Goal: Task Accomplishment & Management: Complete application form

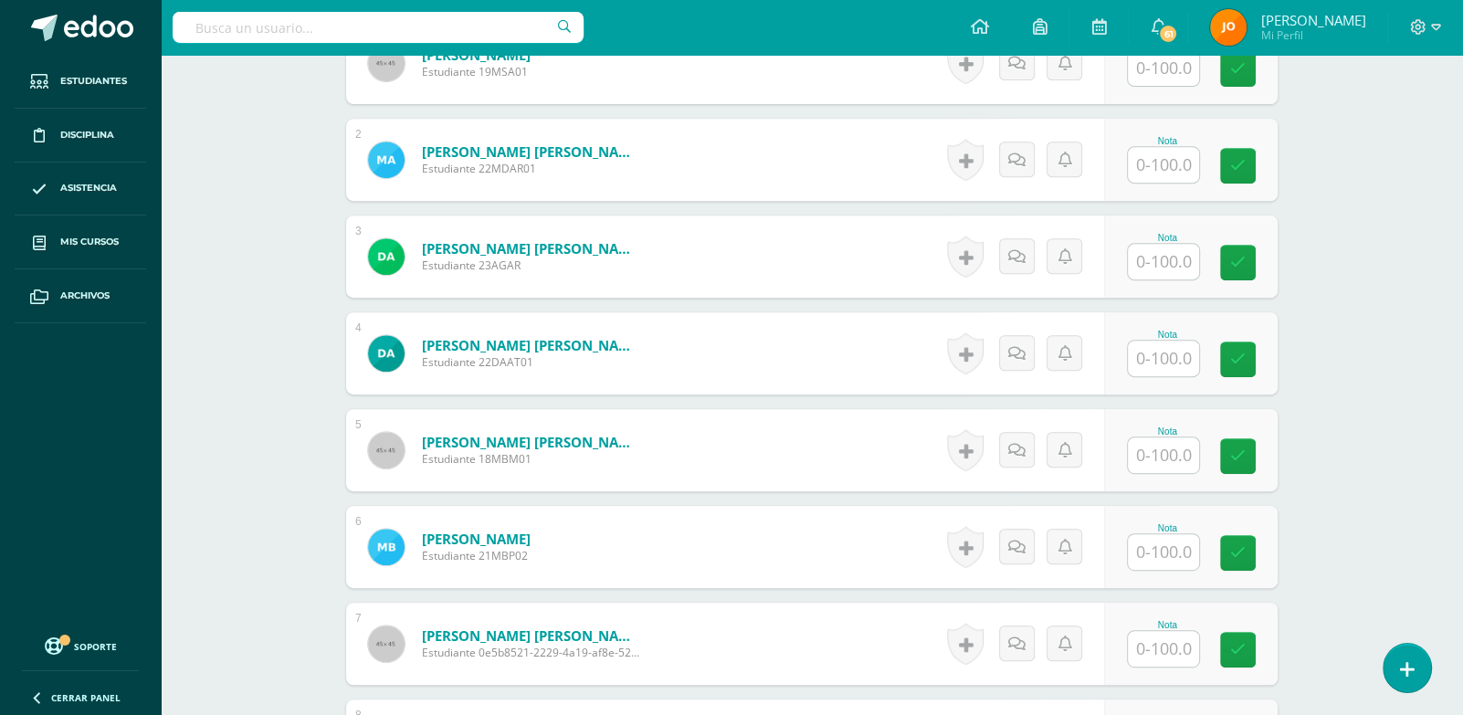
scroll to position [632, 0]
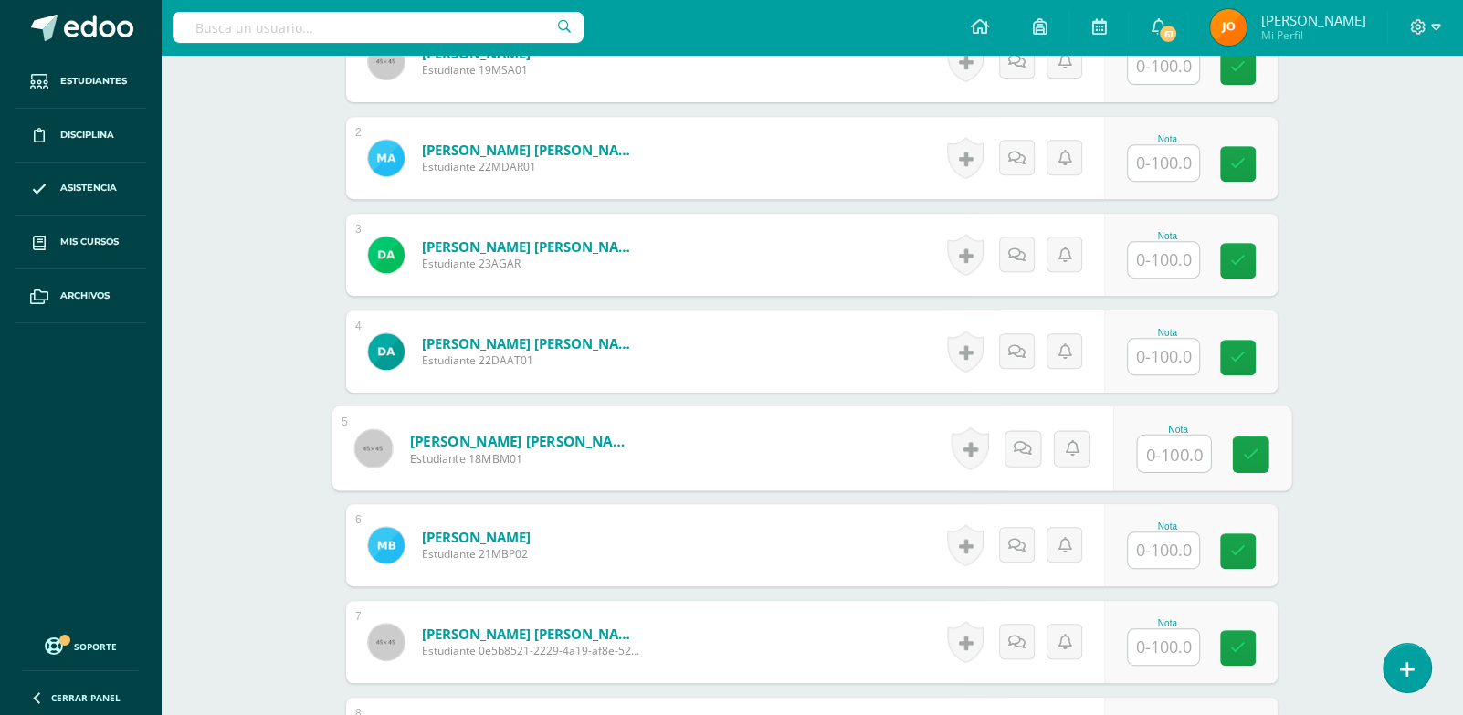
click at [1159, 442] on input "text" at bounding box center [1174, 454] width 73 height 37
type input "90"
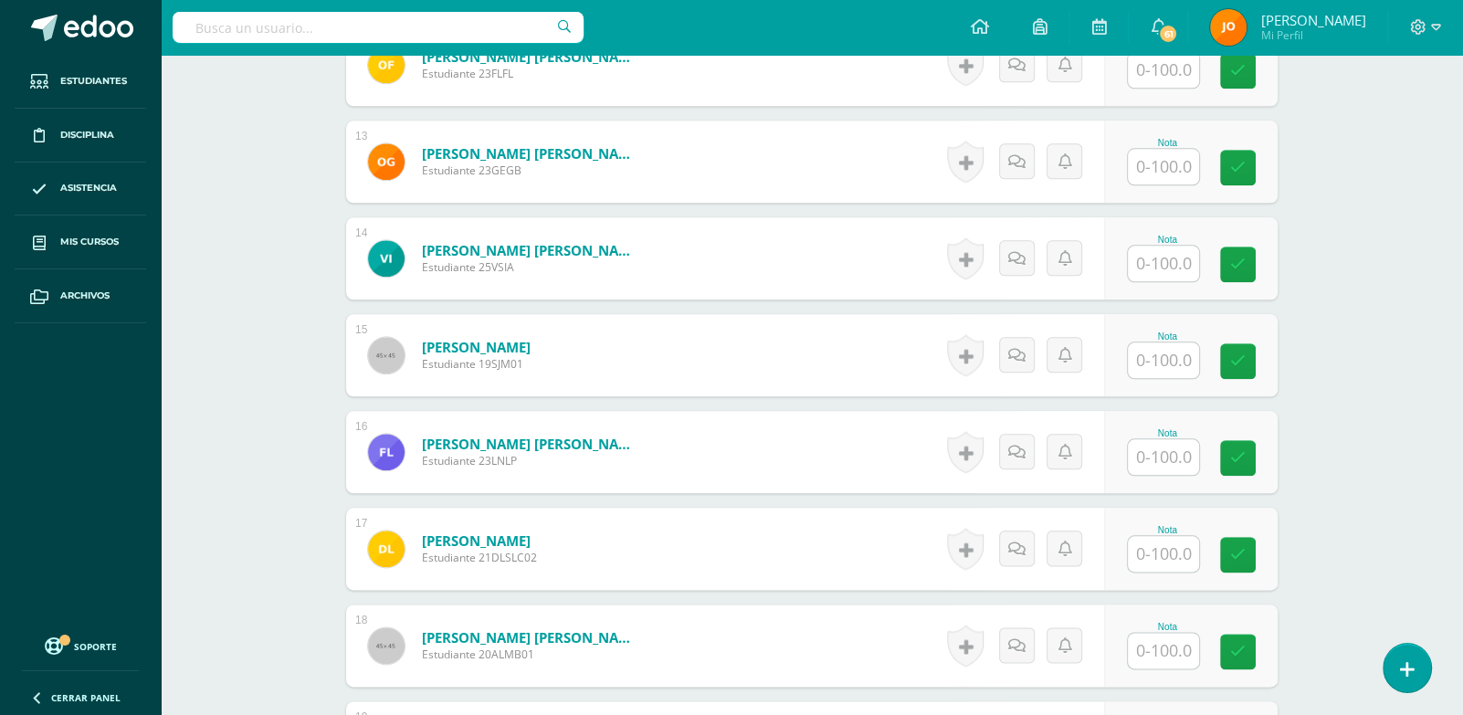
scroll to position [1707, 0]
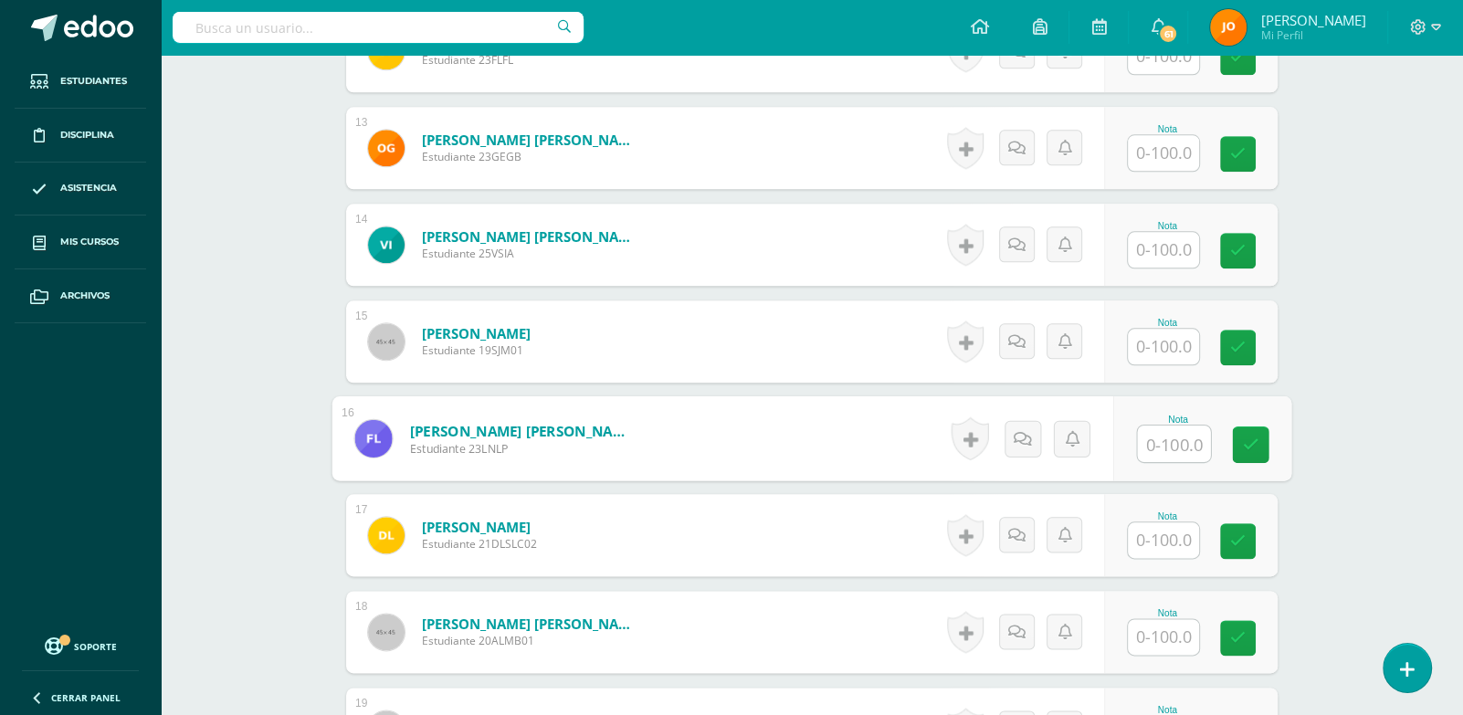
click at [1159, 442] on input "text" at bounding box center [1174, 444] width 73 height 37
type input "0"
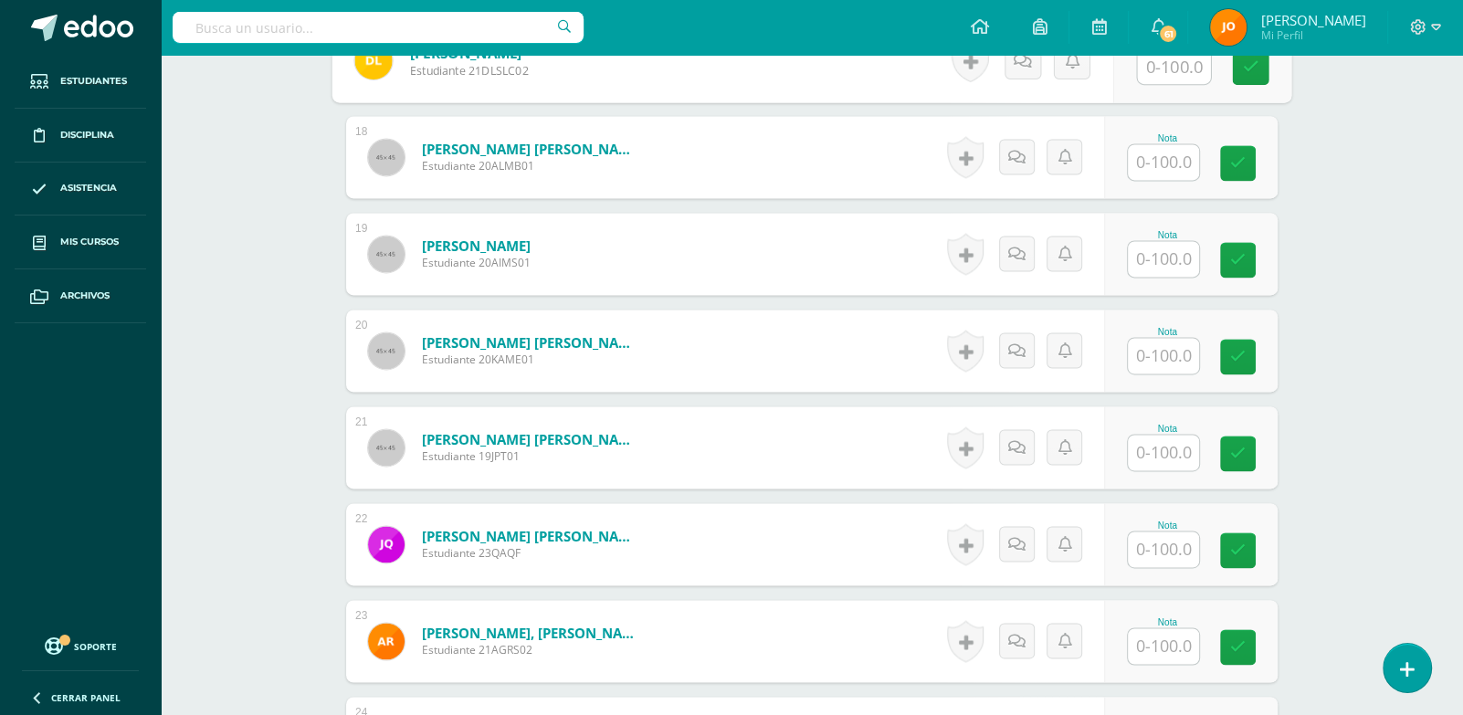
scroll to position [2264, 0]
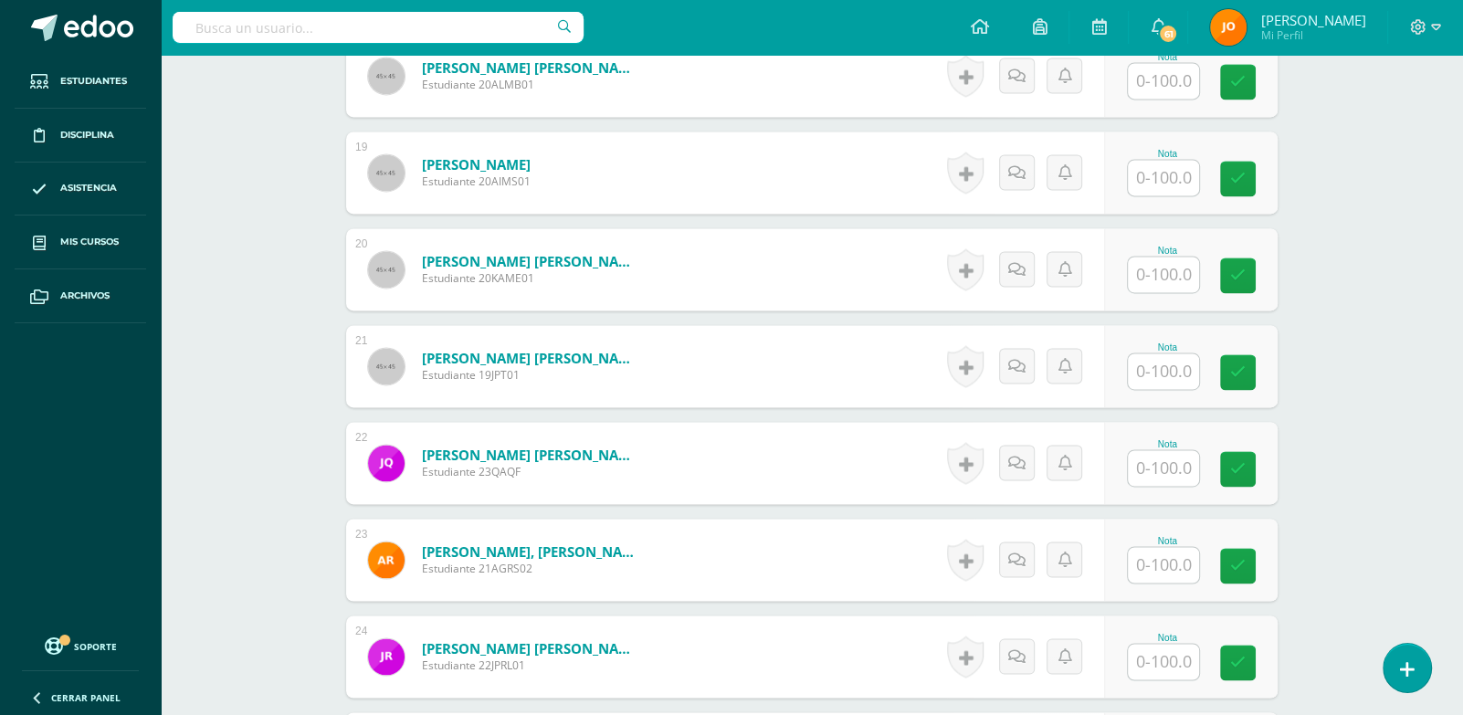
click at [1165, 547] on input "text" at bounding box center [1163, 565] width 71 height 36
type input "95"
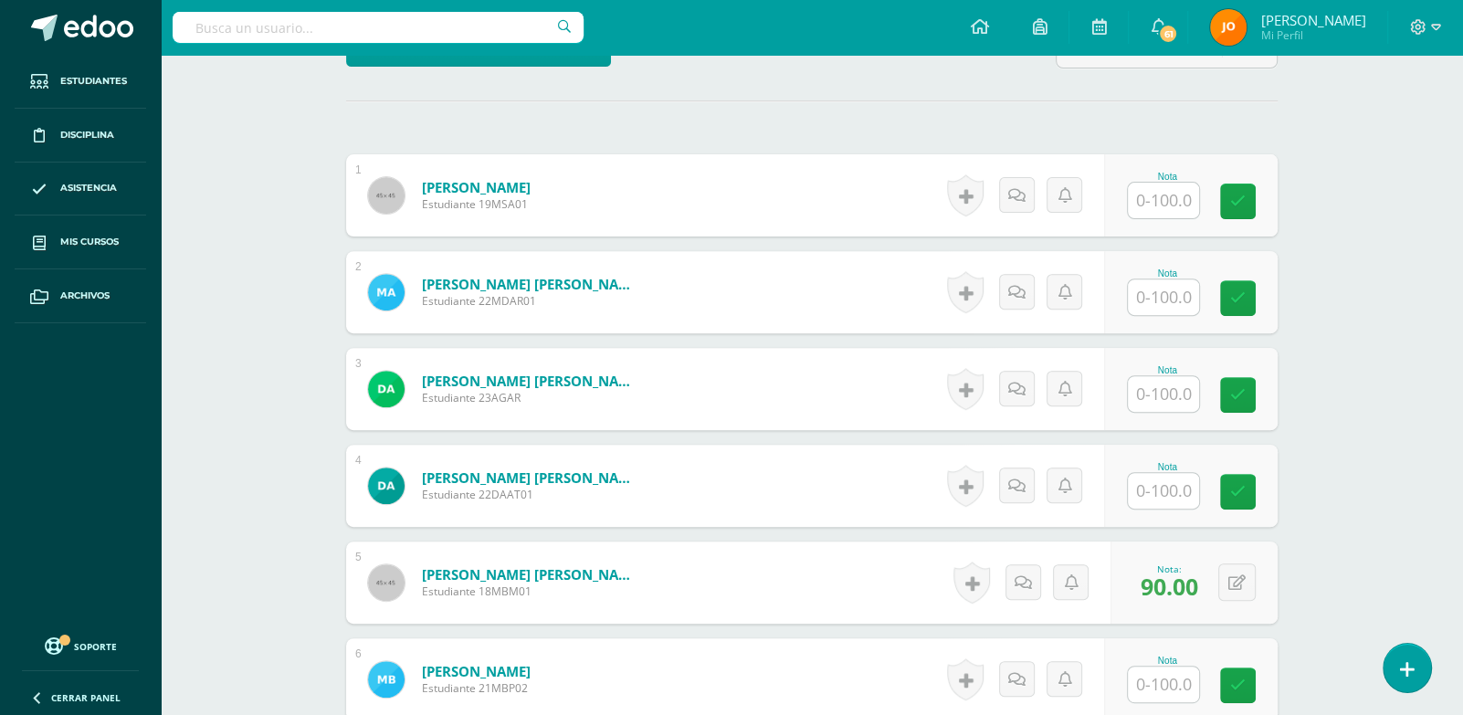
scroll to position [354, 0]
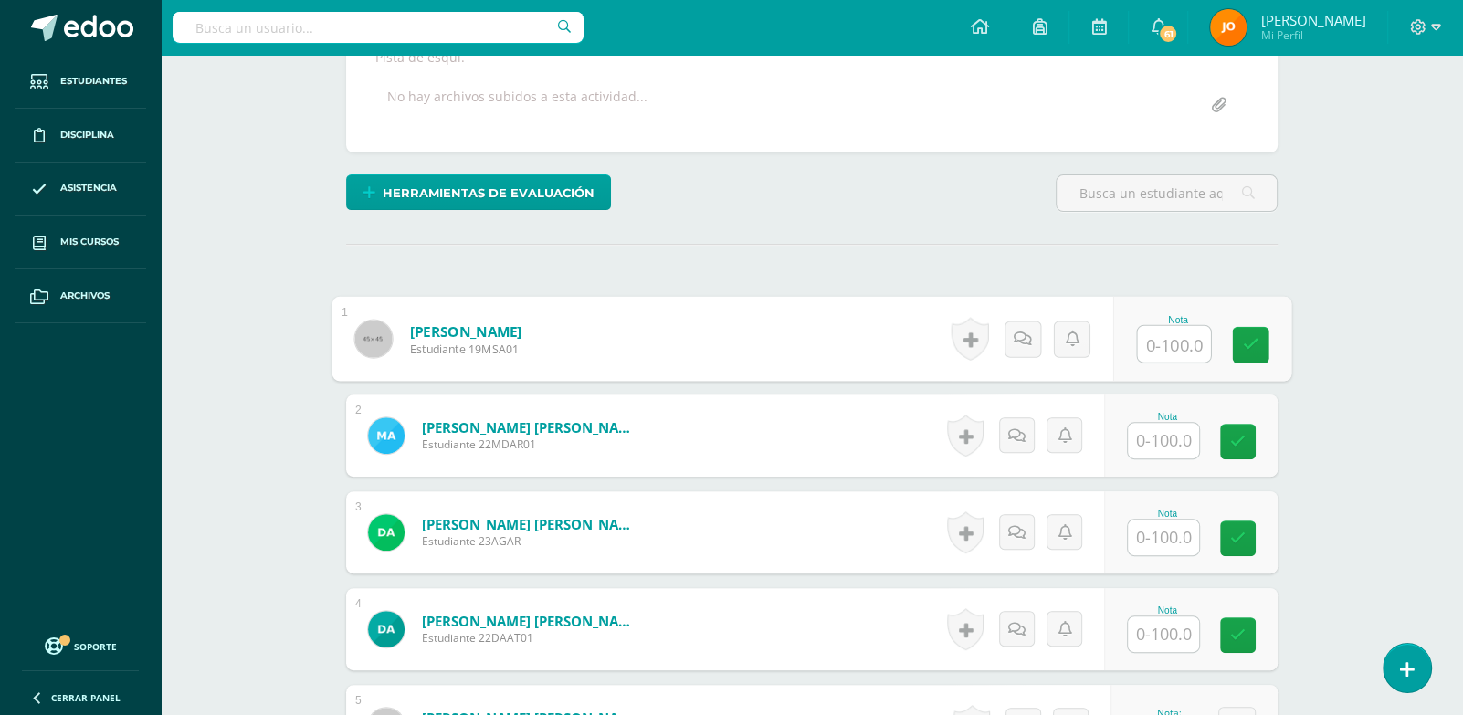
click at [1180, 345] on input "text" at bounding box center [1174, 344] width 73 height 37
paste input "100"
type input "100"
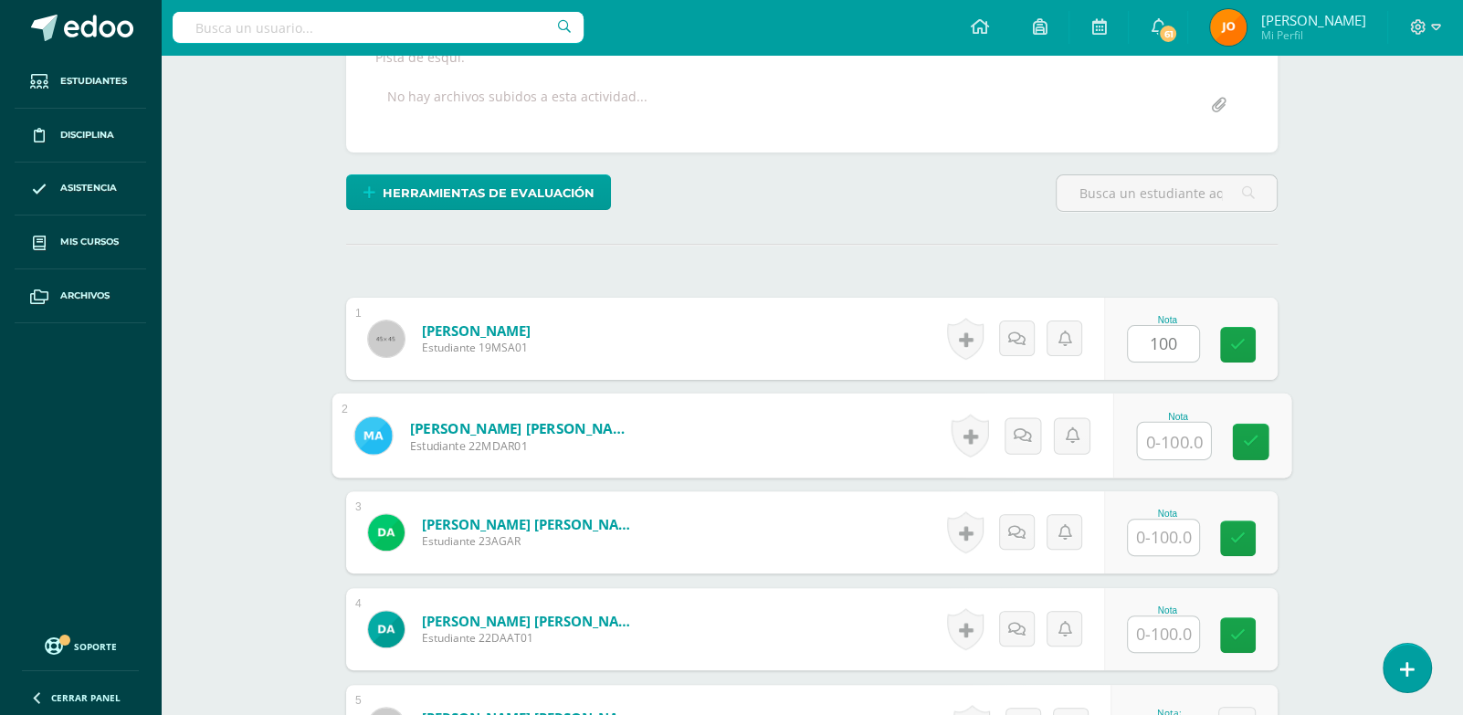
paste input "100"
type input "100"
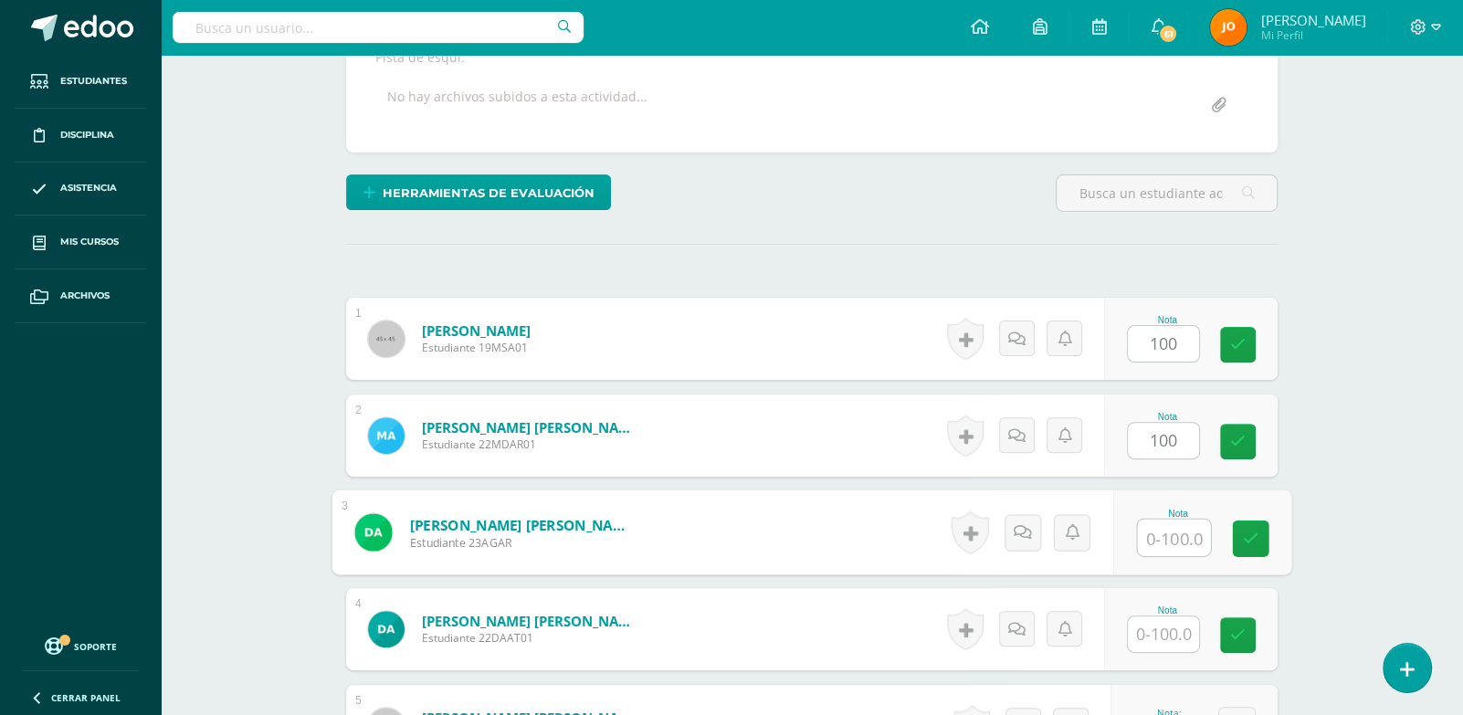
paste input "100"
type input "100"
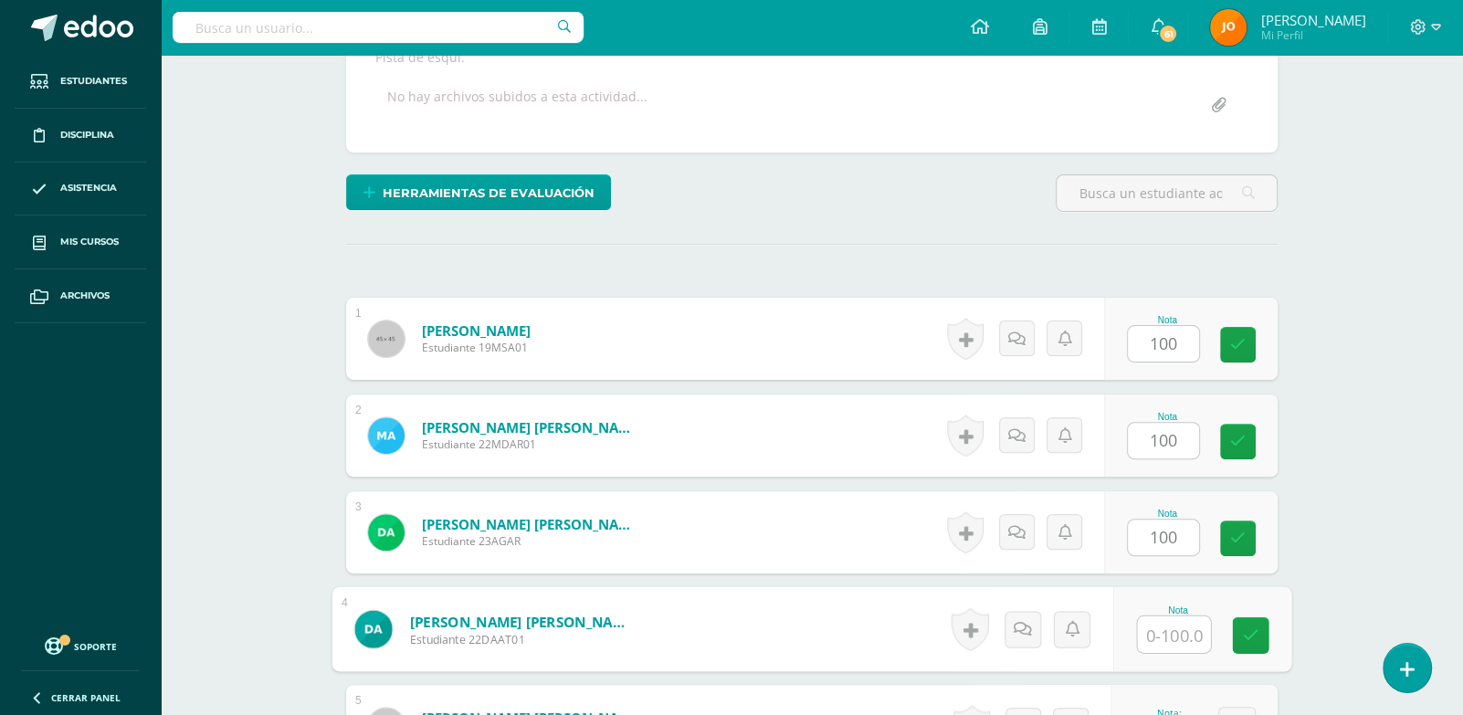
paste input "100"
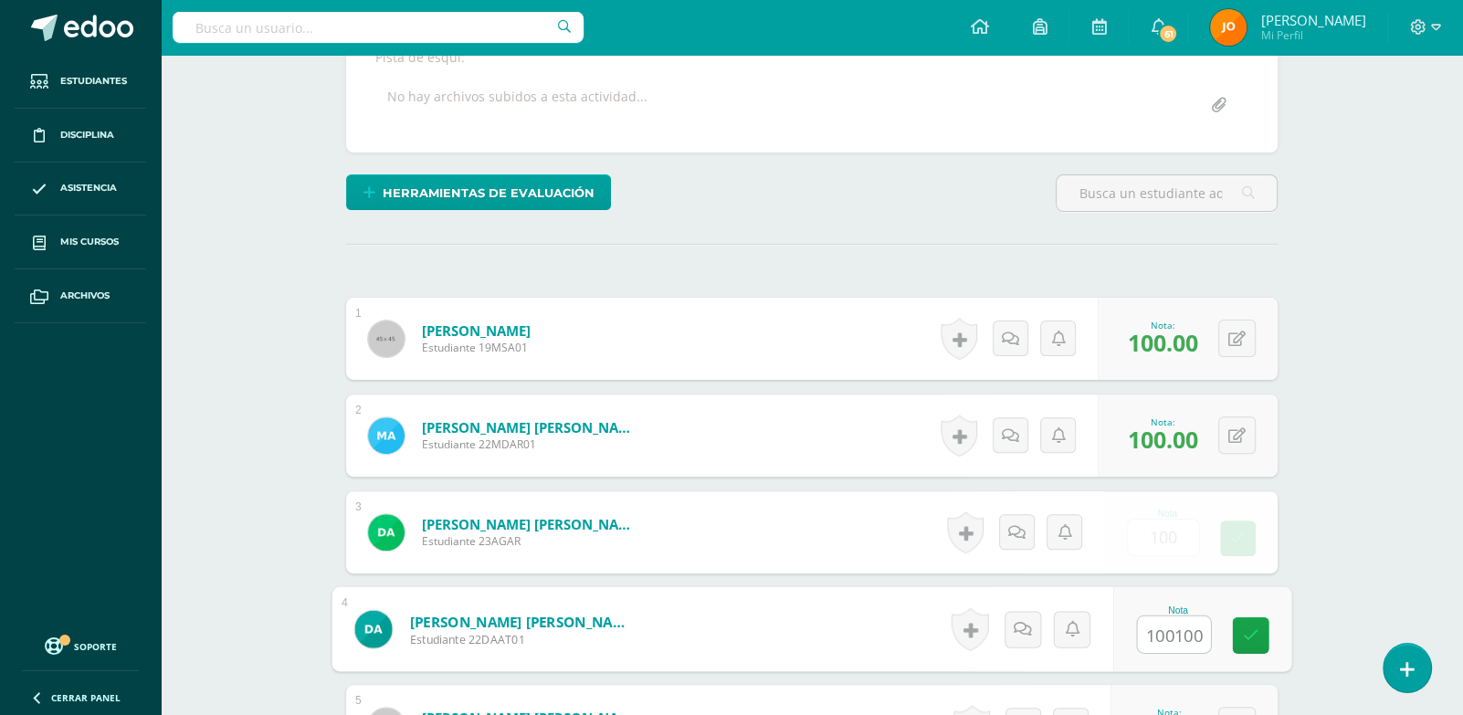
type input "0"
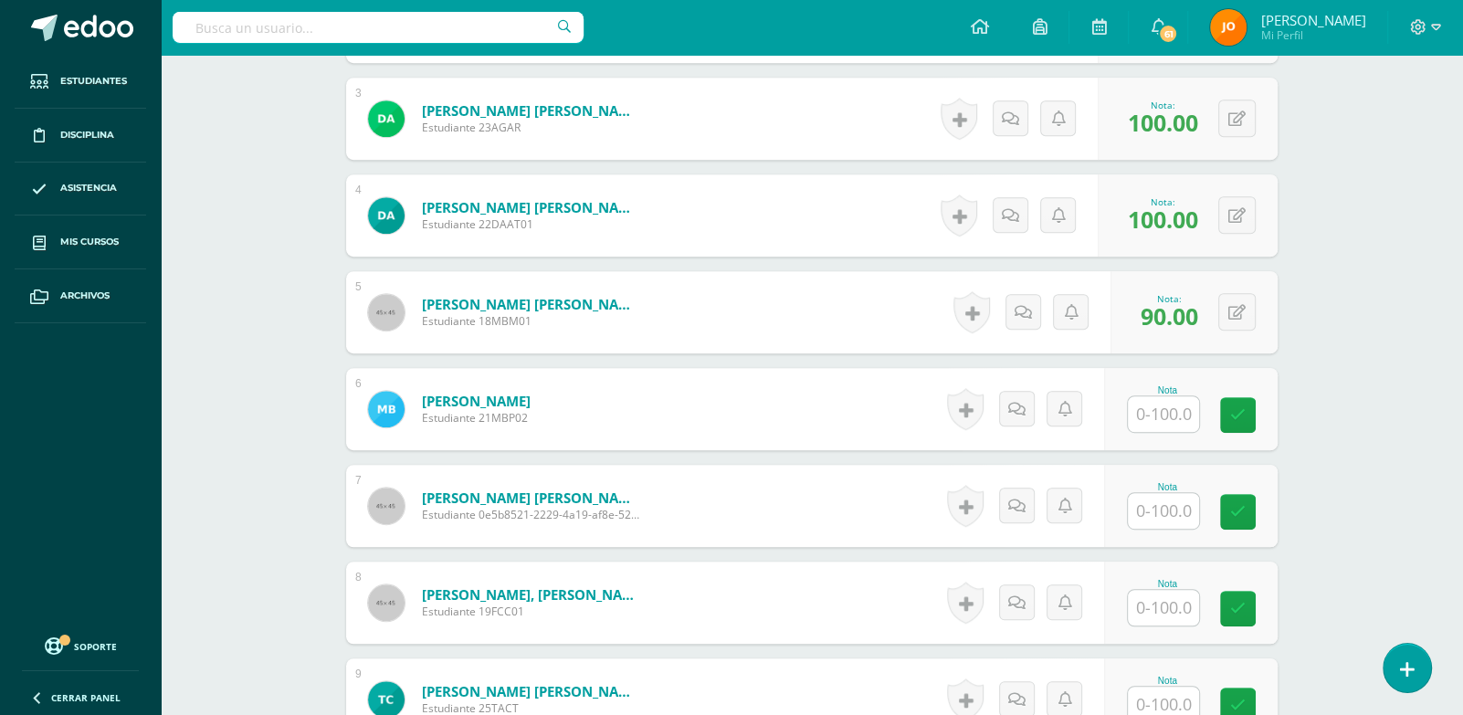
scroll to position [771, 0]
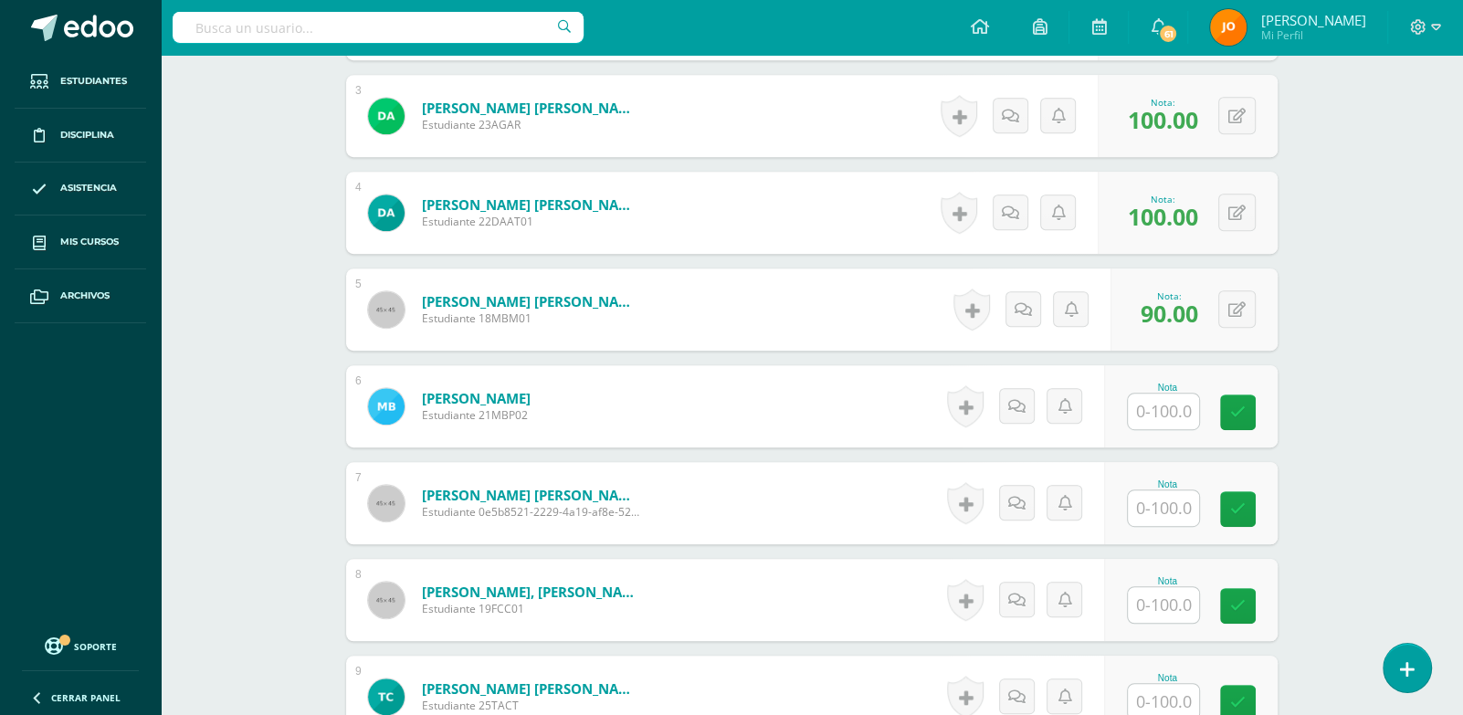
click at [1167, 407] on input "text" at bounding box center [1163, 412] width 71 height 36
paste input "100"
type input "100"
paste input "100"
type input "100"
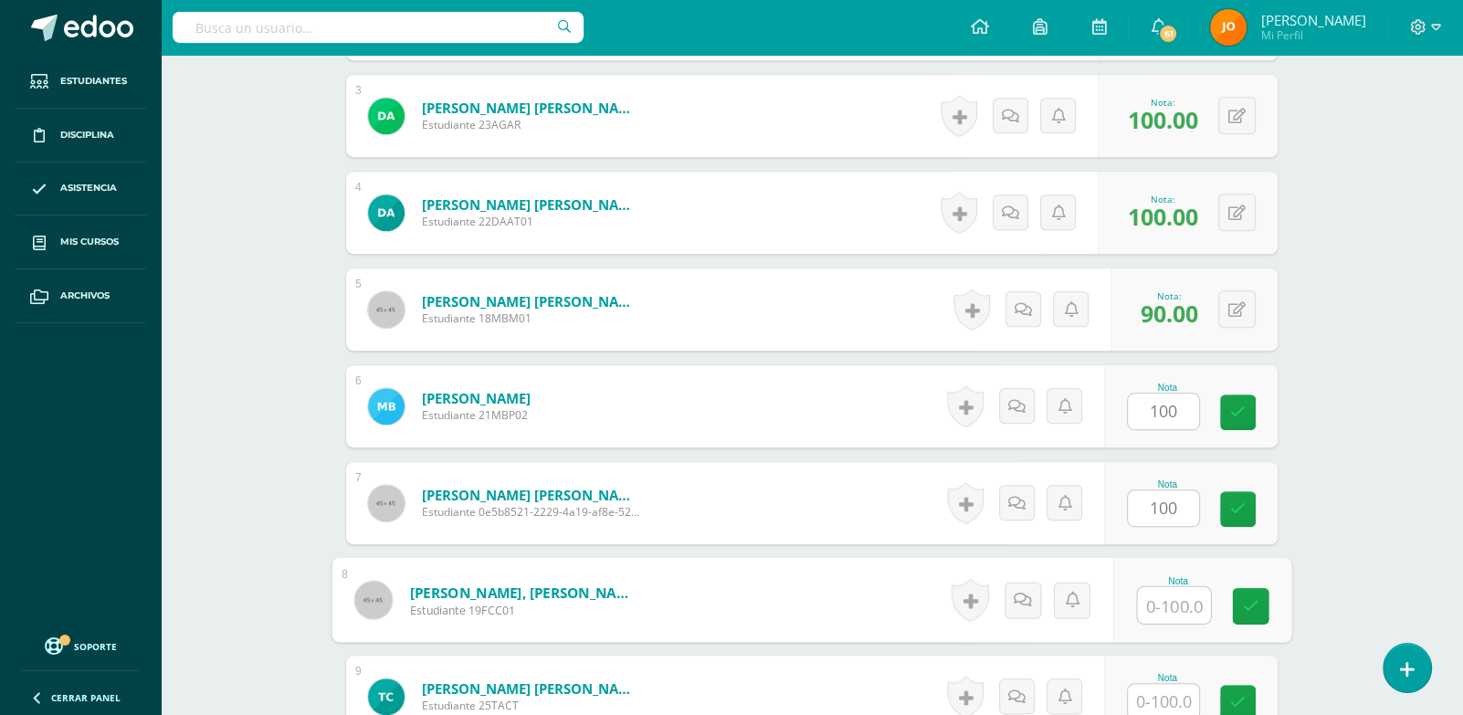
paste input "100"
type input "100"
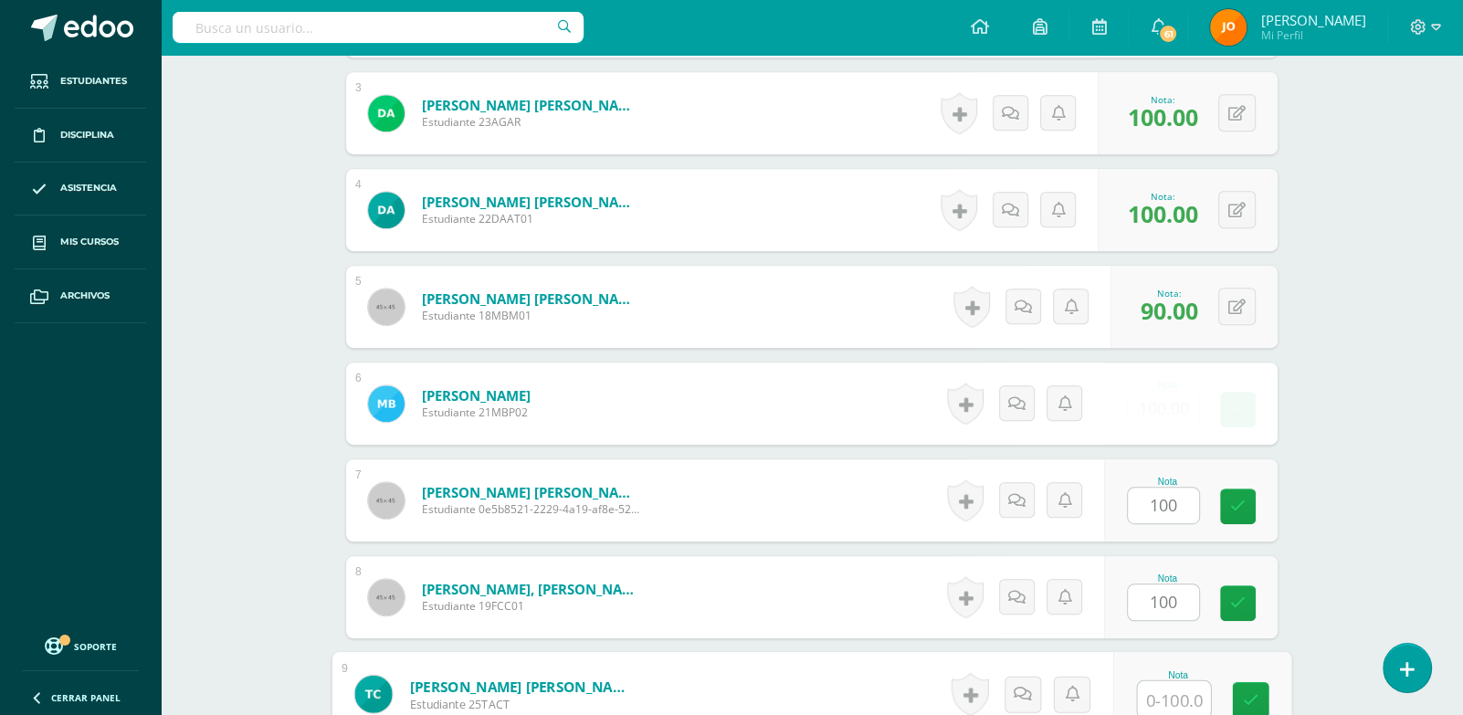
paste input "100"
type input "100"
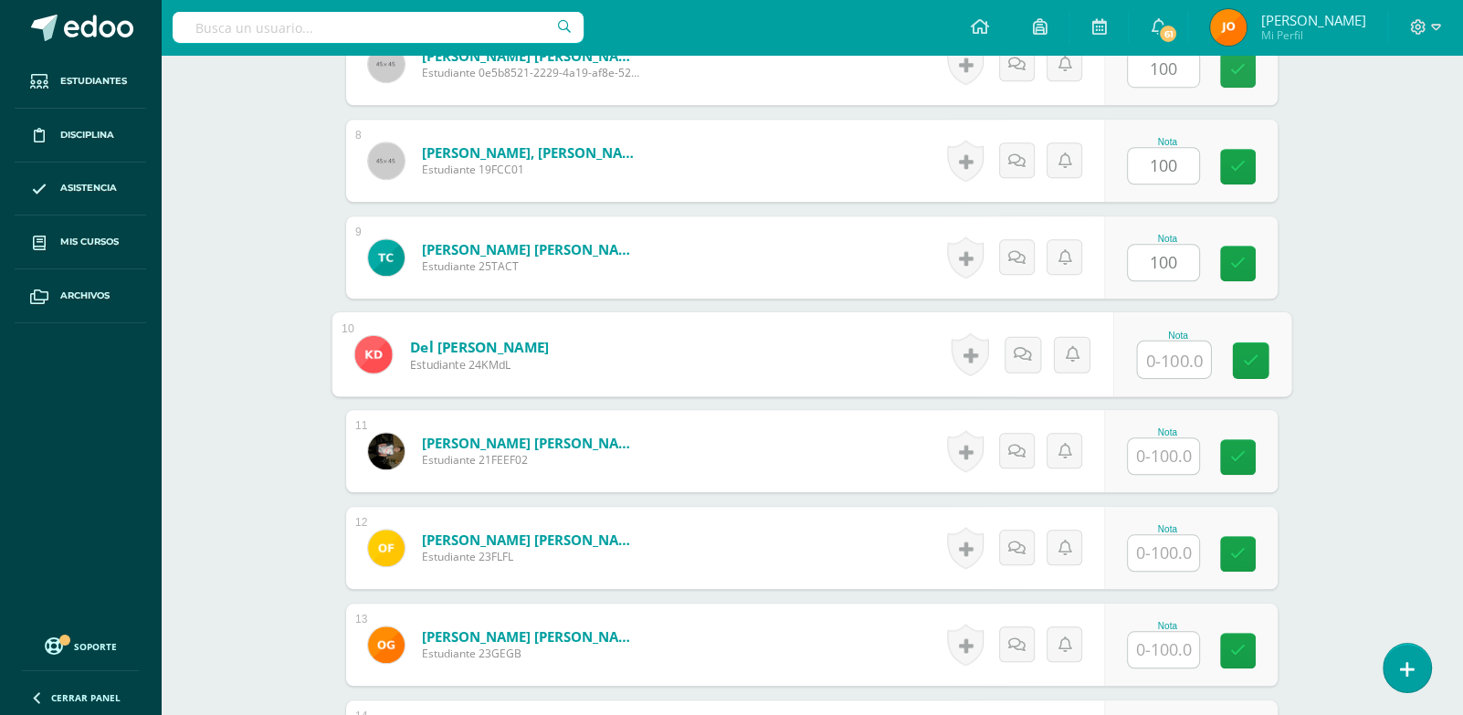
paste input "100"
type input "100"
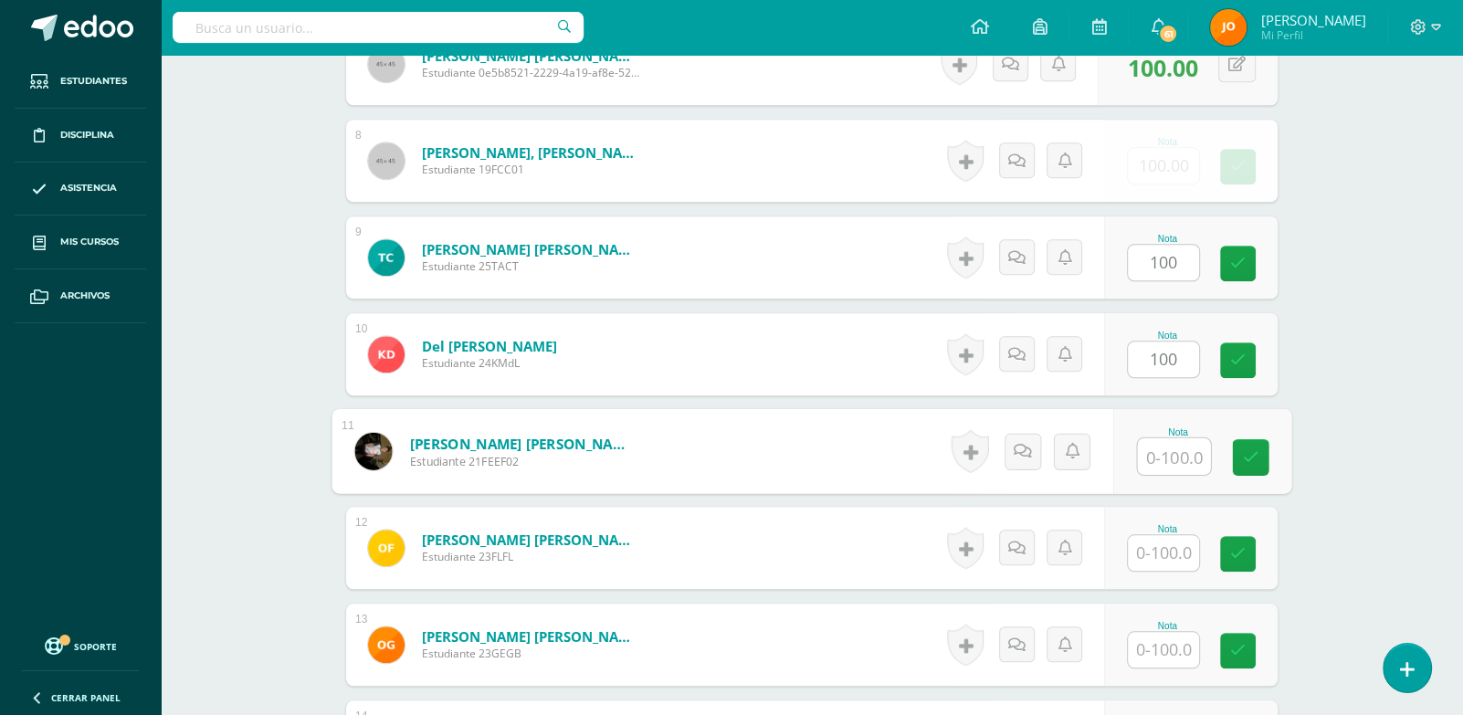
paste input "100"
type input "100"
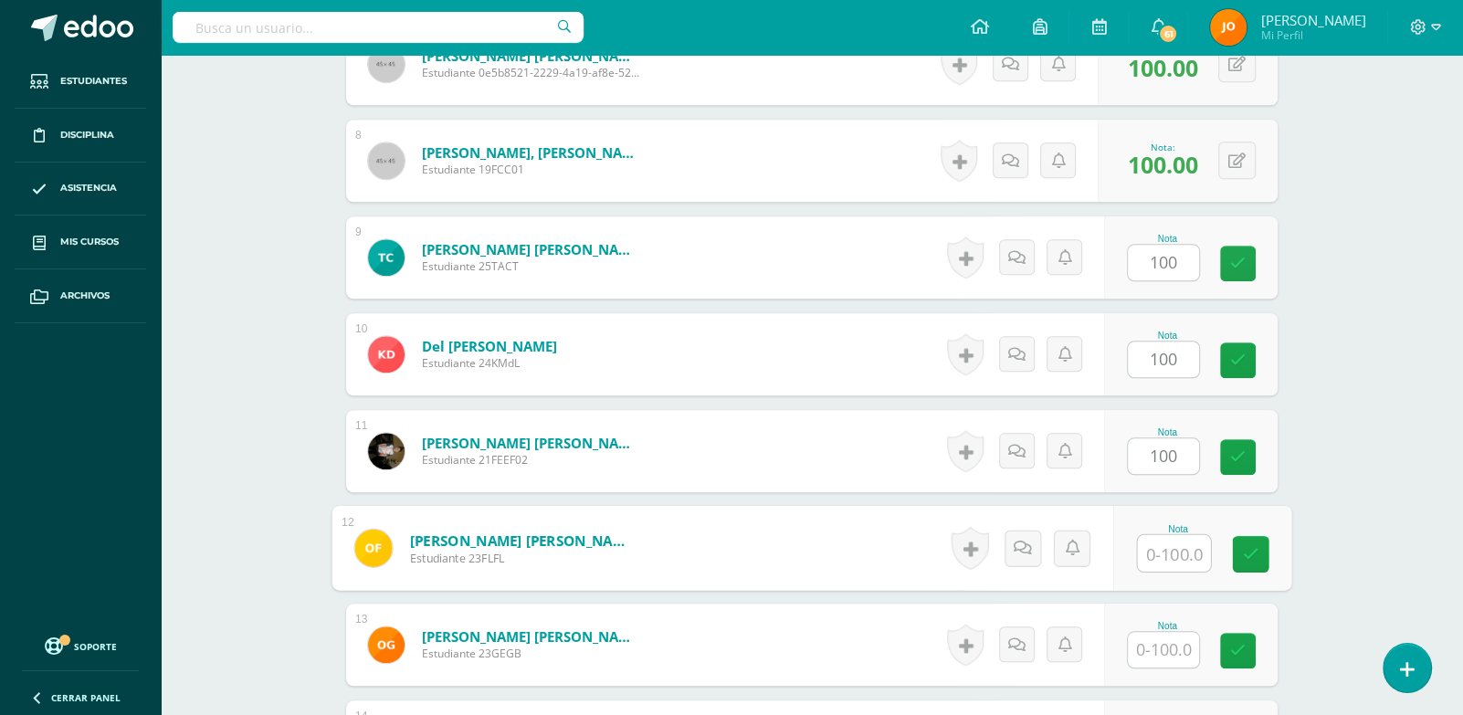
paste input "100"
type input "100"
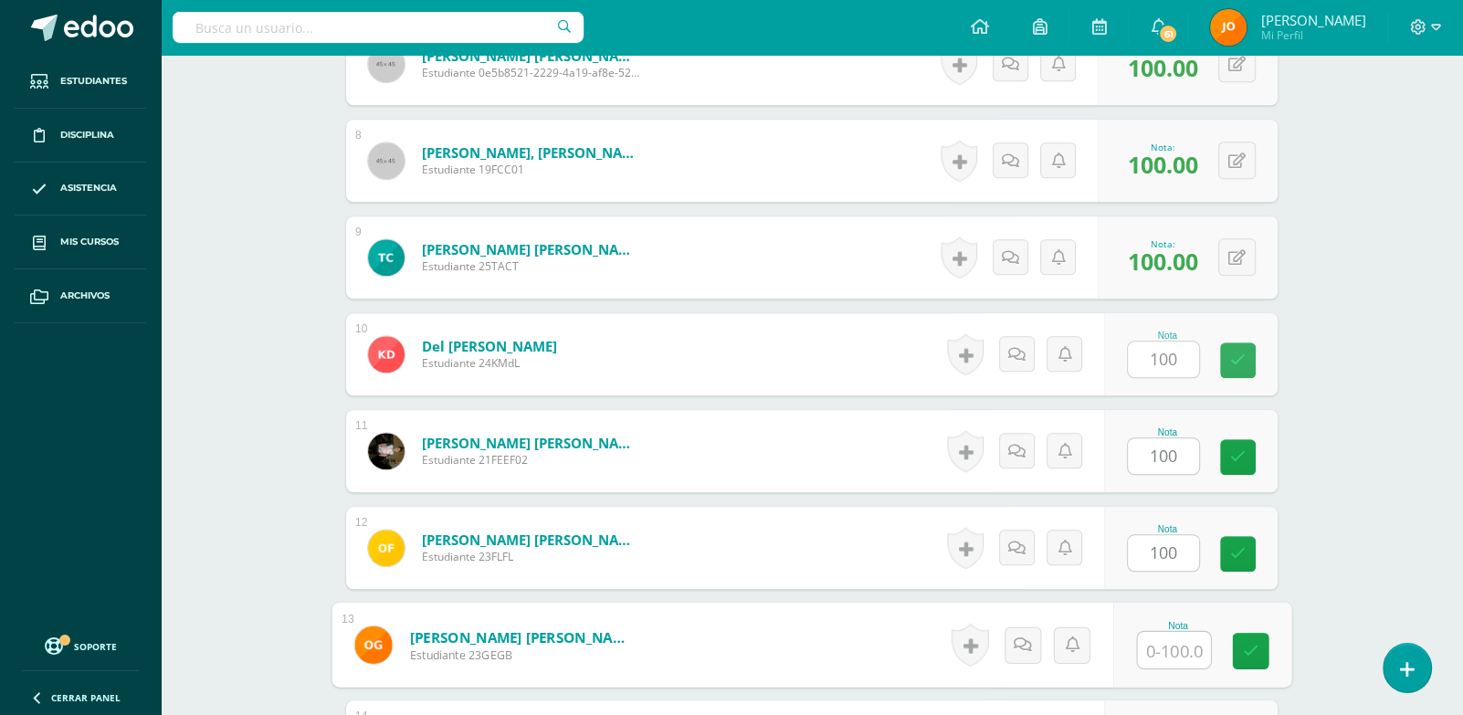
paste input "100"
type input "100"
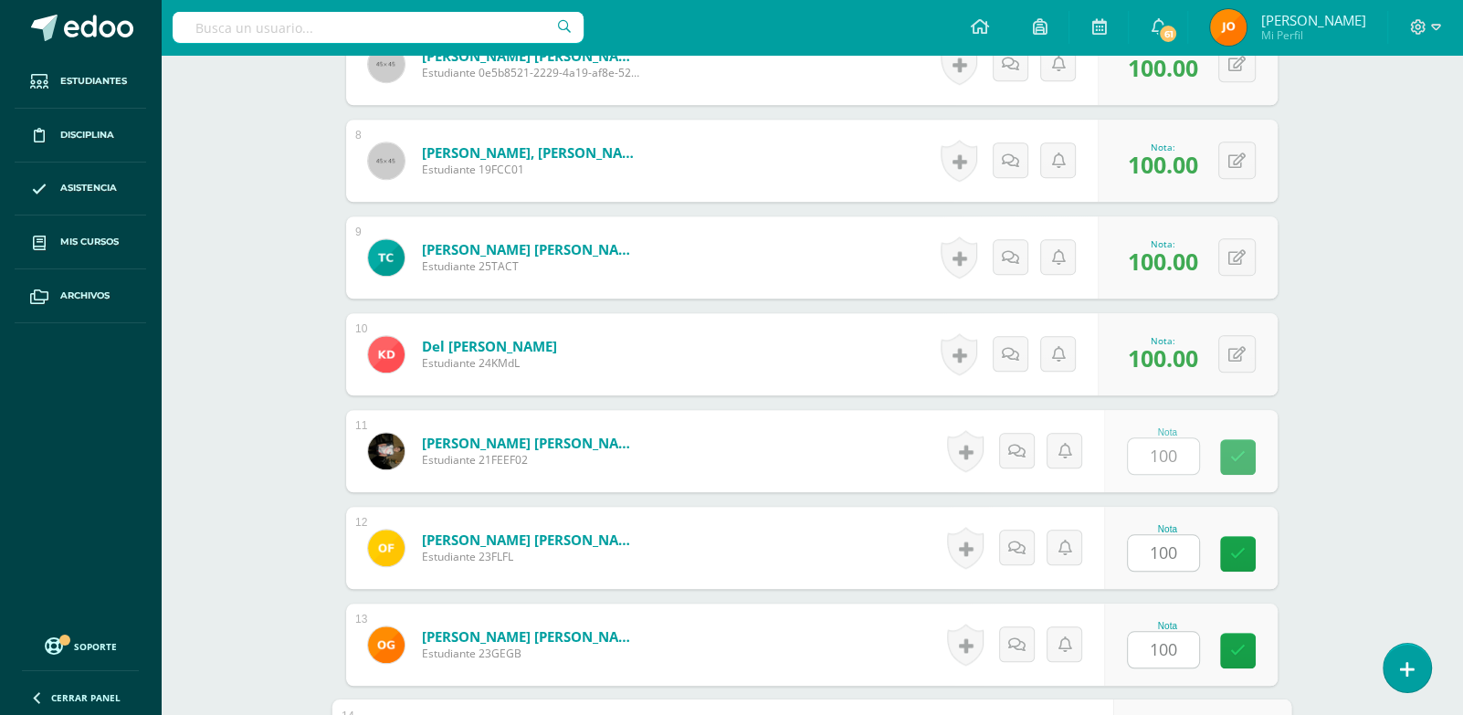
scroll to position [1598, 0]
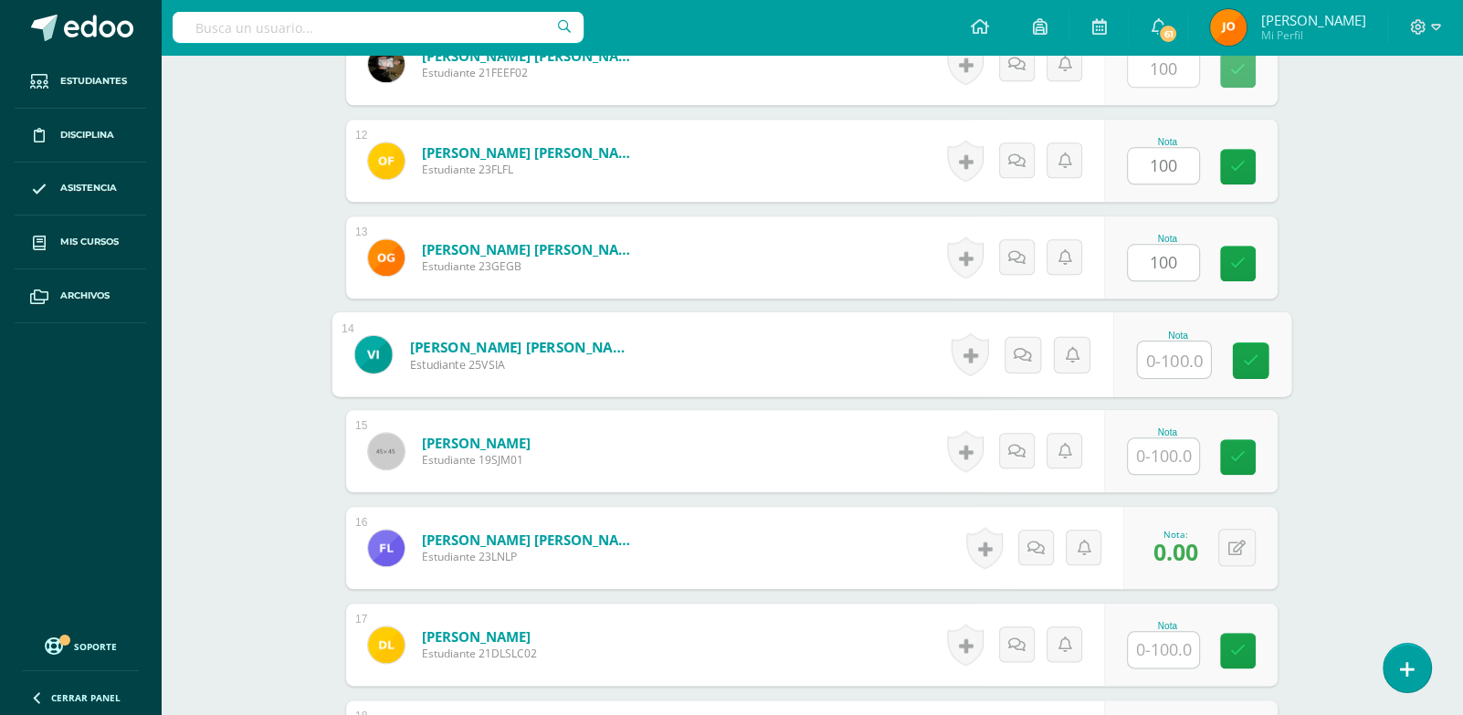
paste input "100"
type input "100"
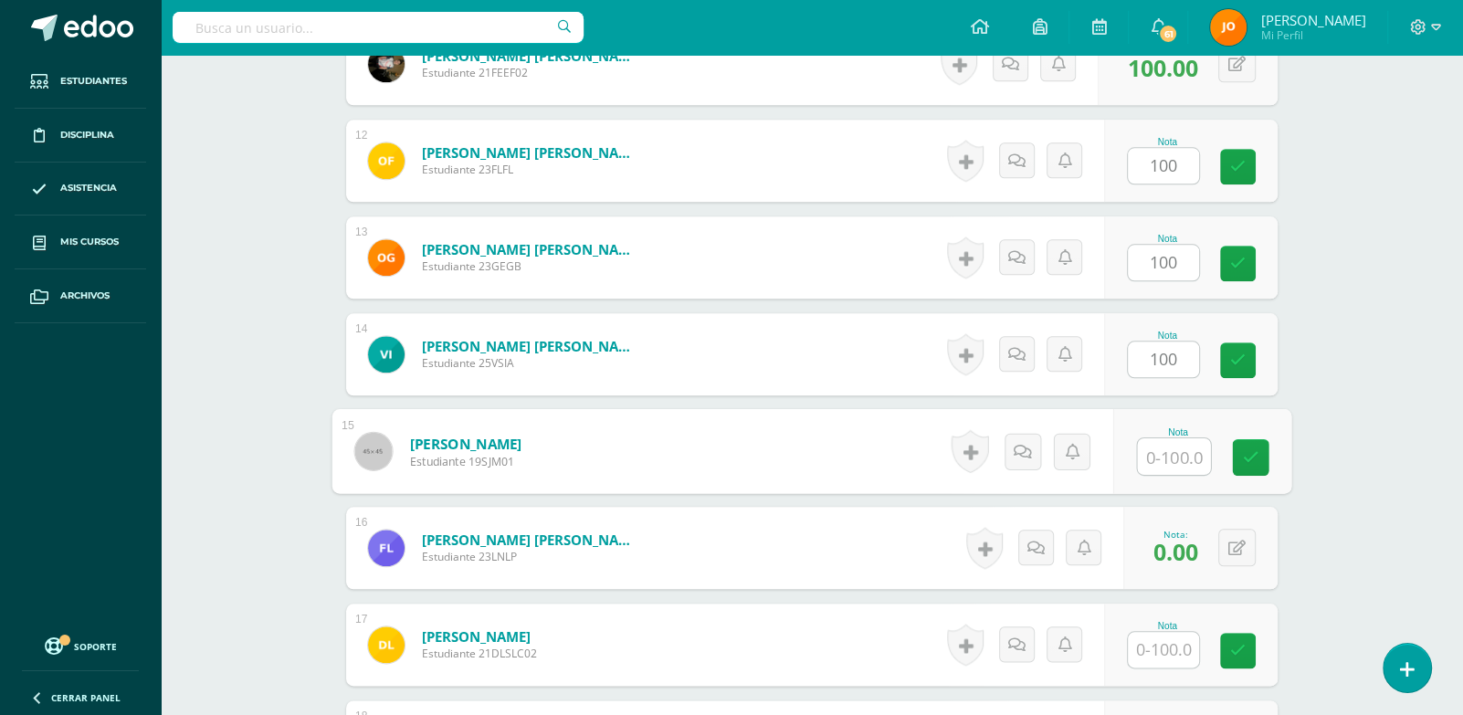
paste input "100"
type input "100"
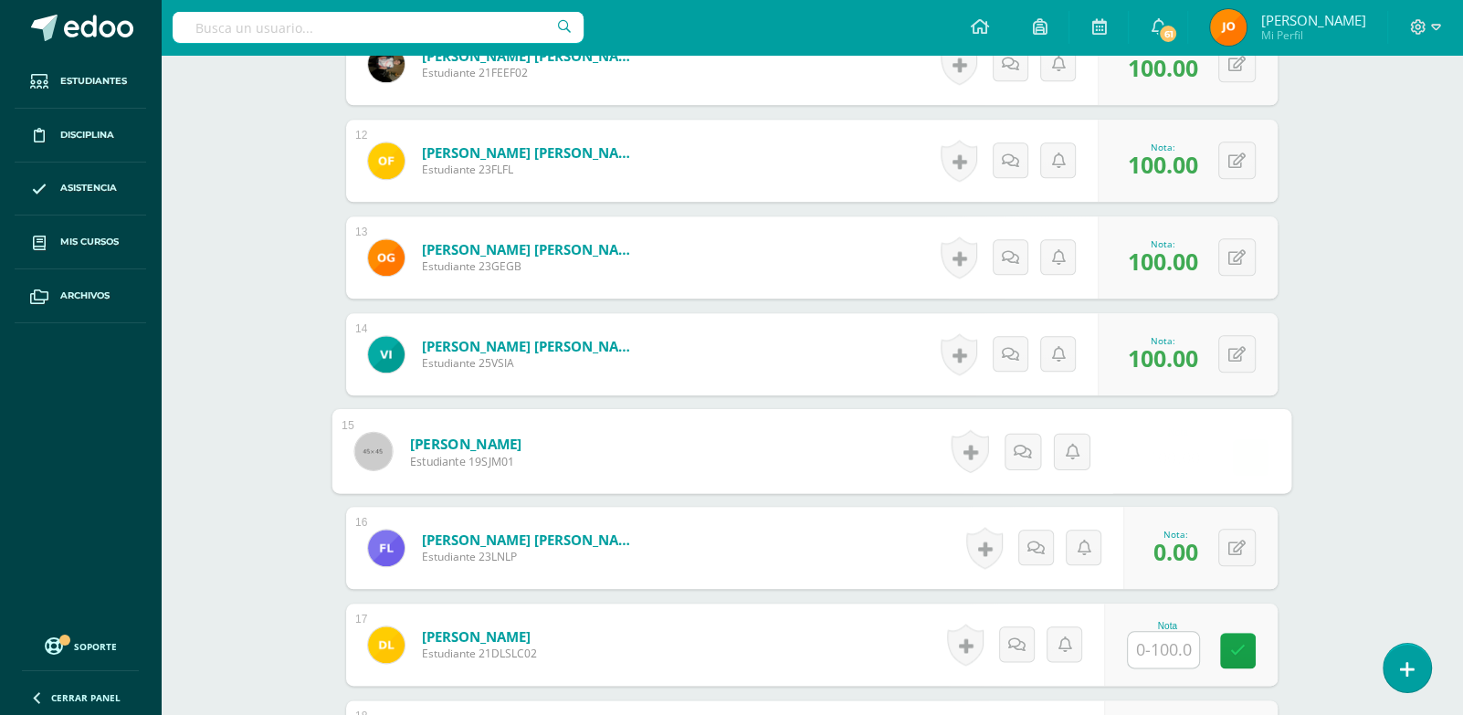
scroll to position [1881, 0]
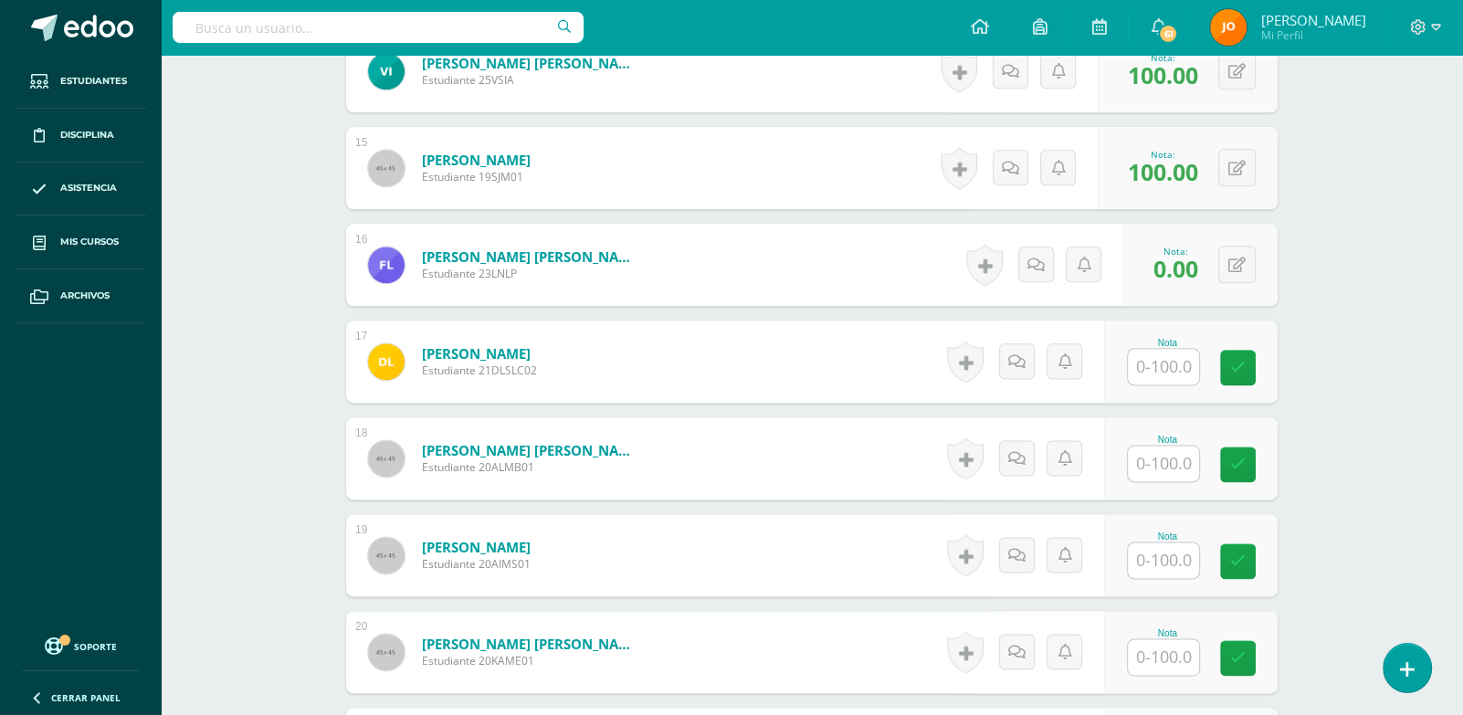
click at [1150, 361] on input "text" at bounding box center [1163, 367] width 71 height 36
paste input "100"
type input "100"
paste input "100"
type input "100"
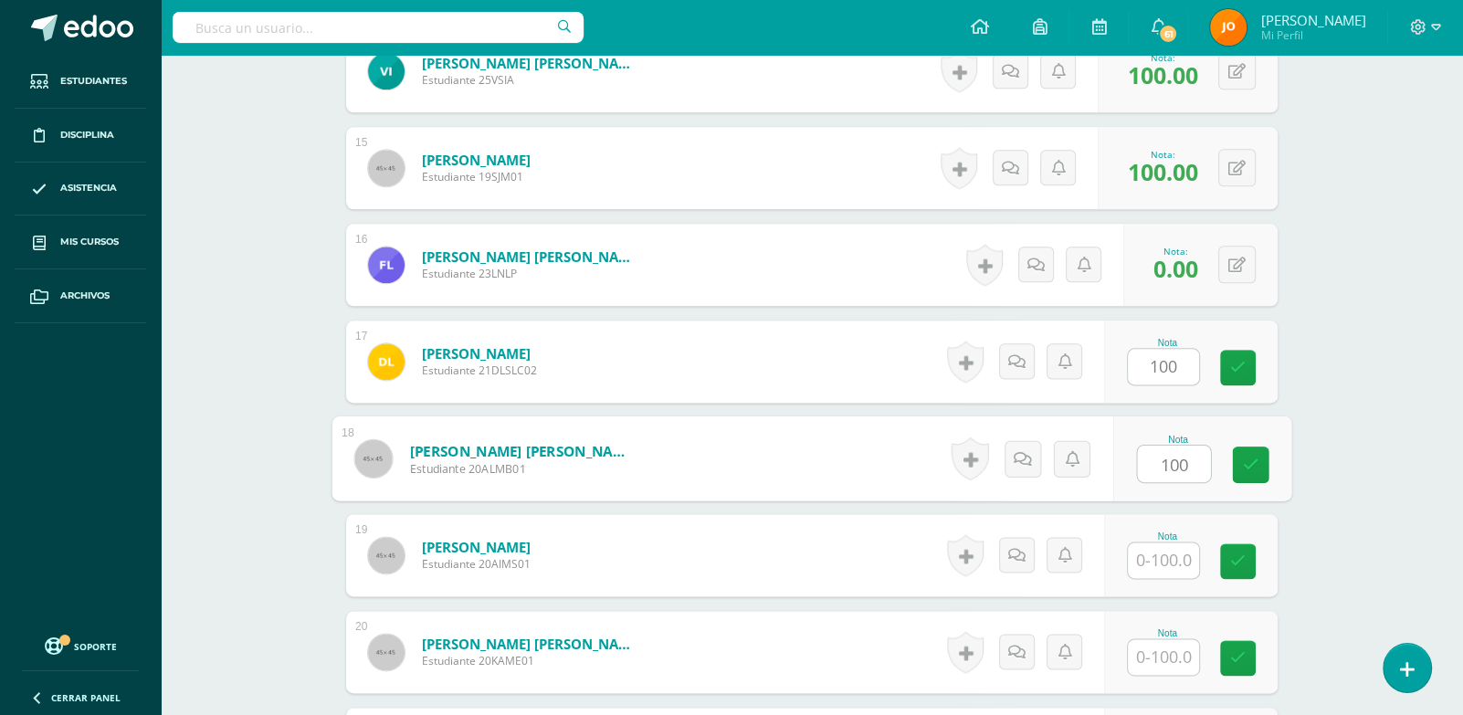
paste input "100"
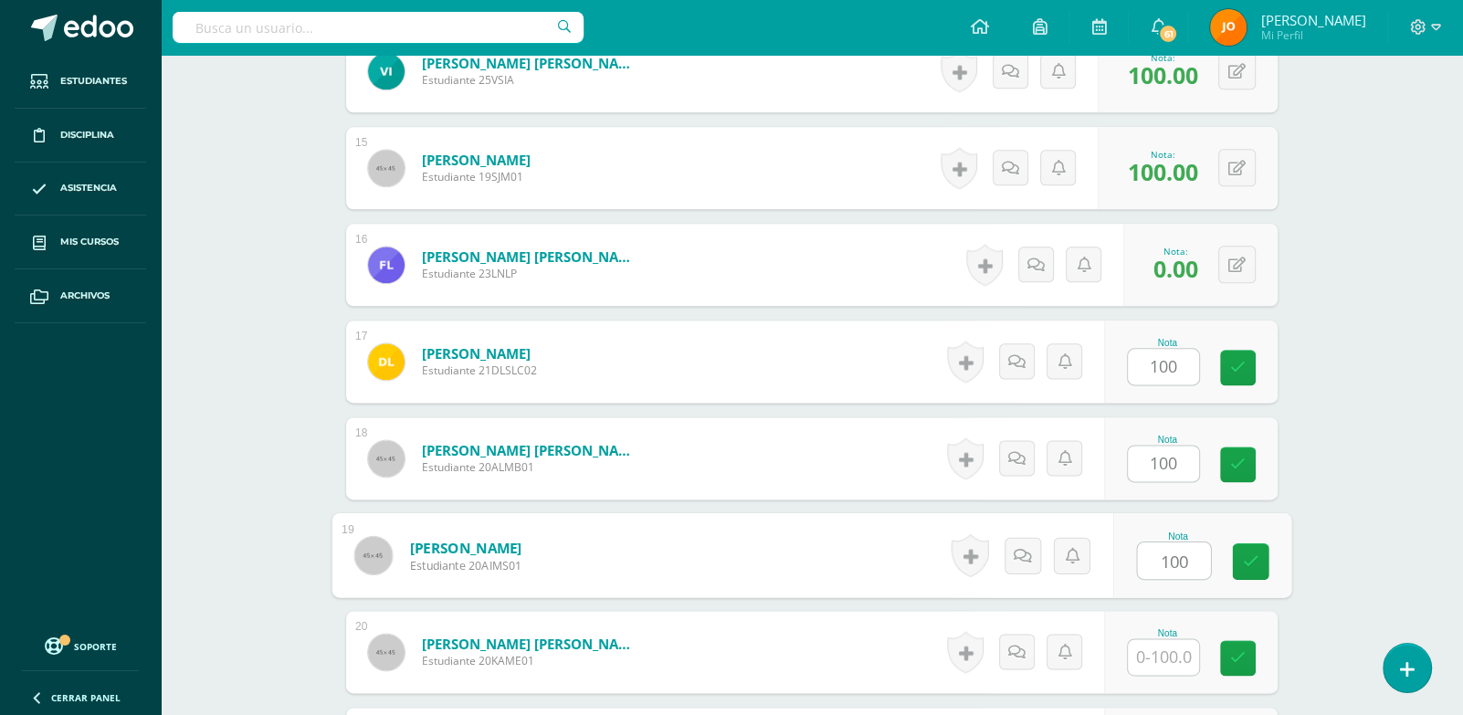
type input "100"
paste input "100"
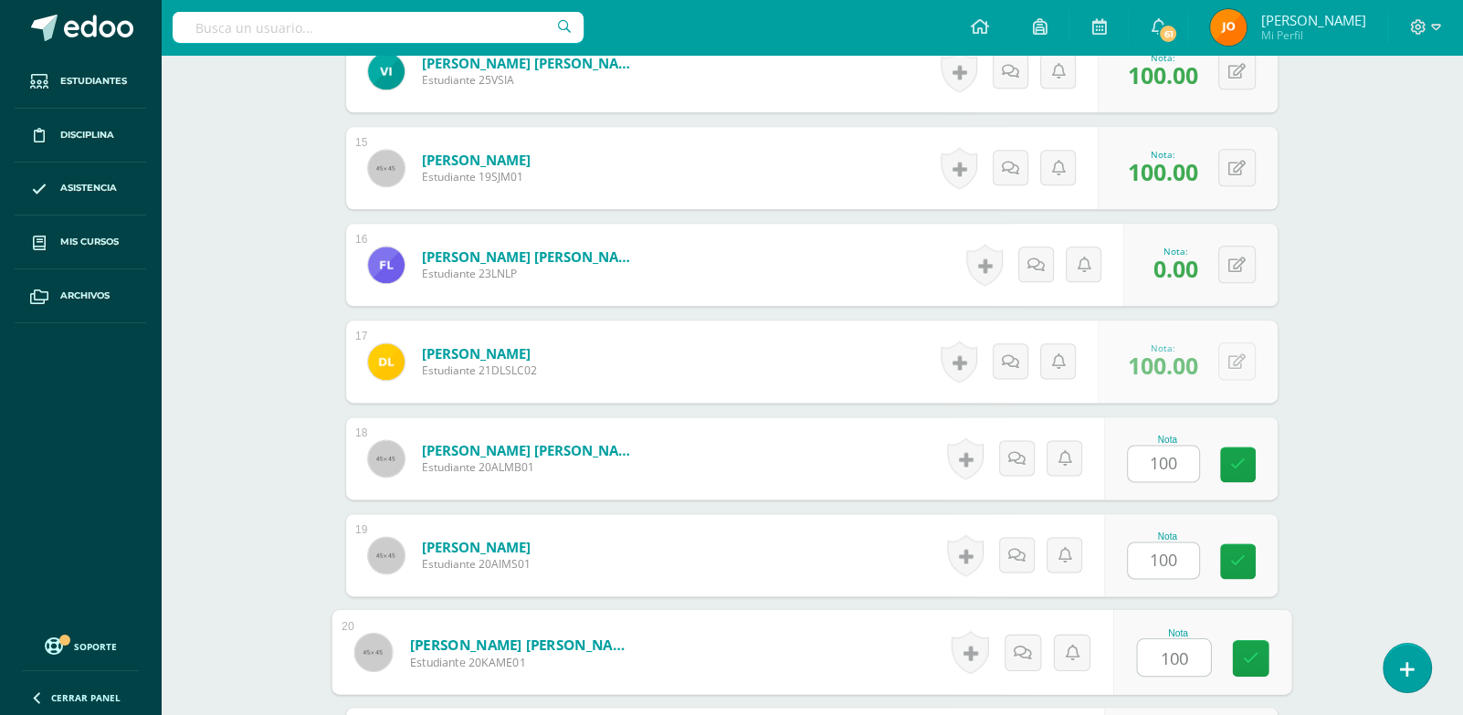
type input "100"
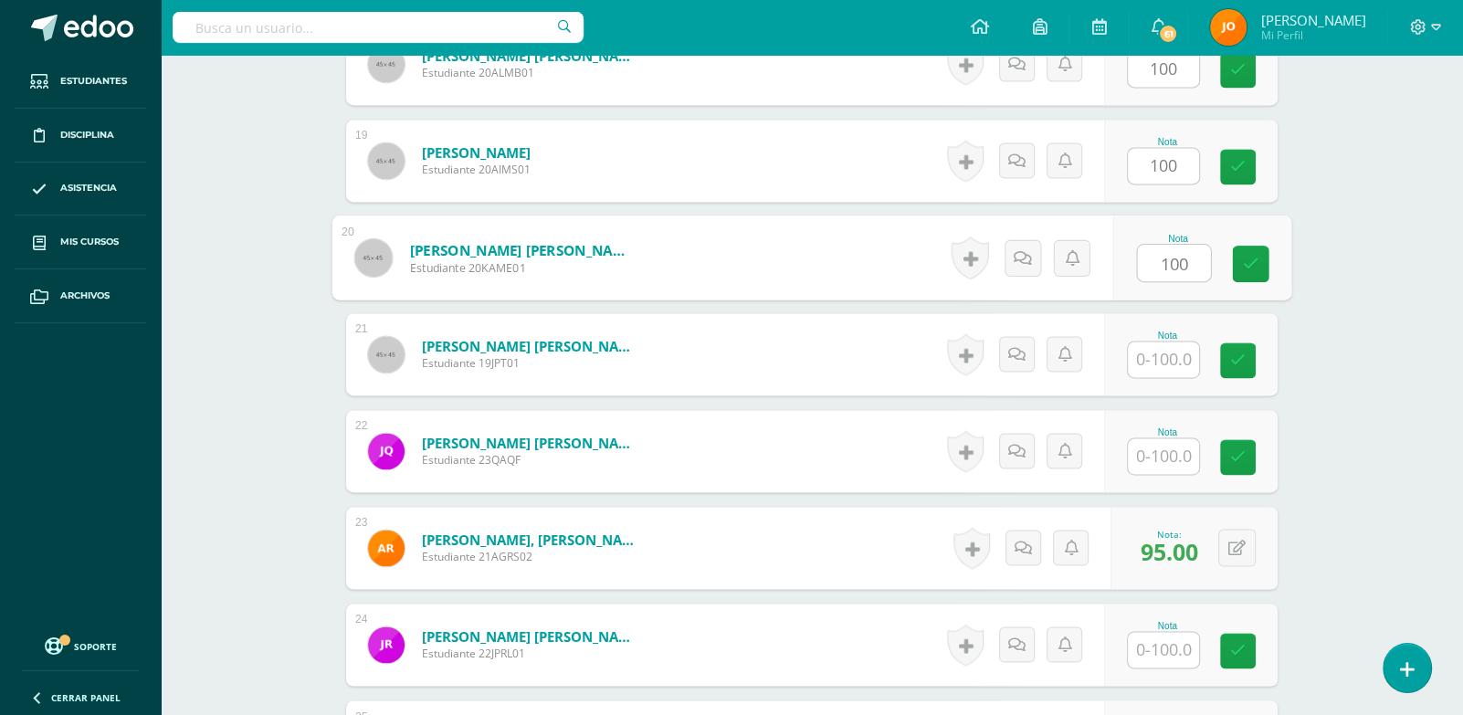
paste input "100"
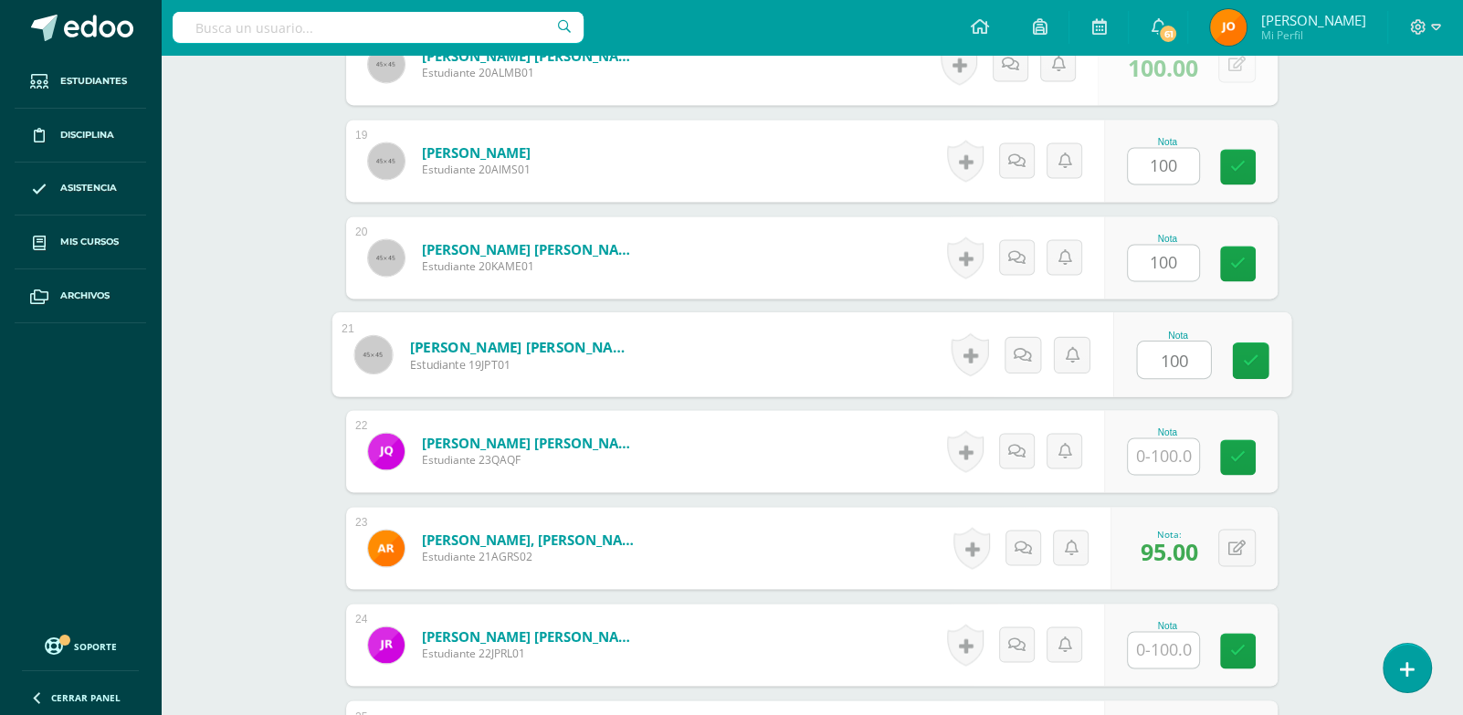
type input "100"
paste input "100"
type input "100"
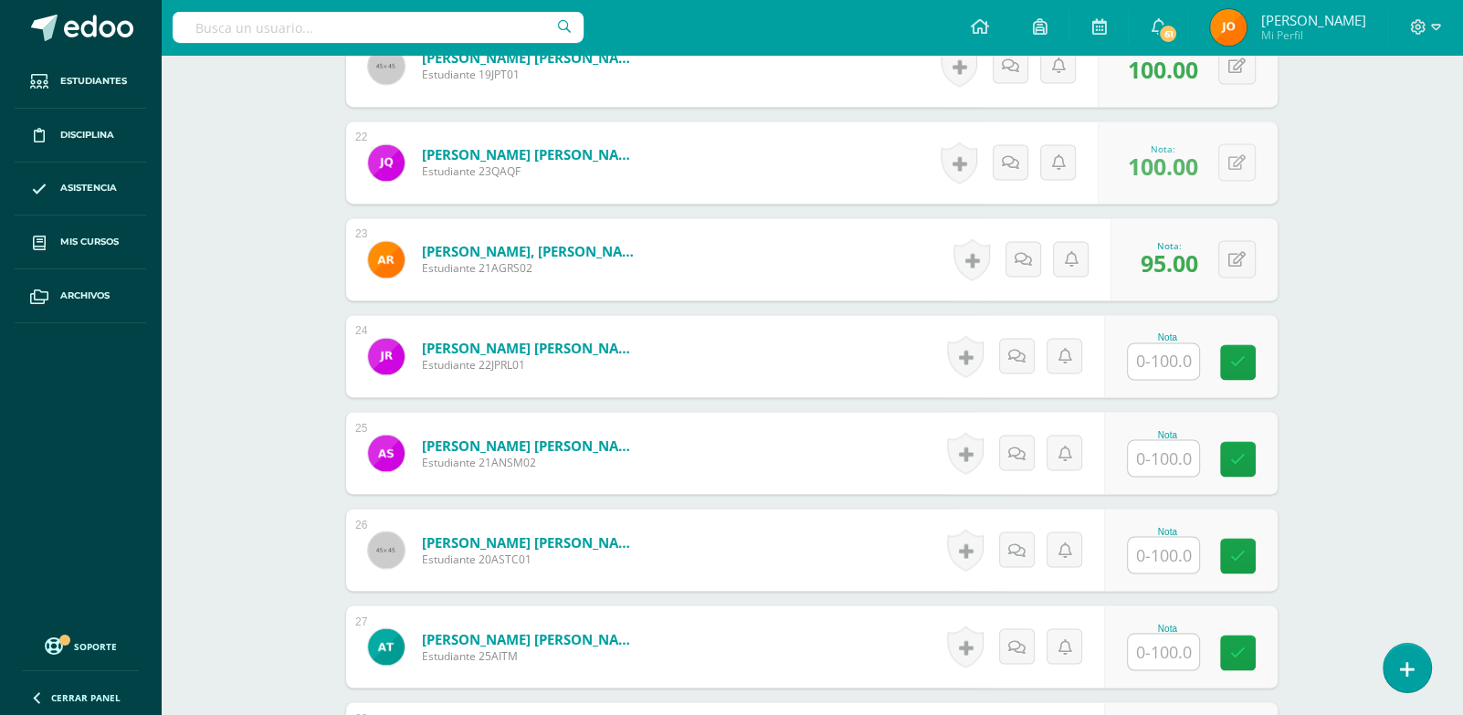
scroll to position [2565, 0]
click at [1149, 376] on div "Nota" at bounding box center [1191, 355] width 174 height 82
click at [1154, 369] on input "text" at bounding box center [1163, 361] width 71 height 36
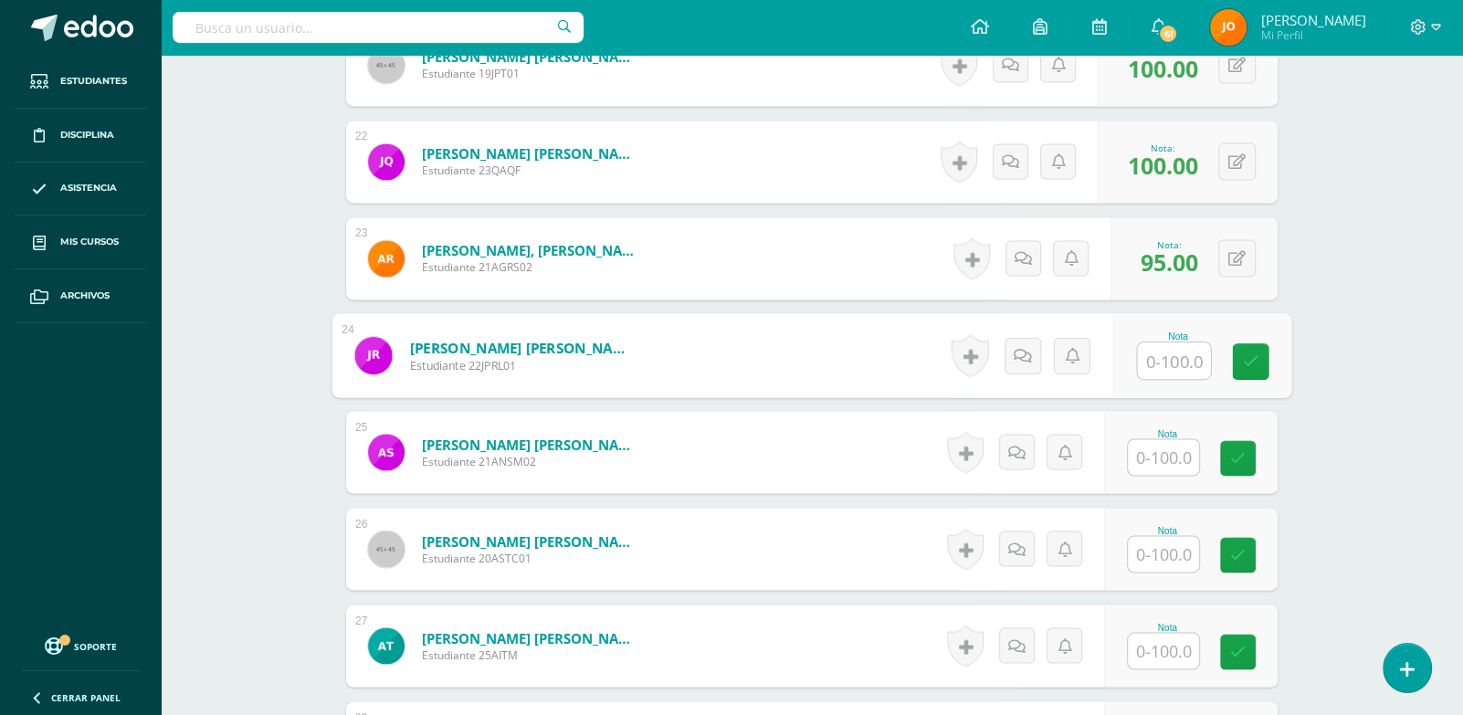
paste input "100"
type input "100"
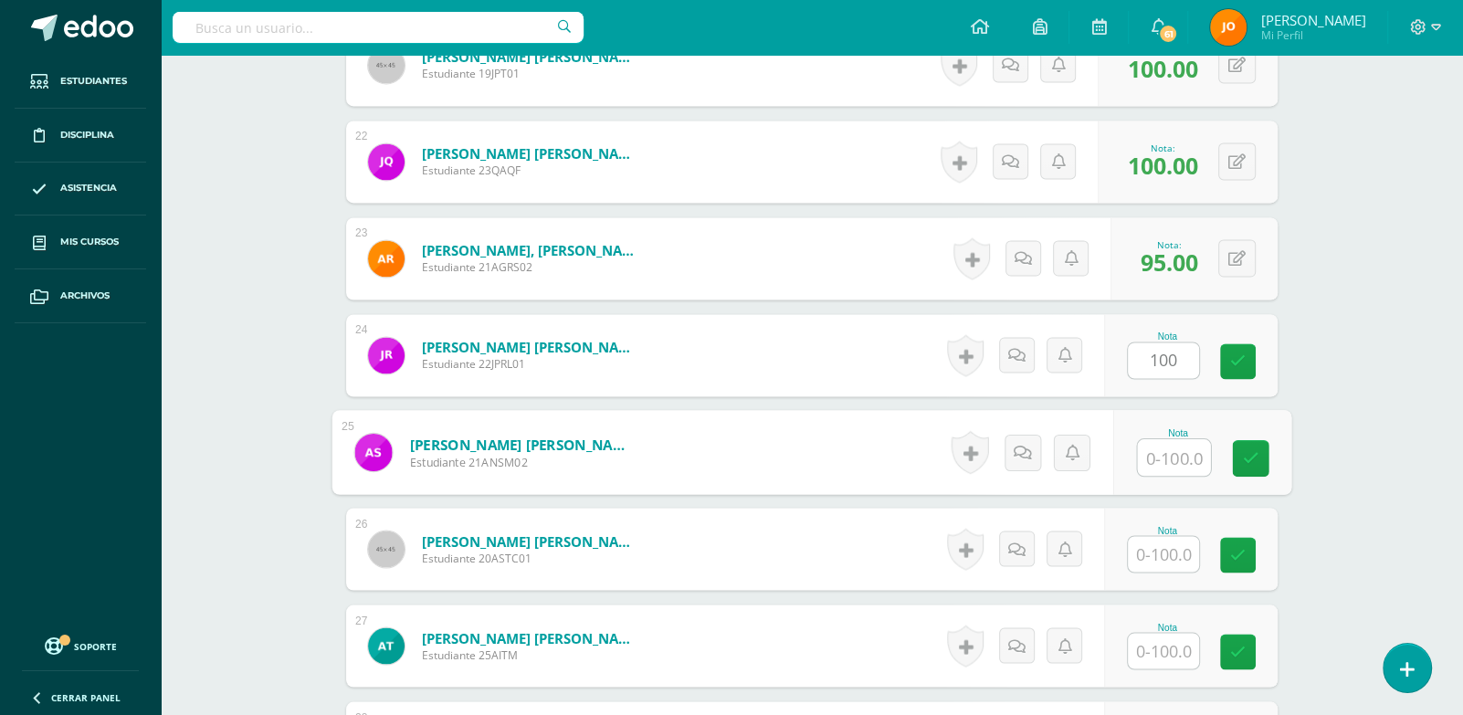
paste input "100"
type input "100"
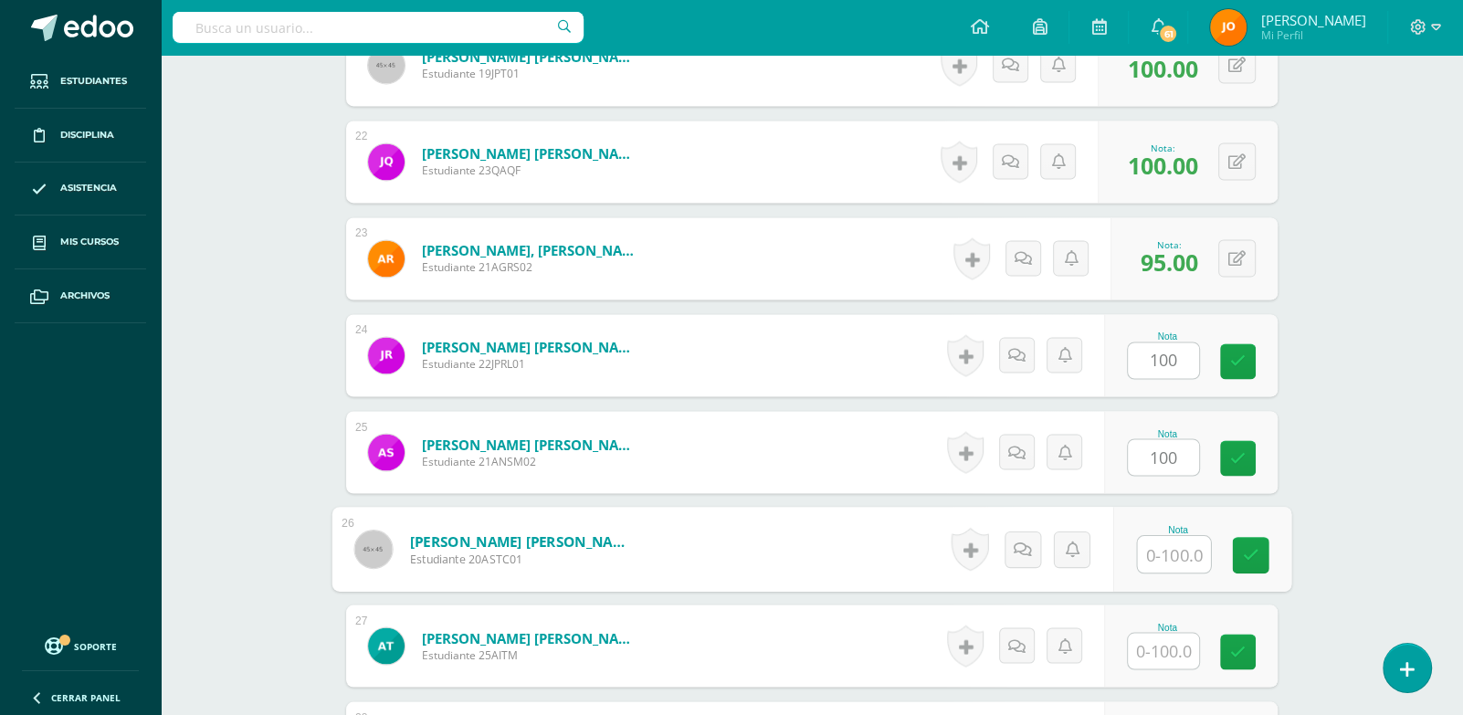
paste input "100"
type input "100"
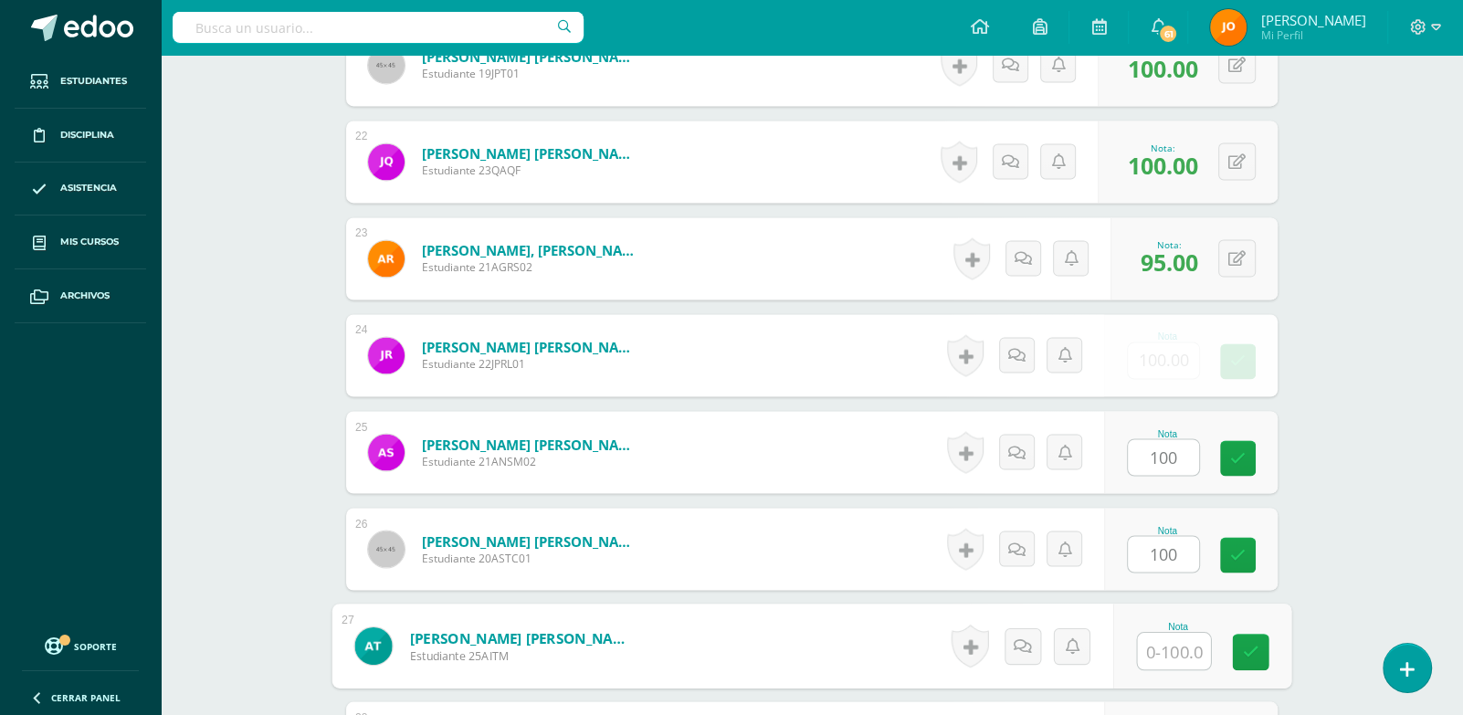
paste input "100"
type input "100"
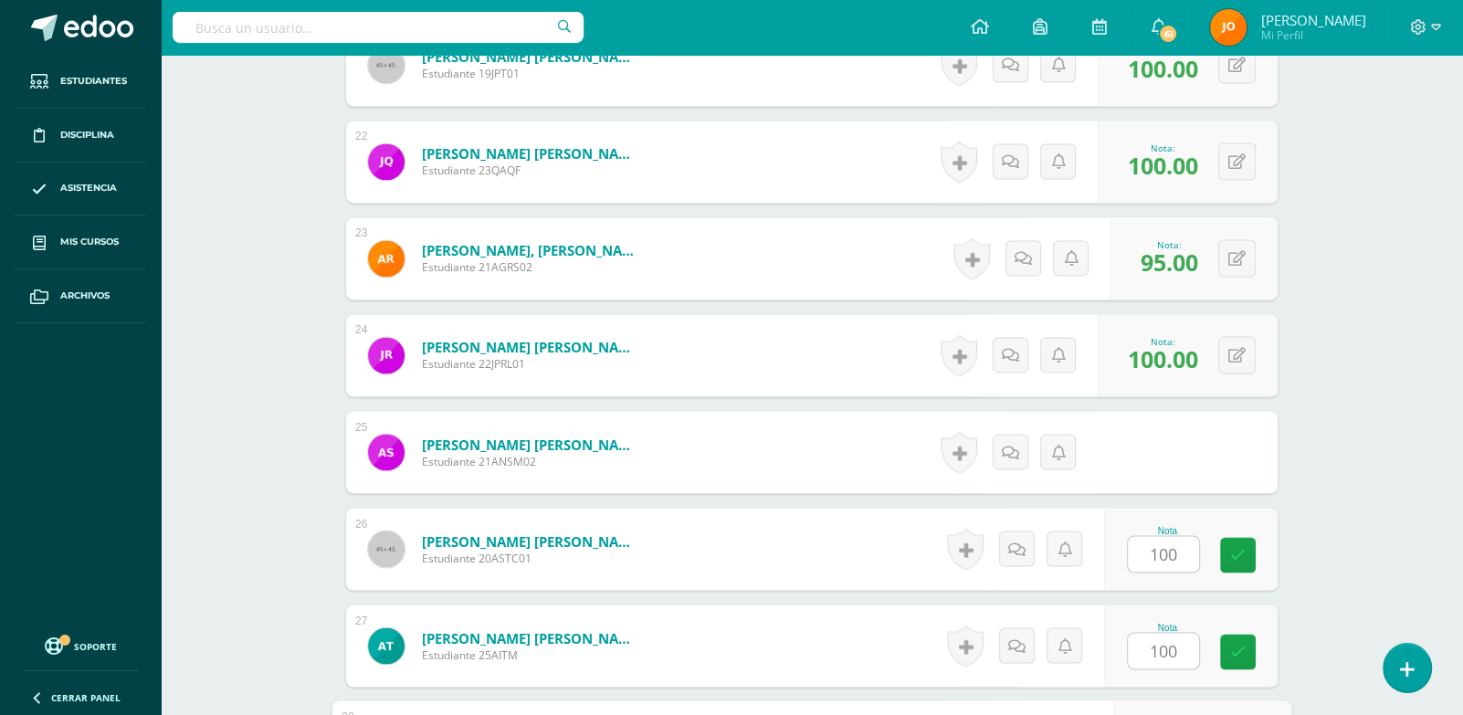
scroll to position [2953, 0]
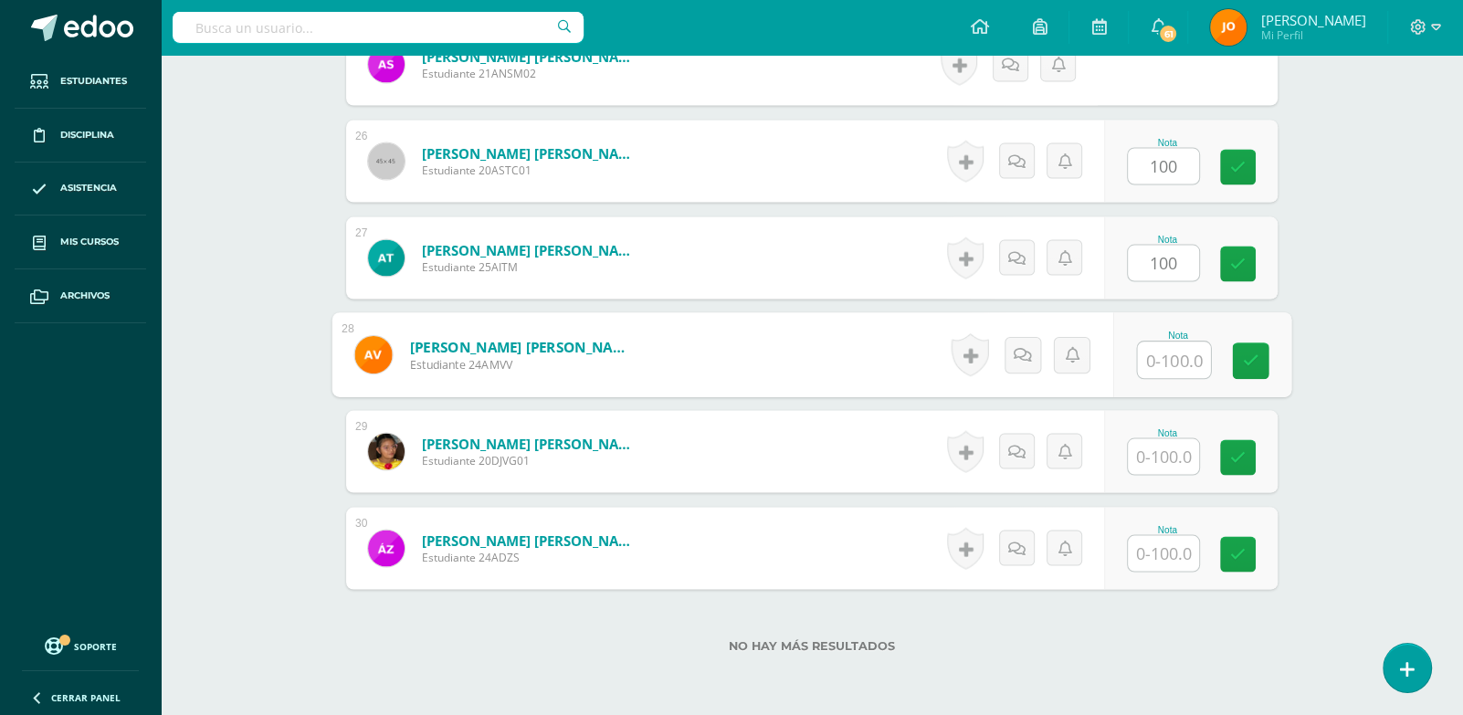
paste input "100"
type input "100"
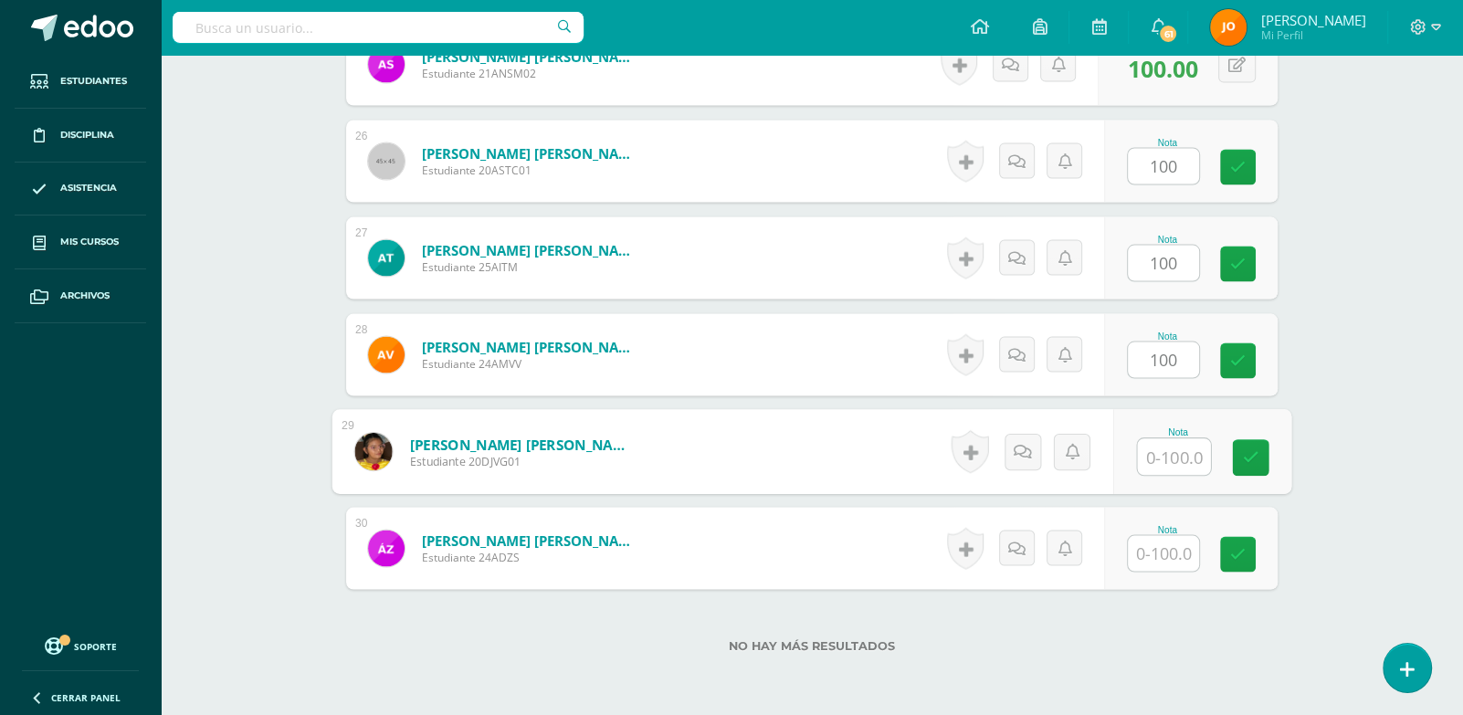
paste input "100"
type input "100"
paste input "100"
type input "100"
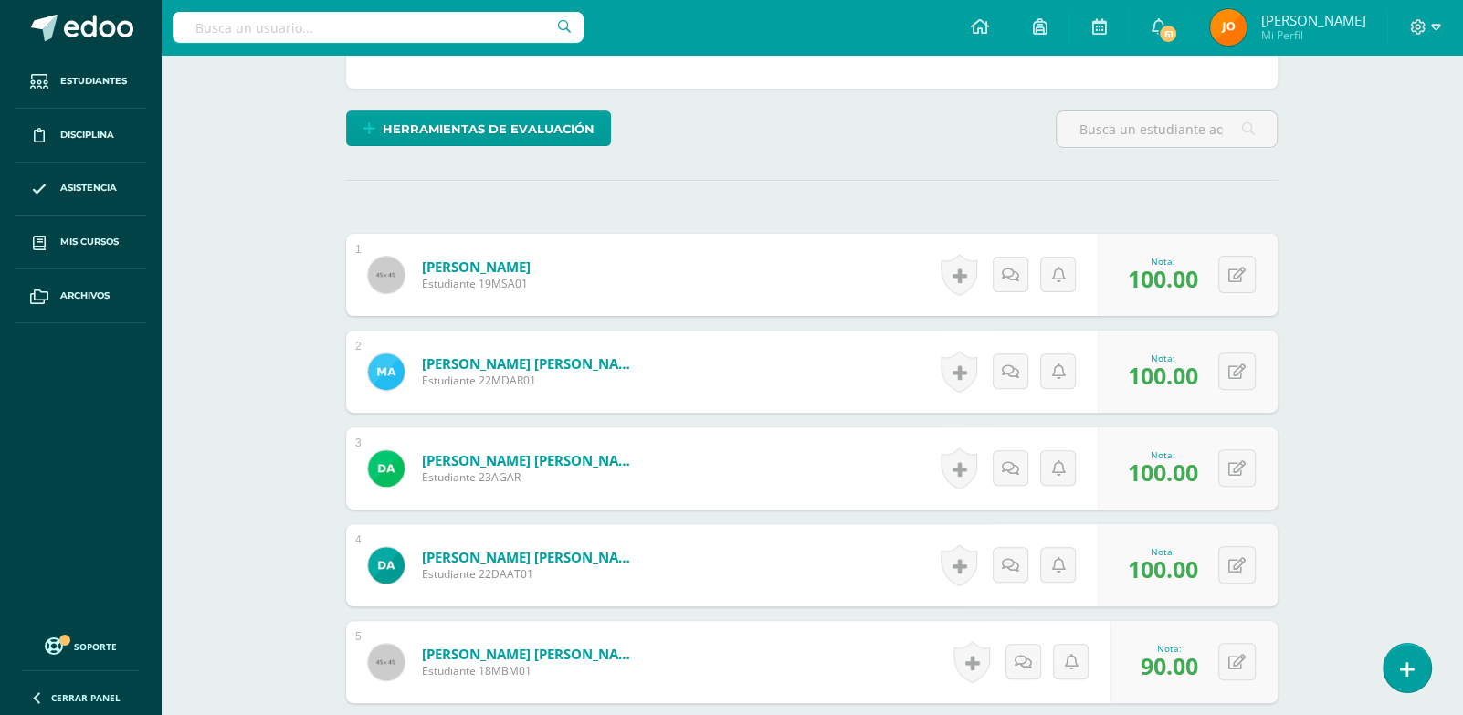
scroll to position [0, 0]
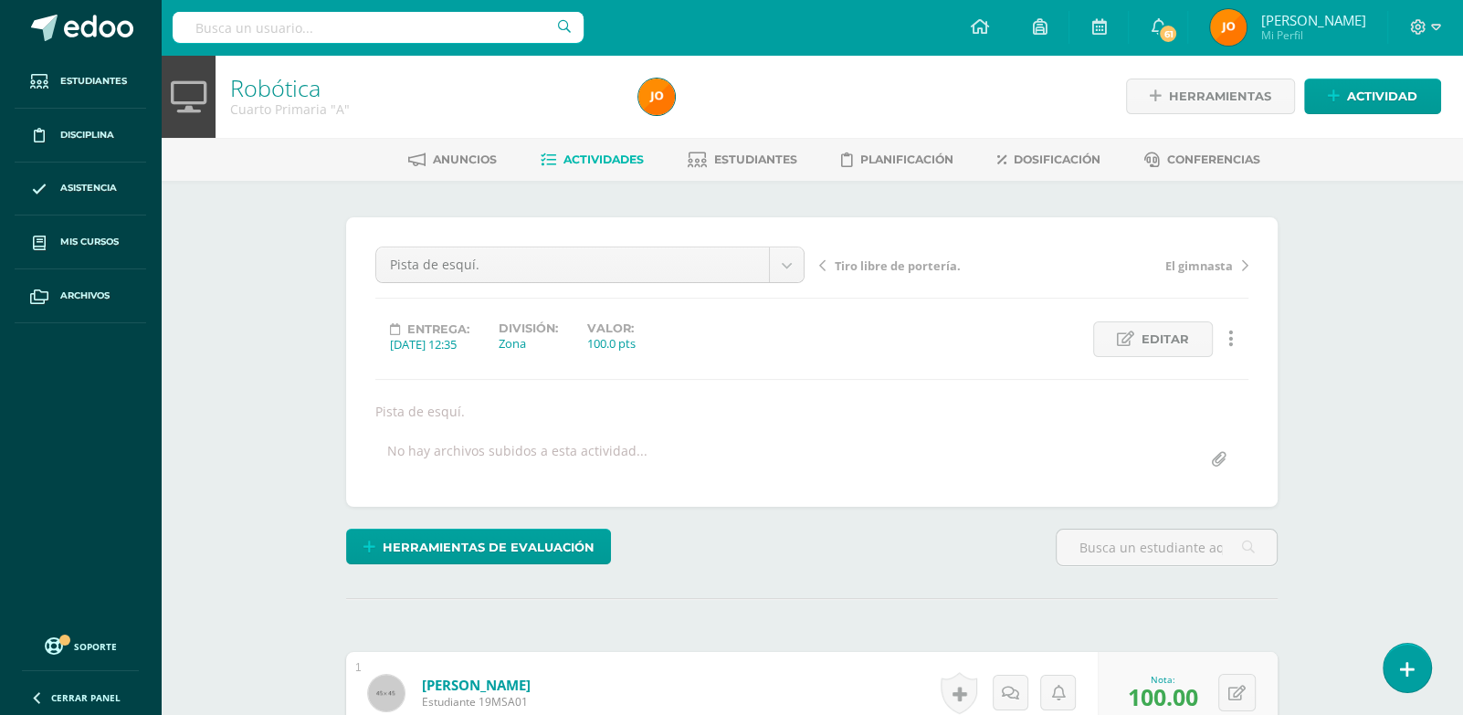
click at [591, 174] on link "Actividades" at bounding box center [592, 159] width 103 height 29
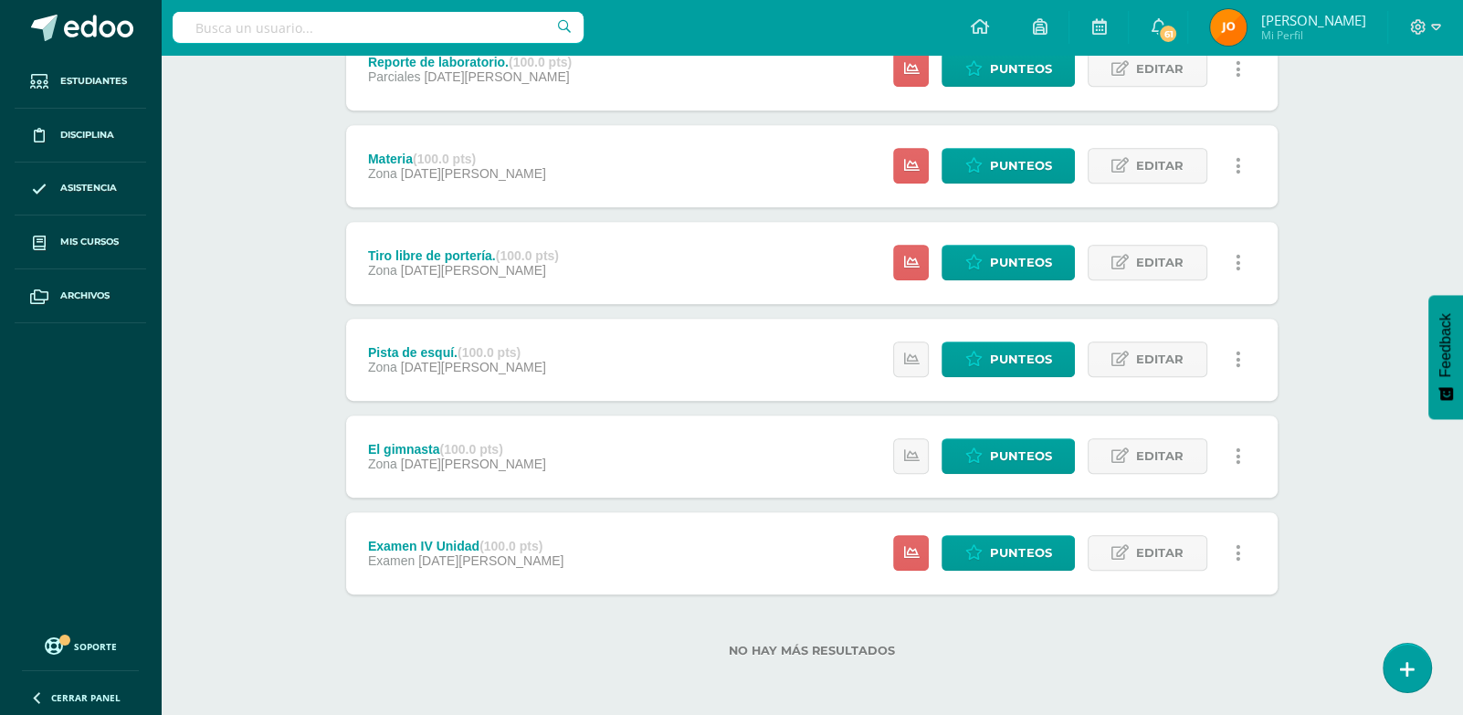
scroll to position [664, 0]
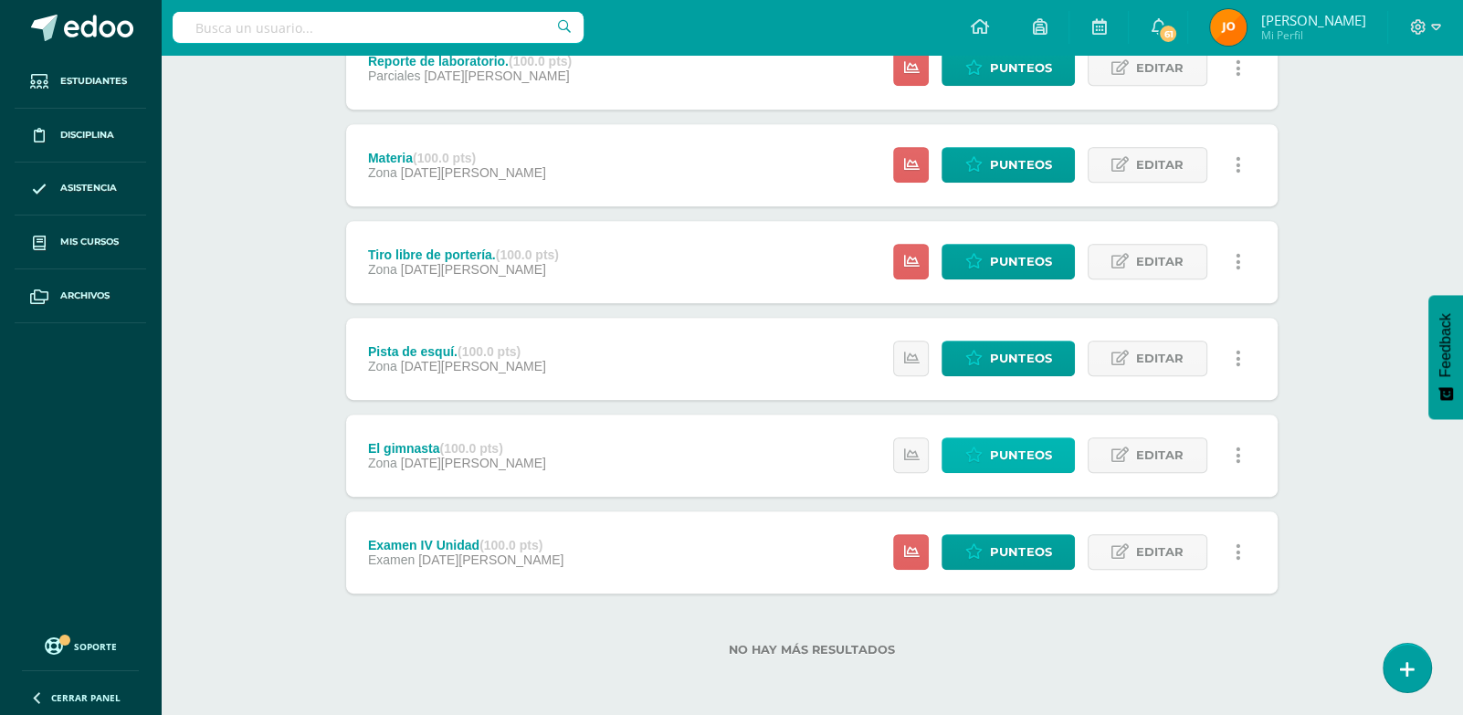
click at [1050, 440] on span "Punteos" at bounding box center [1020, 455] width 61 height 34
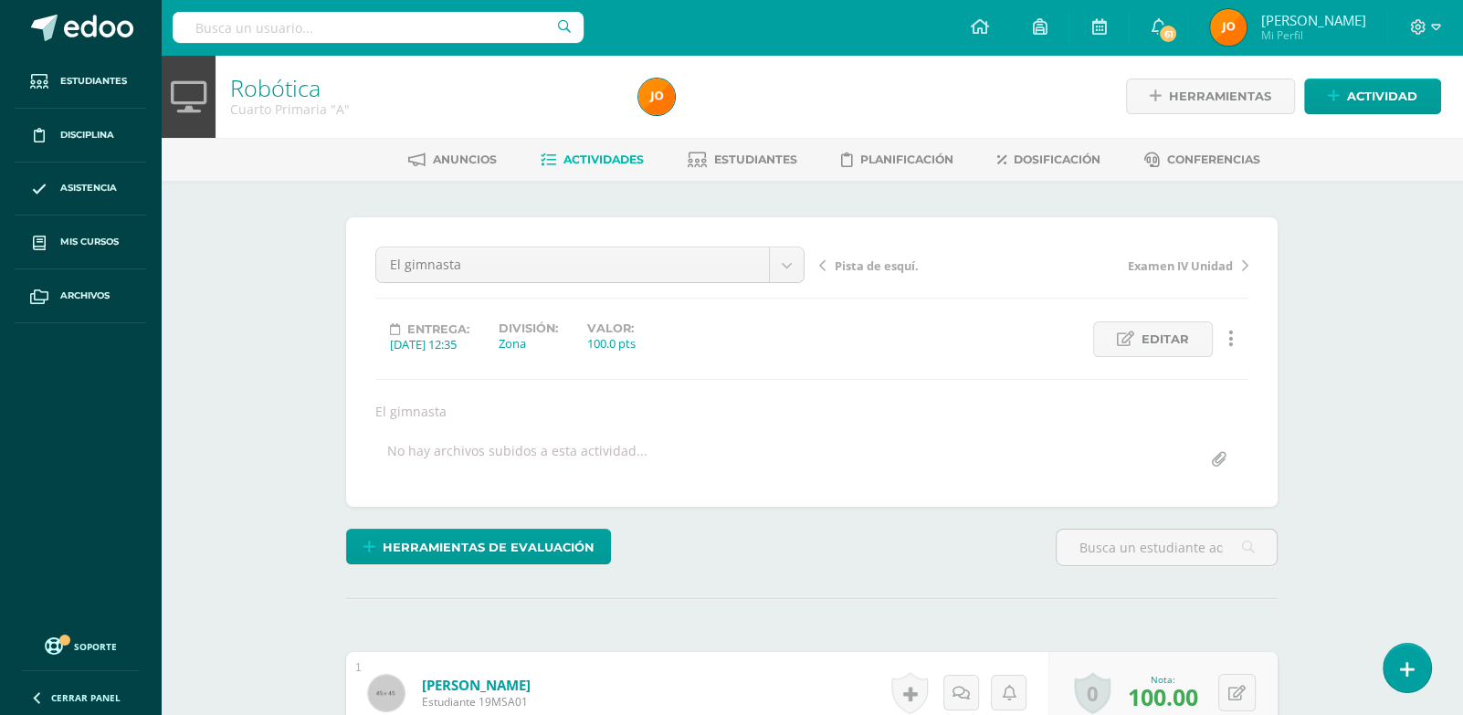
scroll to position [1, 0]
click at [629, 156] on span "Actividades" at bounding box center [604, 159] width 80 height 14
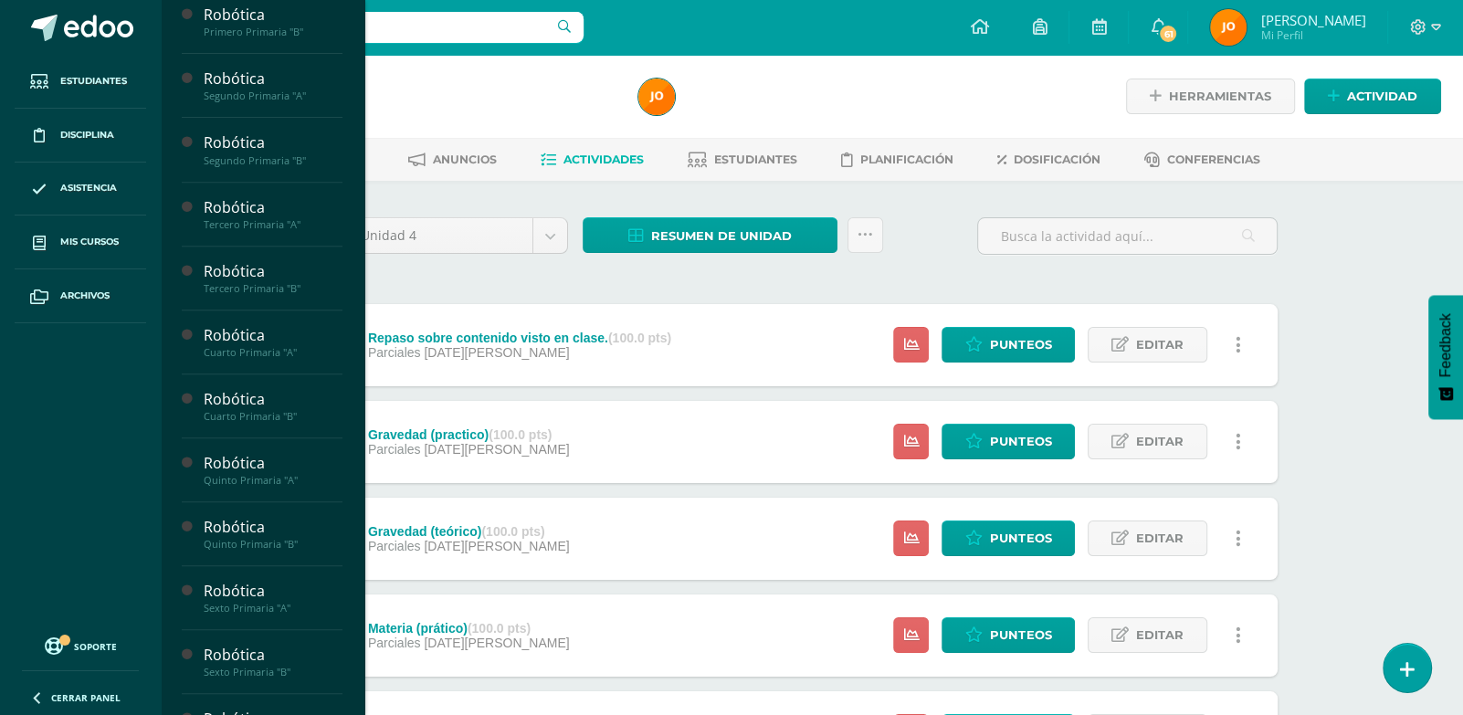
scroll to position [579, 0]
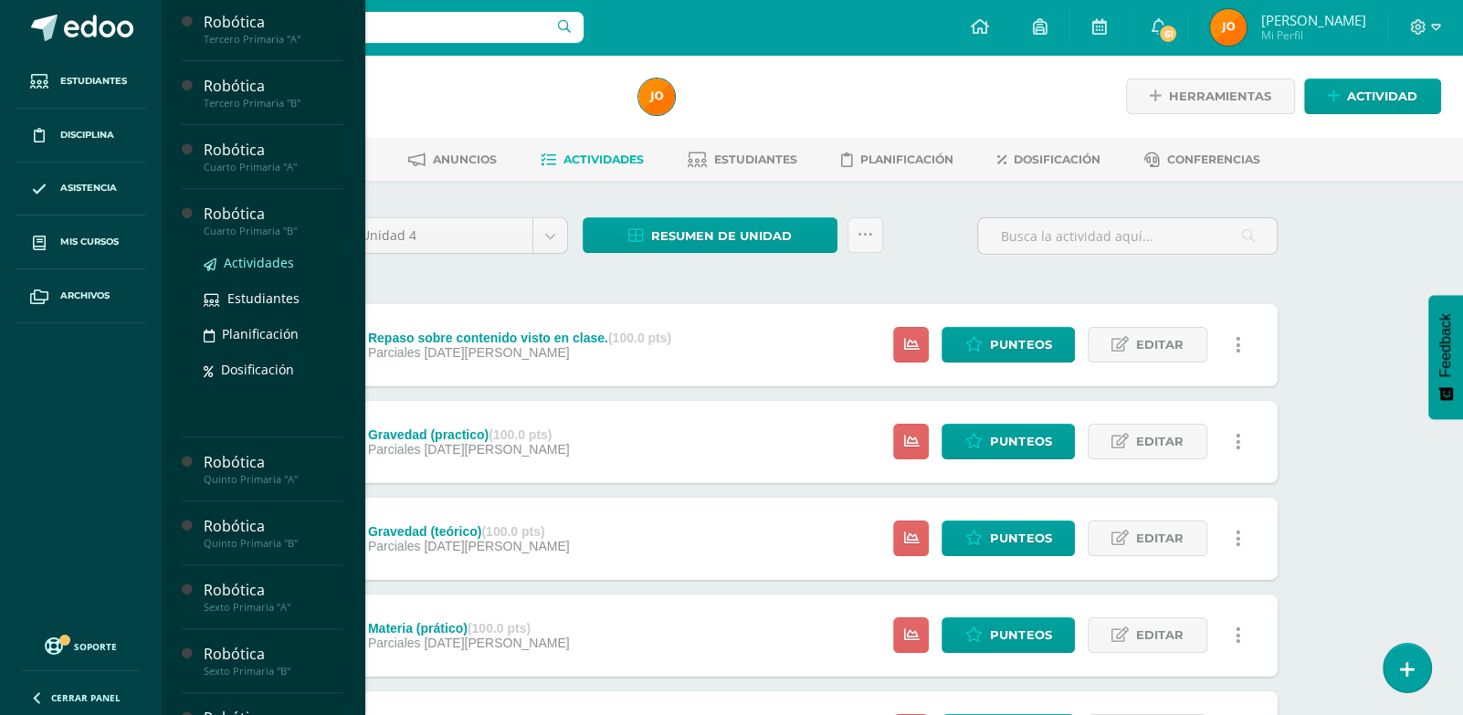
click at [270, 271] on span "Actividades" at bounding box center [259, 262] width 70 height 17
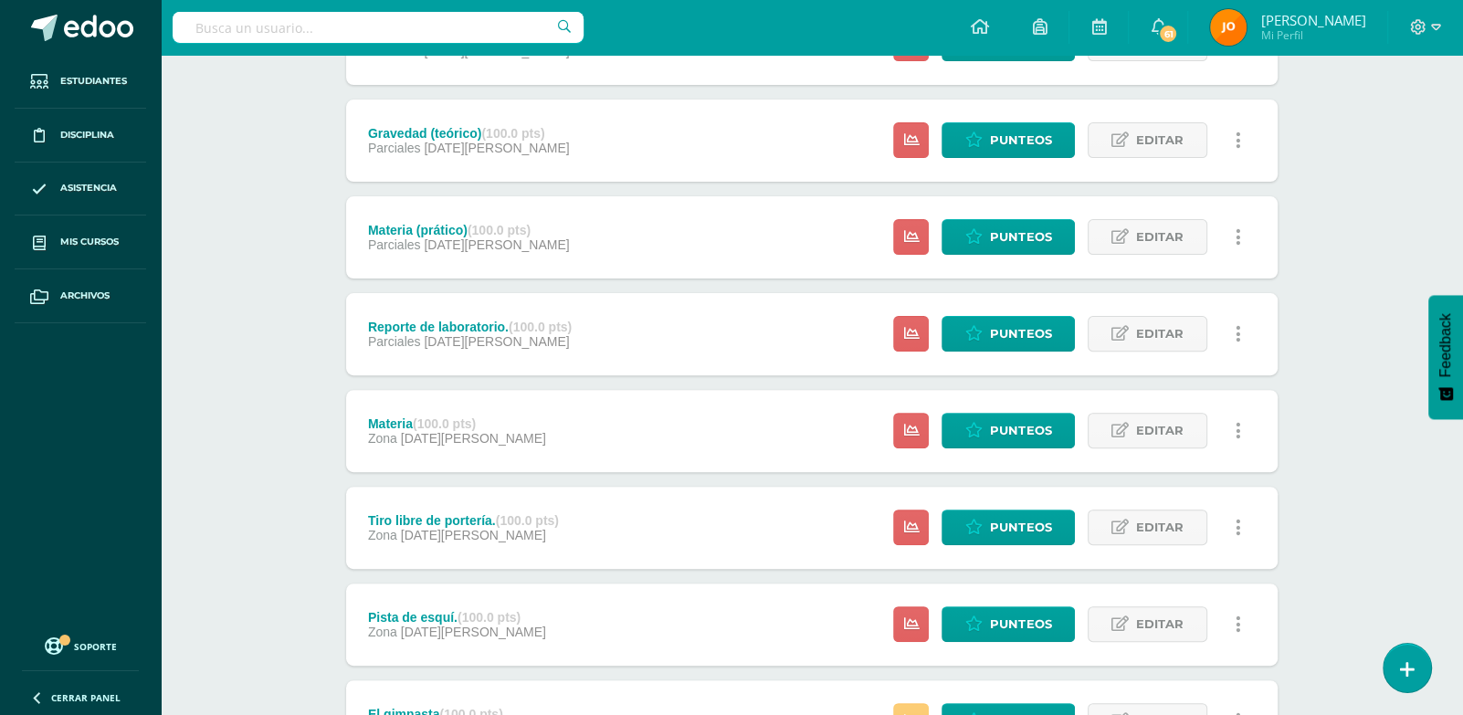
scroll to position [657, 0]
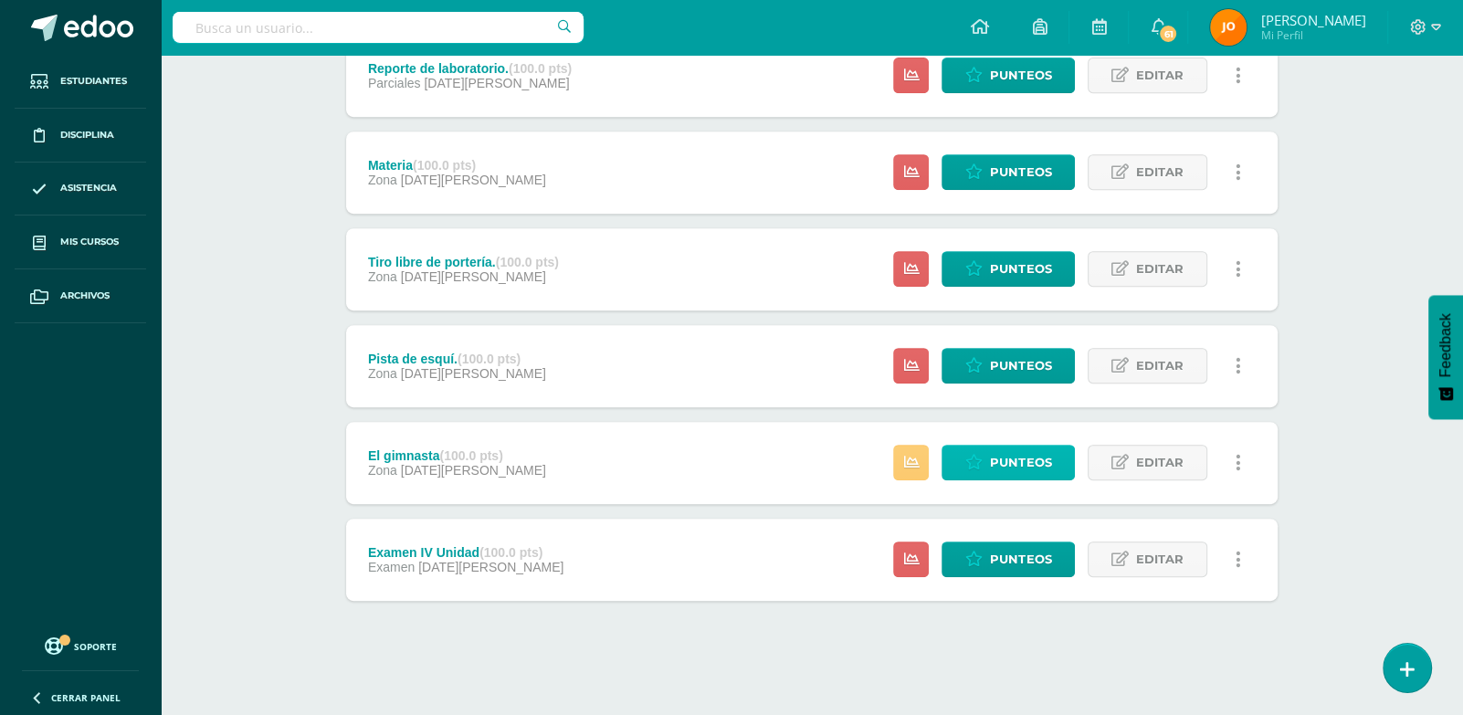
click at [1041, 465] on span "Punteos" at bounding box center [1020, 463] width 61 height 34
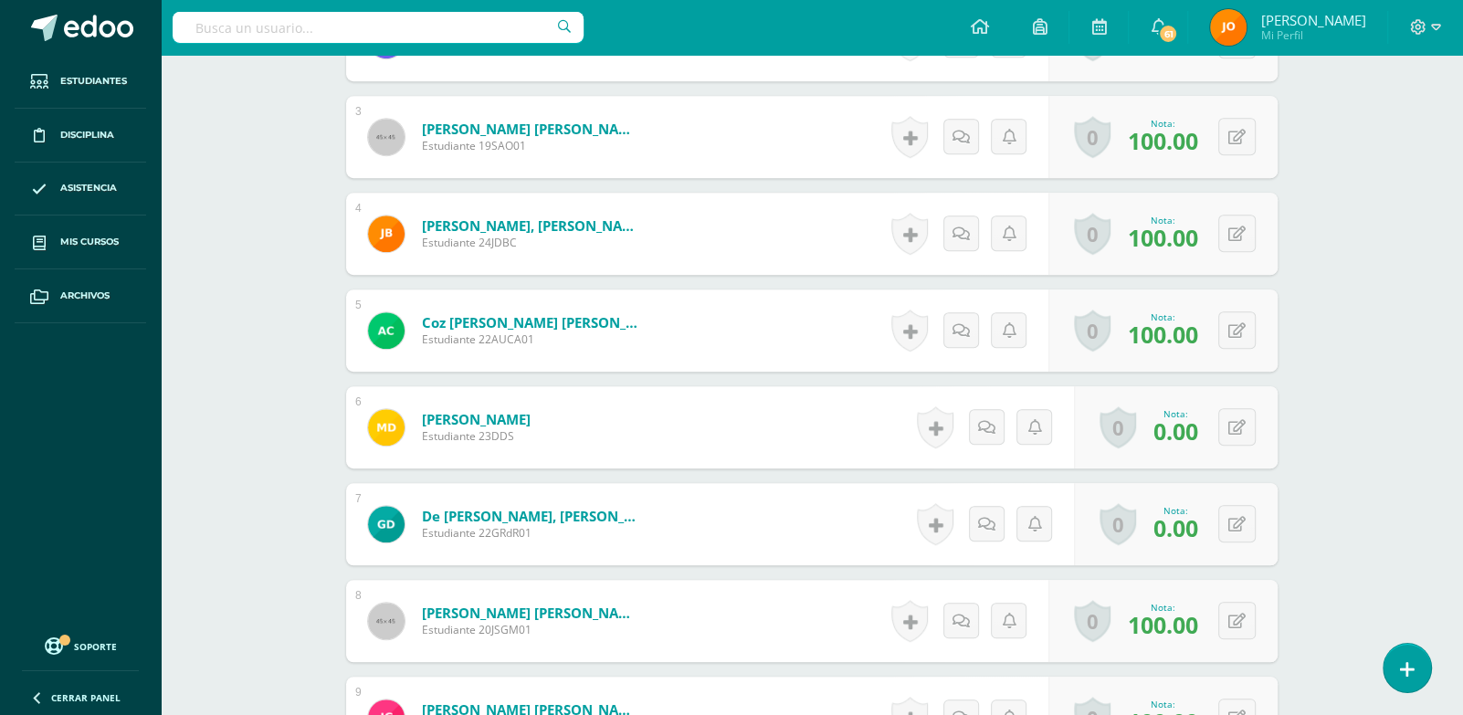
scroll to position [776, 0]
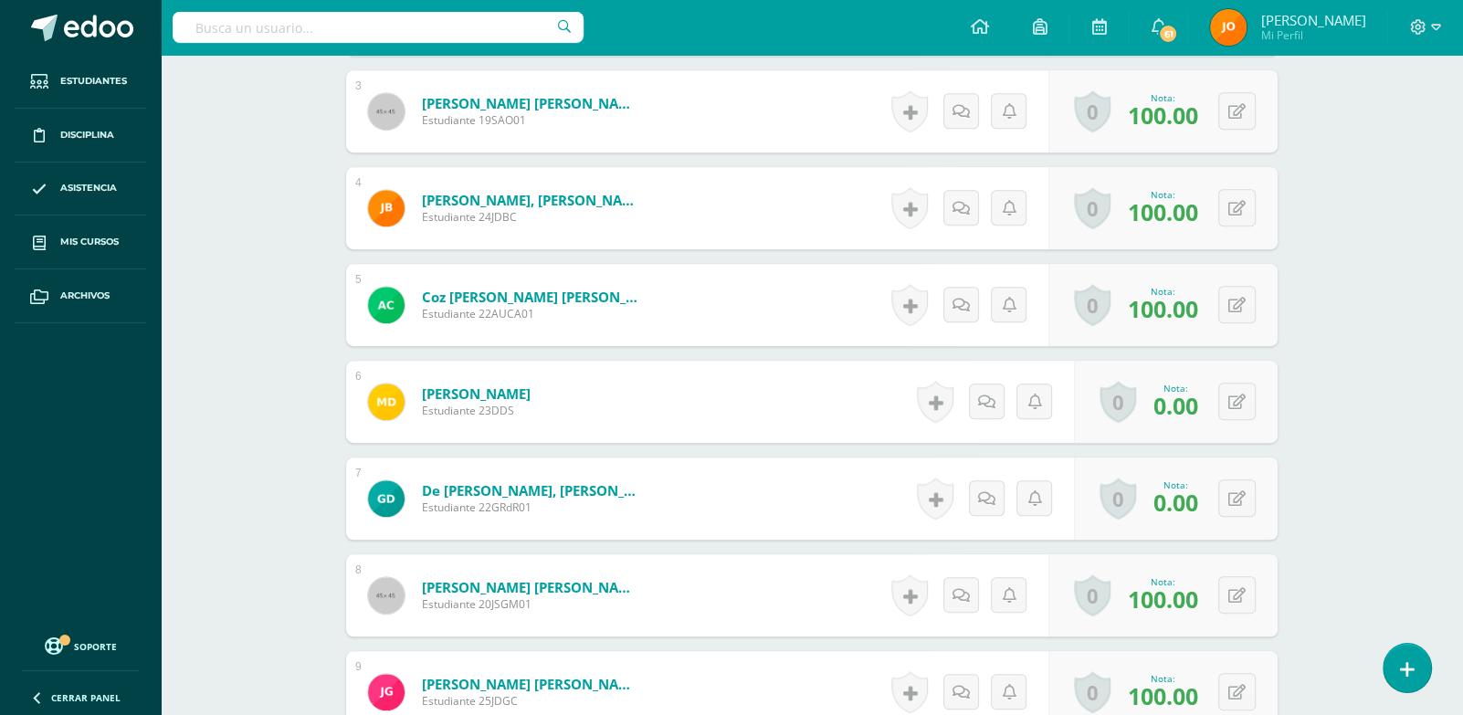
click at [1262, 407] on div "0 Logros Logros obtenidos Aún no hay logros agregados Nota: 0.00" at bounding box center [1176, 402] width 204 height 82
click at [1244, 403] on icon at bounding box center [1250, 402] width 18 height 16
type input "95"
click at [1240, 497] on icon at bounding box center [1237, 499] width 17 height 16
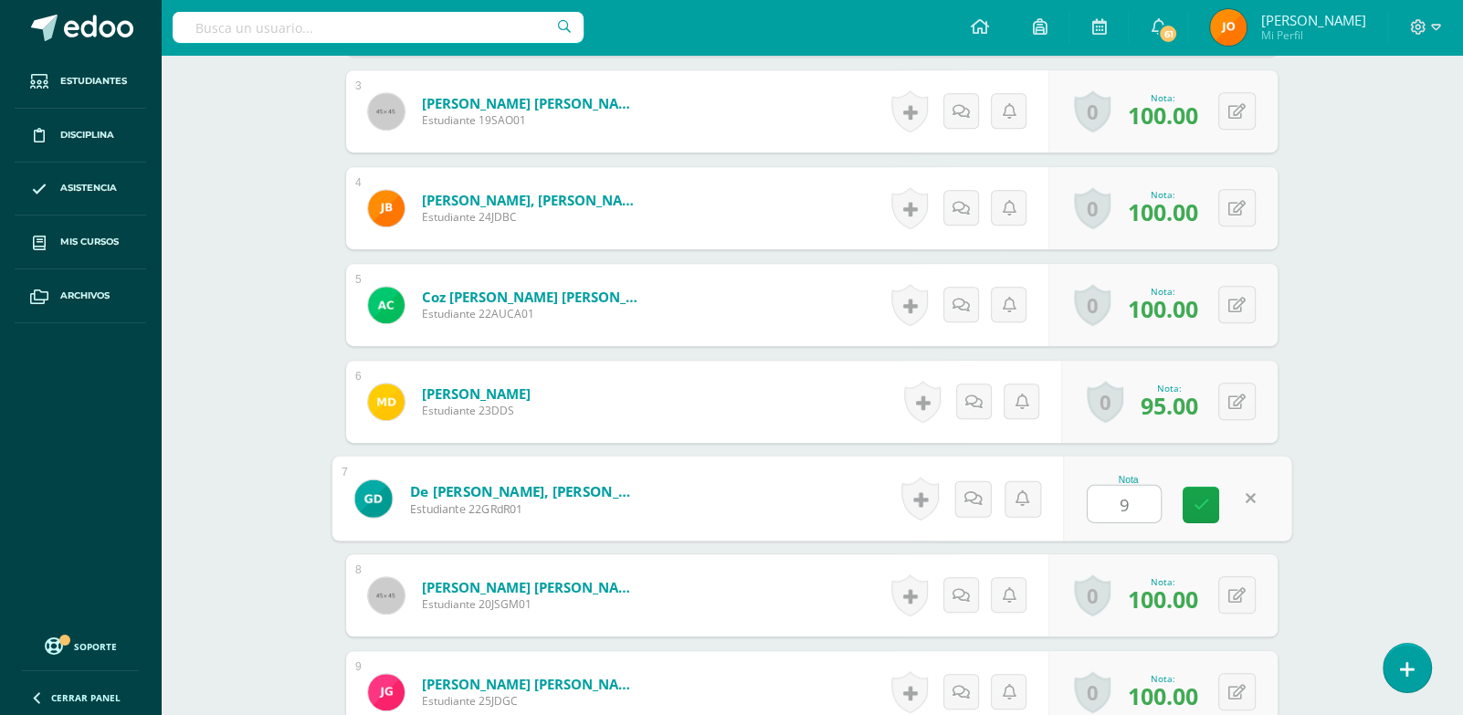
type input "95"
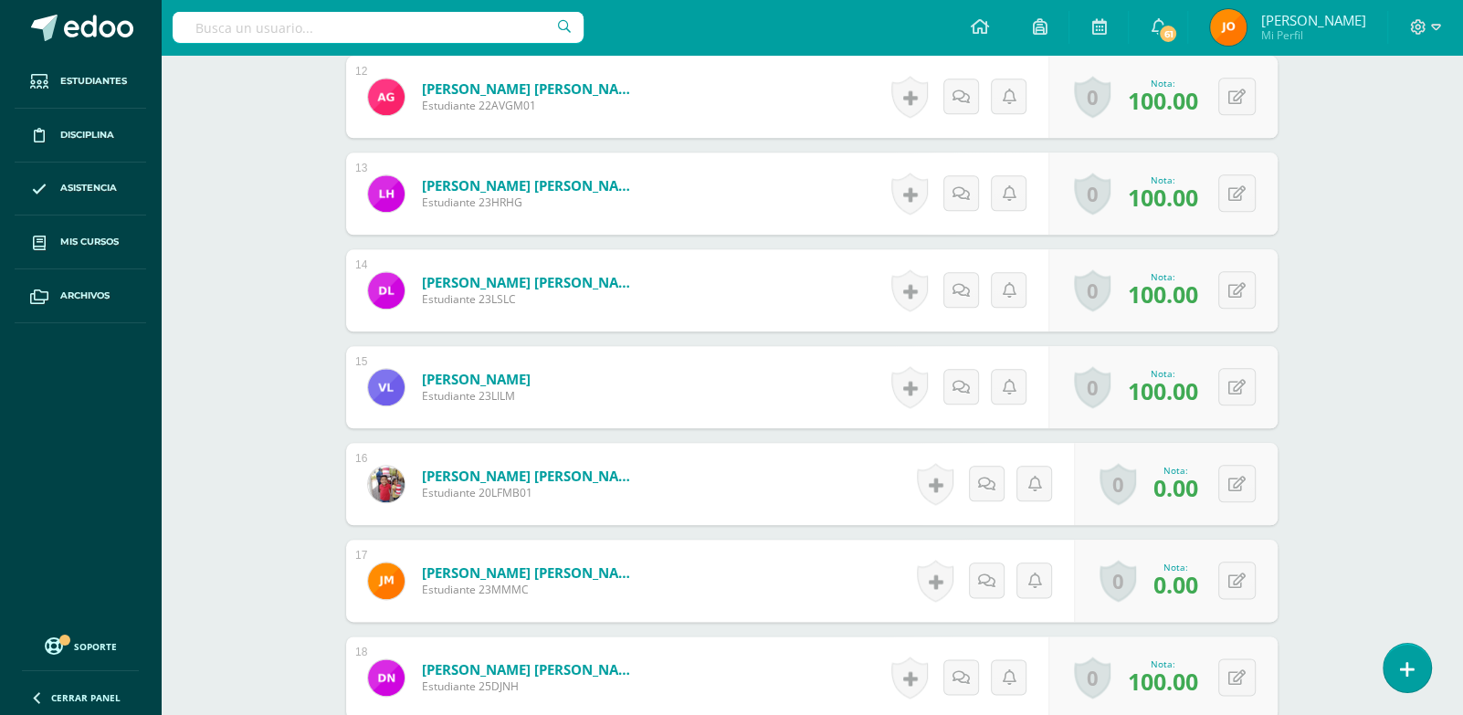
scroll to position [1865, 0]
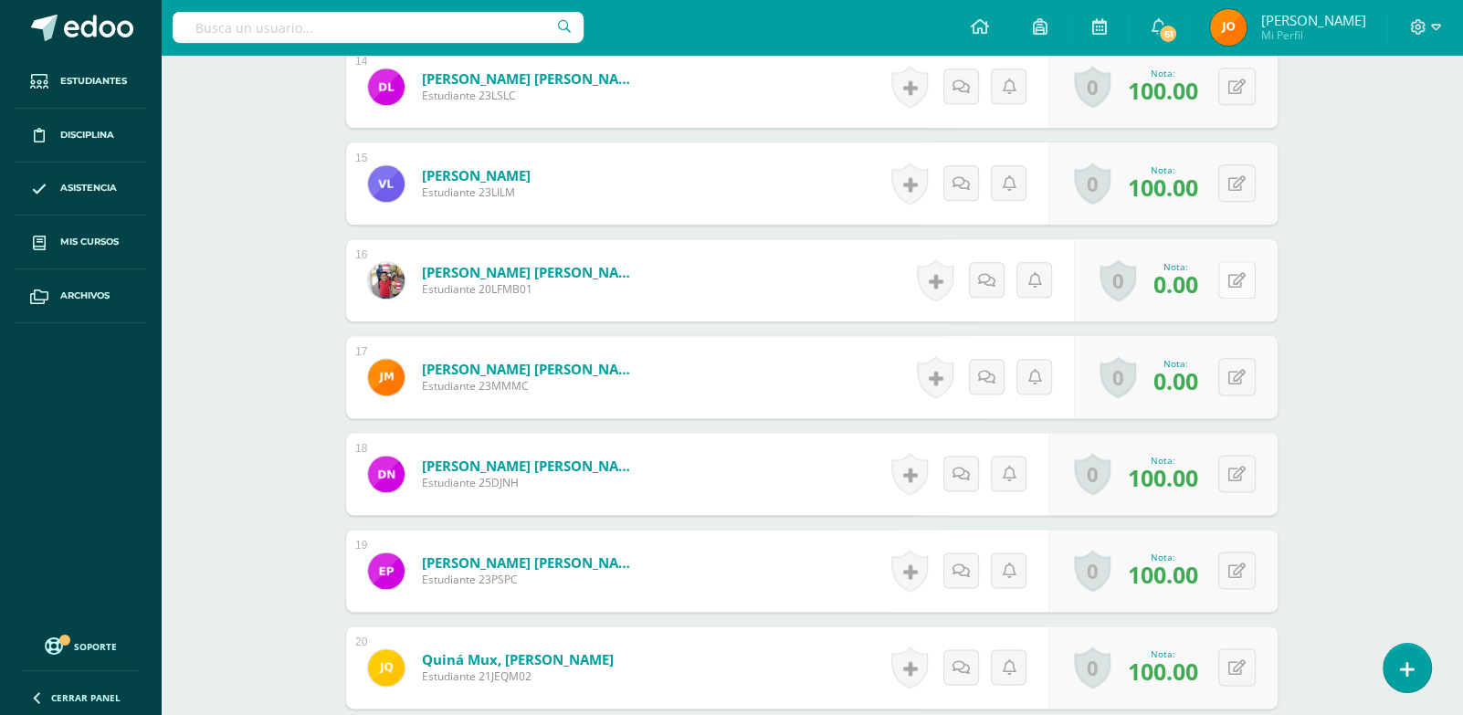
click at [1241, 280] on icon at bounding box center [1237, 281] width 17 height 16
type input "95"
click at [1231, 397] on div "0 Logros Logros obtenidos Aún no hay logros agregados Nota: 0.00" at bounding box center [1176, 377] width 204 height 82
click at [1233, 390] on button at bounding box center [1250, 377] width 38 height 38
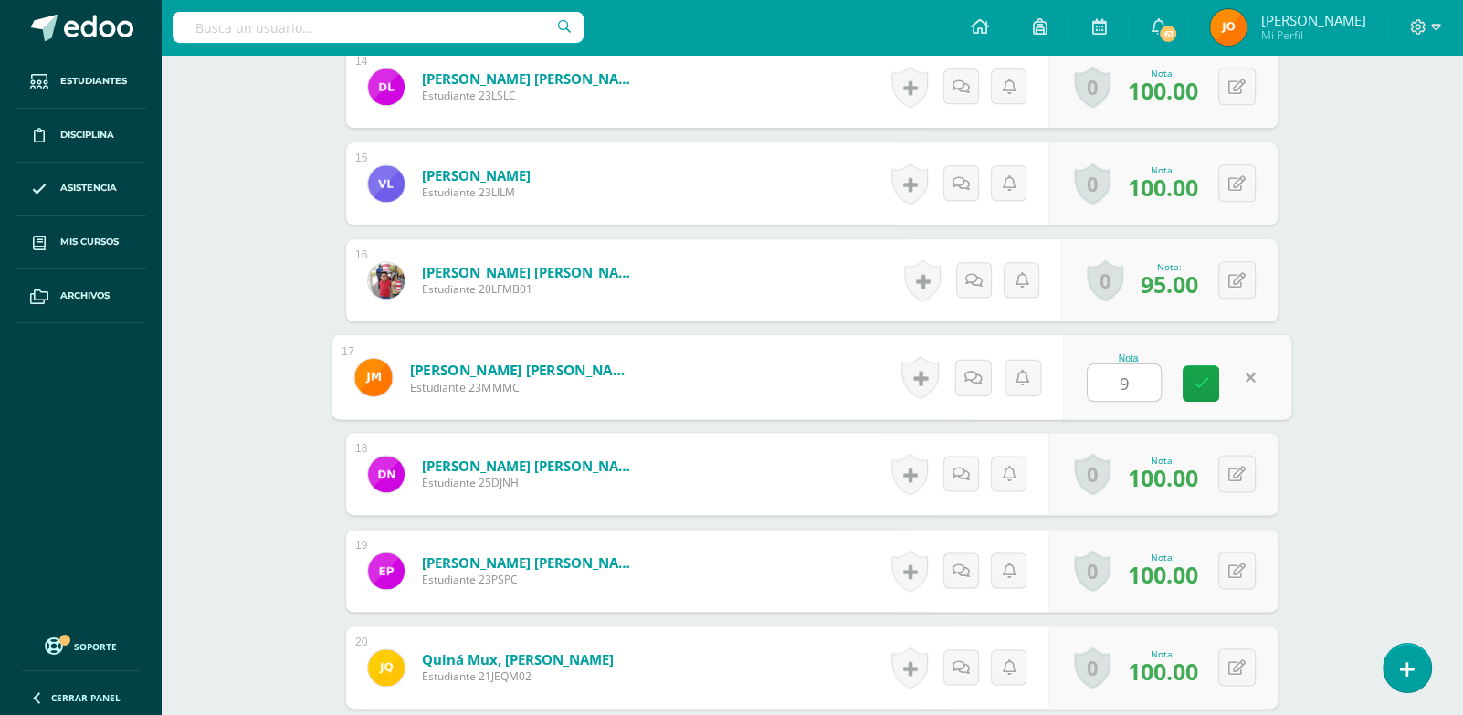
type input "95"
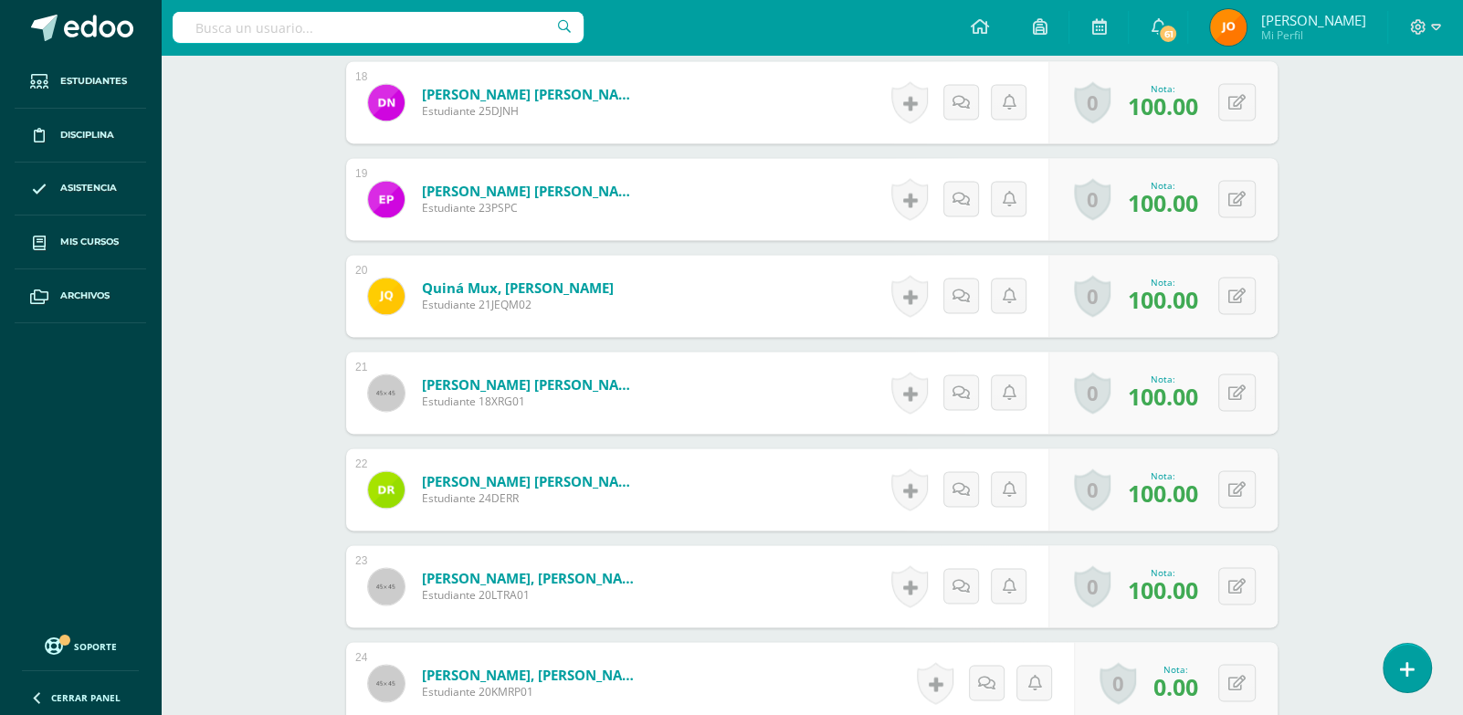
scroll to position [2425, 0]
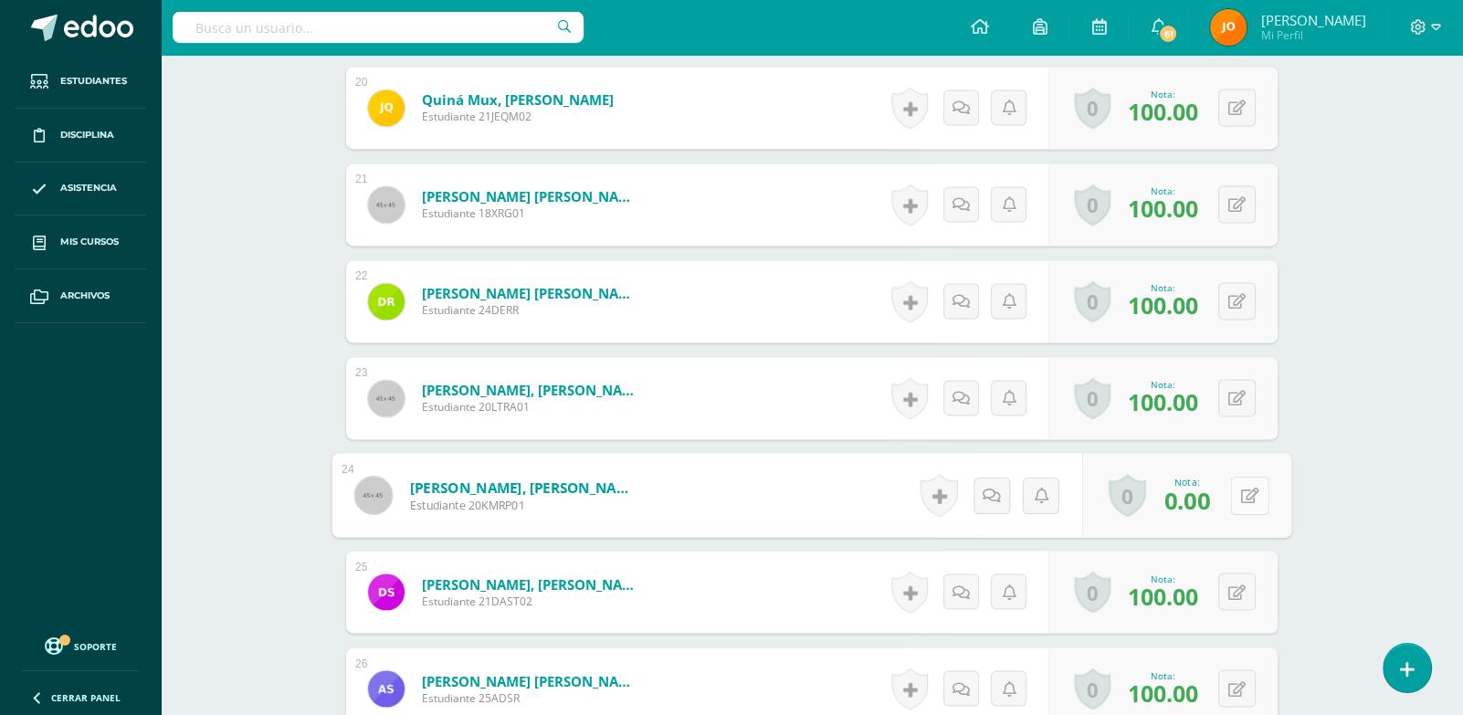
click at [1241, 498] on icon at bounding box center [1250, 495] width 18 height 16
type input "95"
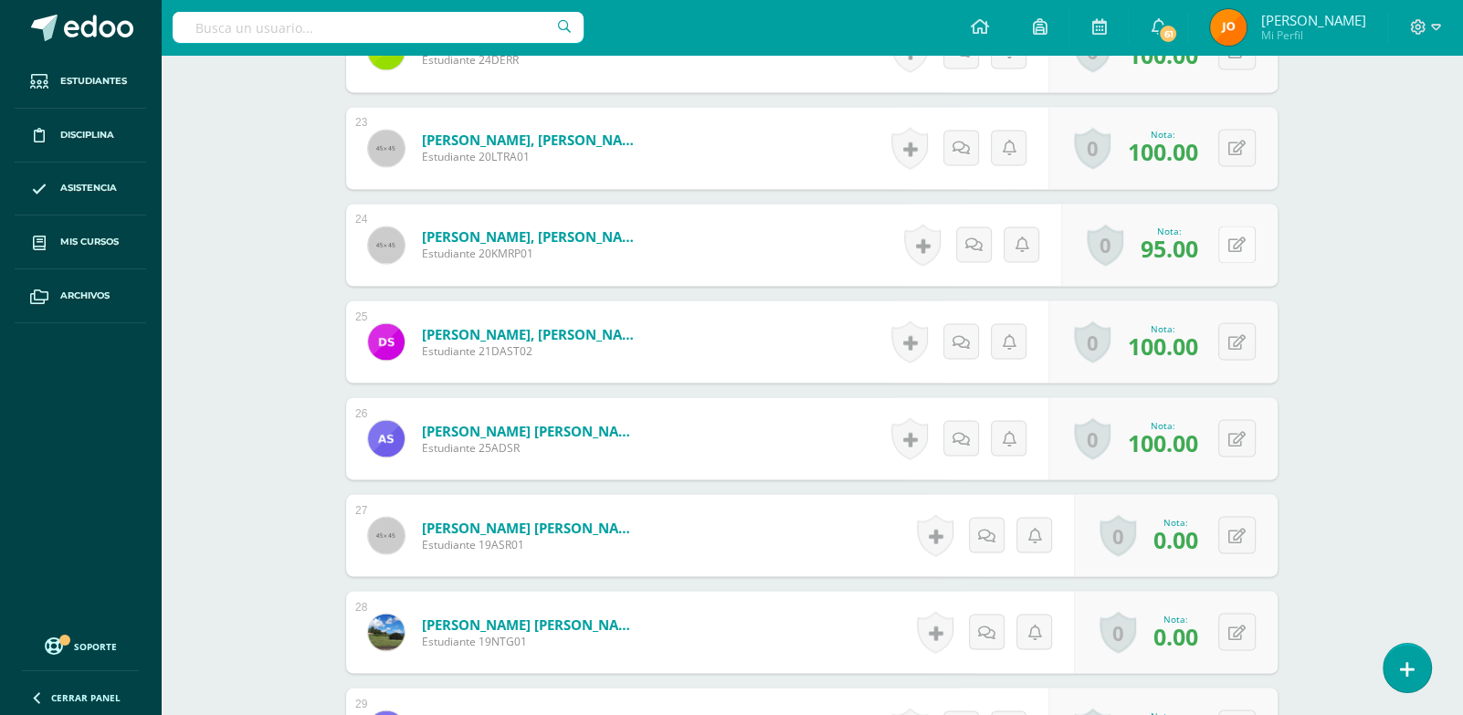
scroll to position [2772, 0]
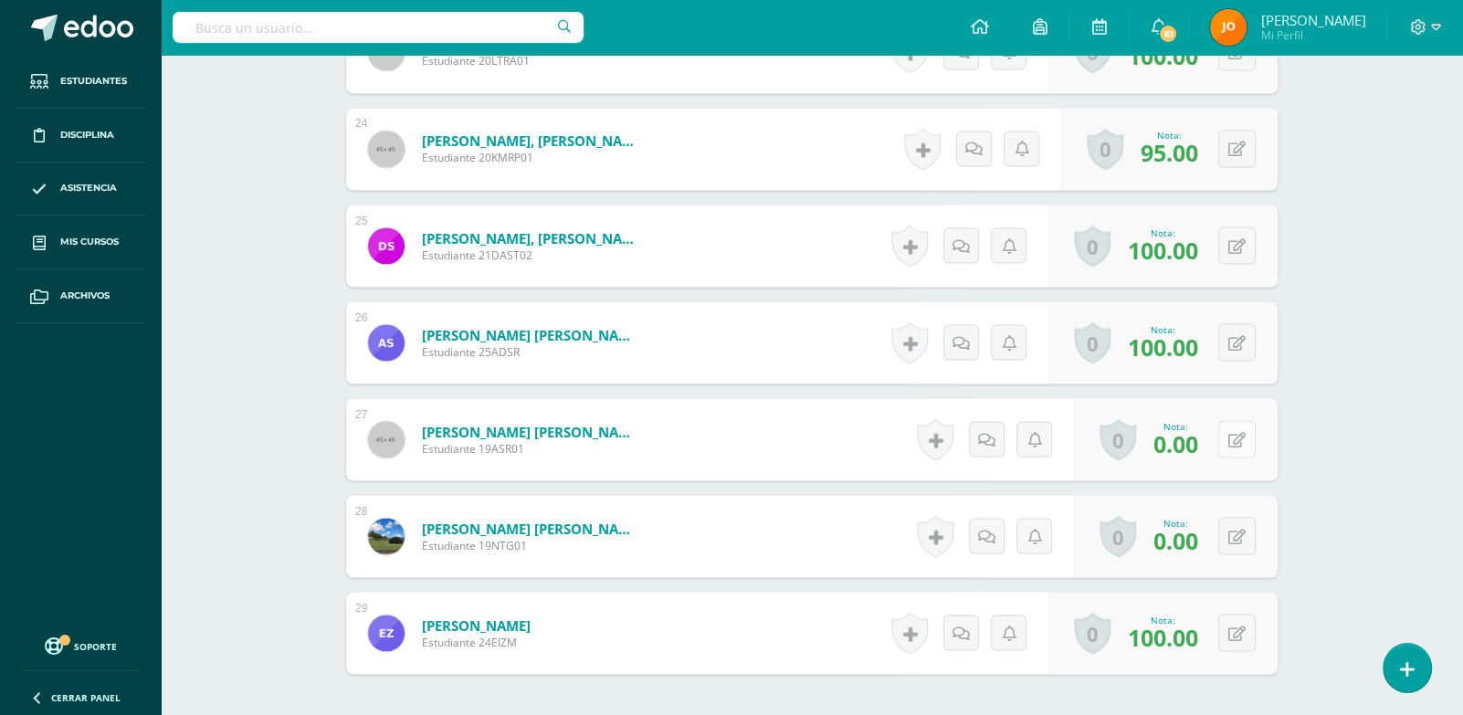
click at [1240, 453] on button at bounding box center [1237, 438] width 37 height 37
type input "0"
type input "95"
click at [1232, 525] on button at bounding box center [1237, 535] width 37 height 37
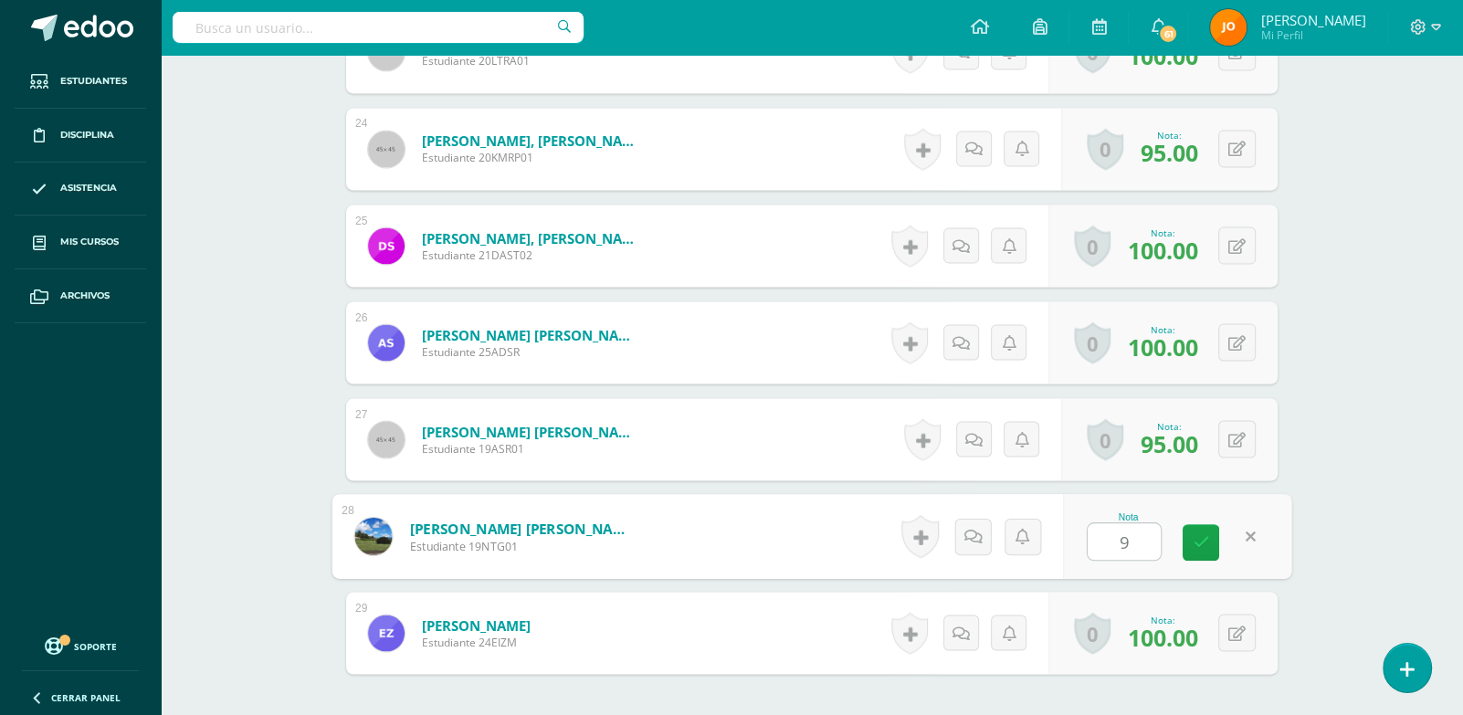
type input "95"
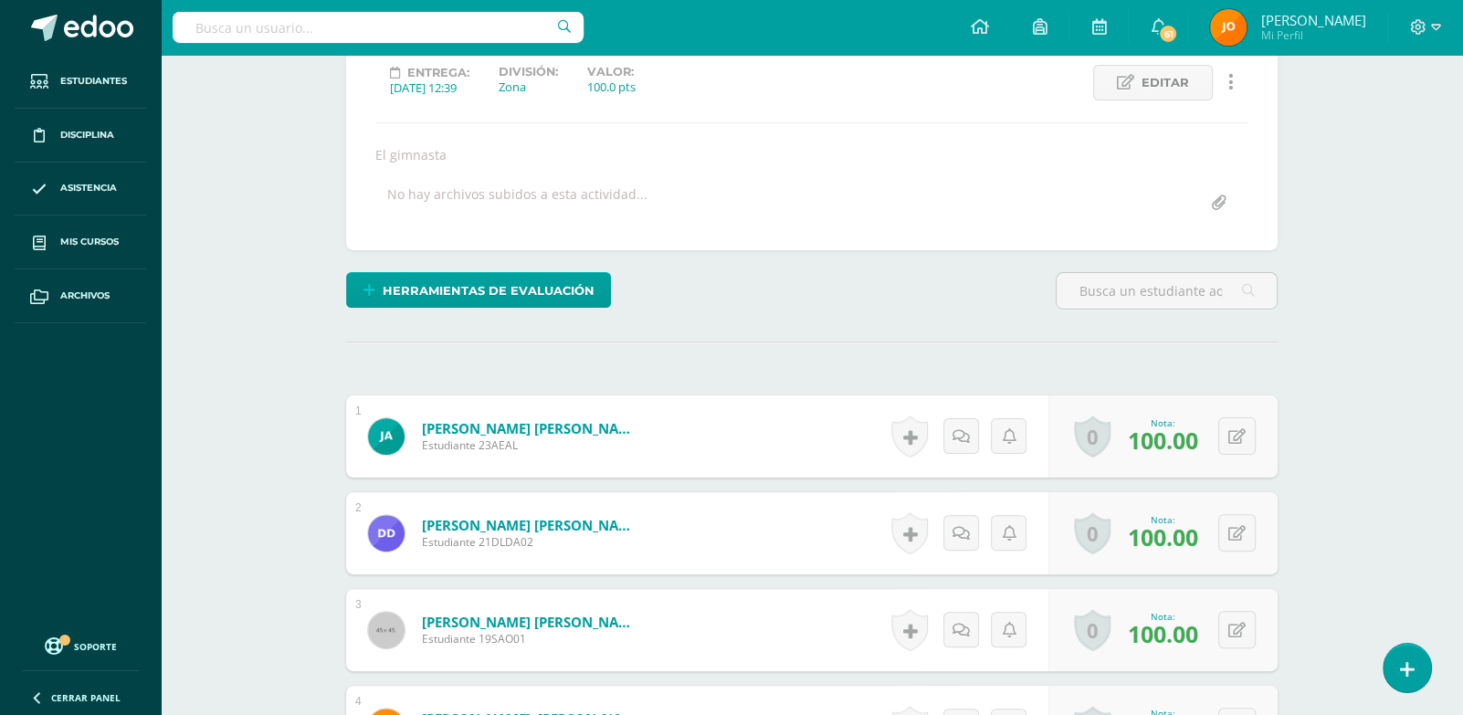
scroll to position [0, 0]
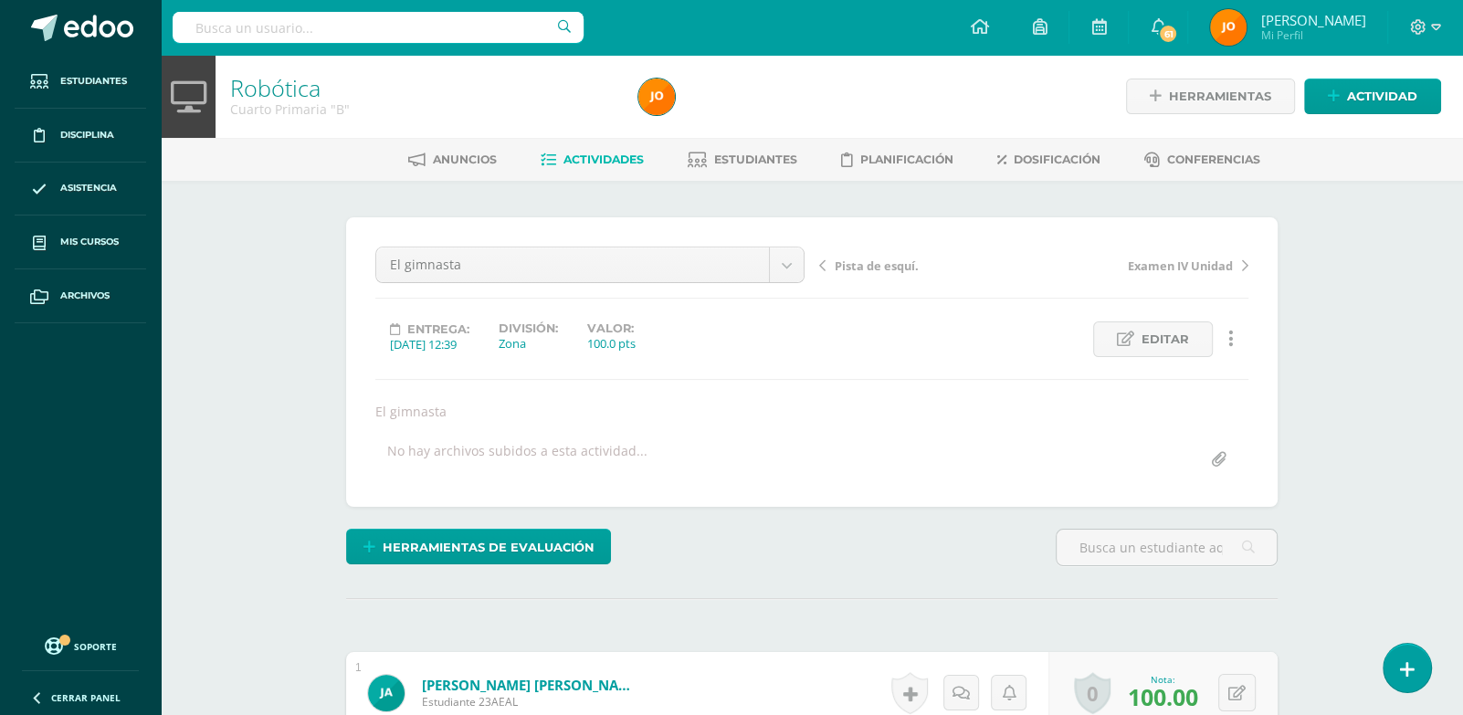
click at [586, 158] on span "Actividades" at bounding box center [604, 160] width 80 height 14
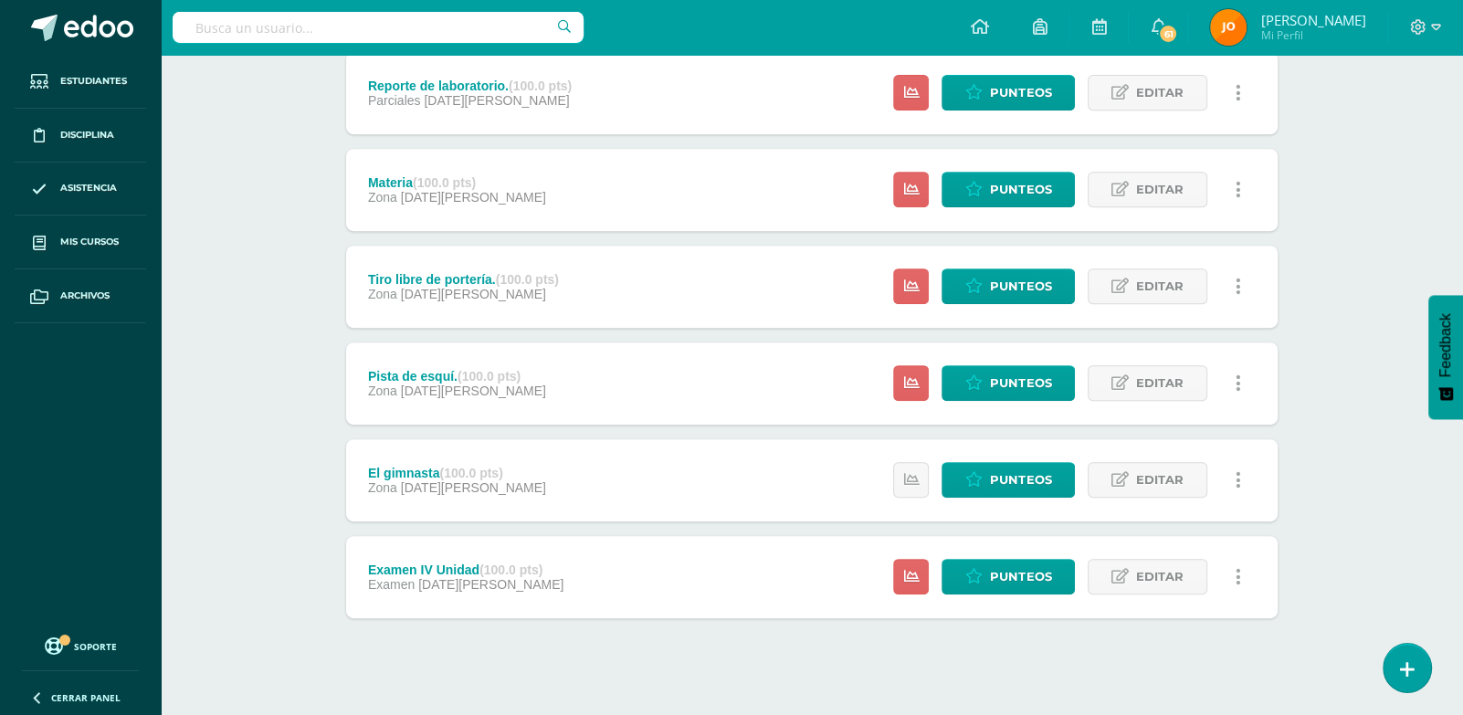
scroll to position [657, 0]
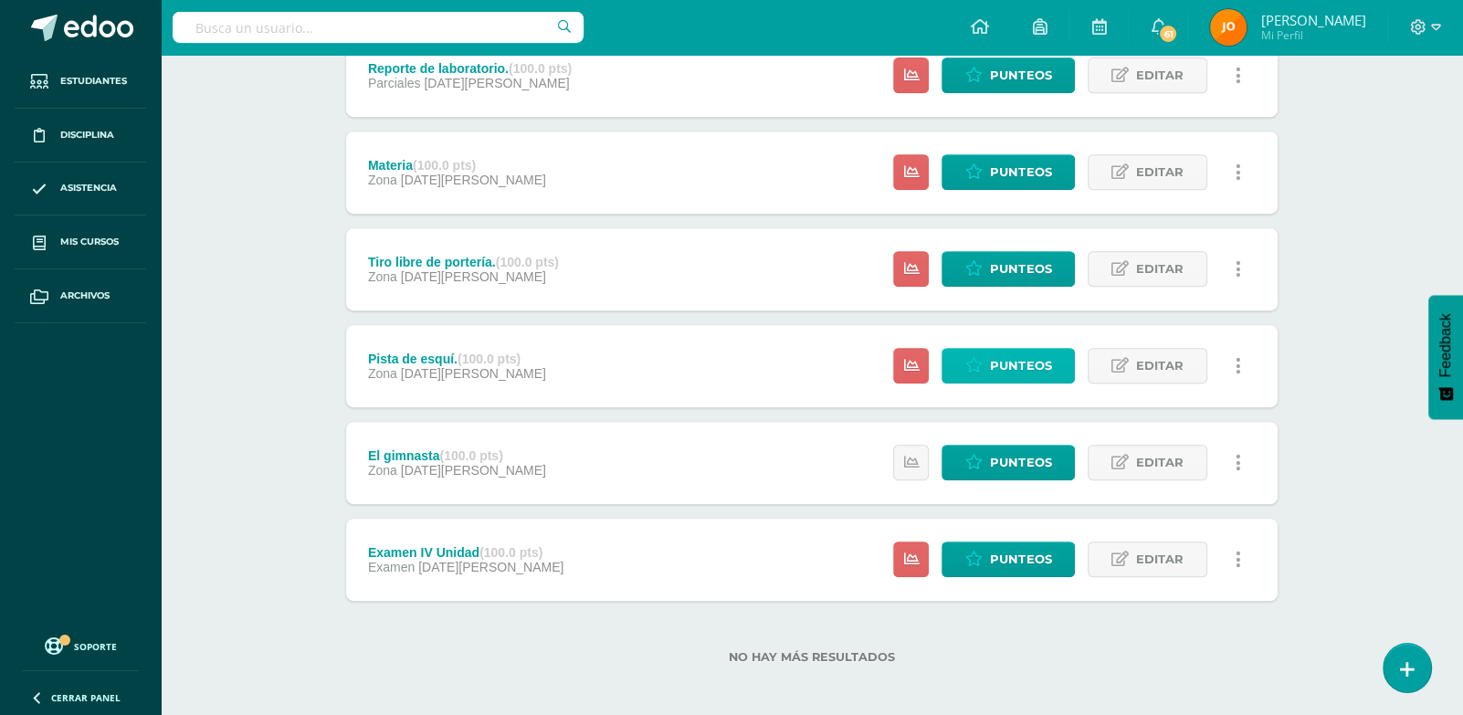
click at [980, 374] on link "Punteos" at bounding box center [1008, 366] width 133 height 36
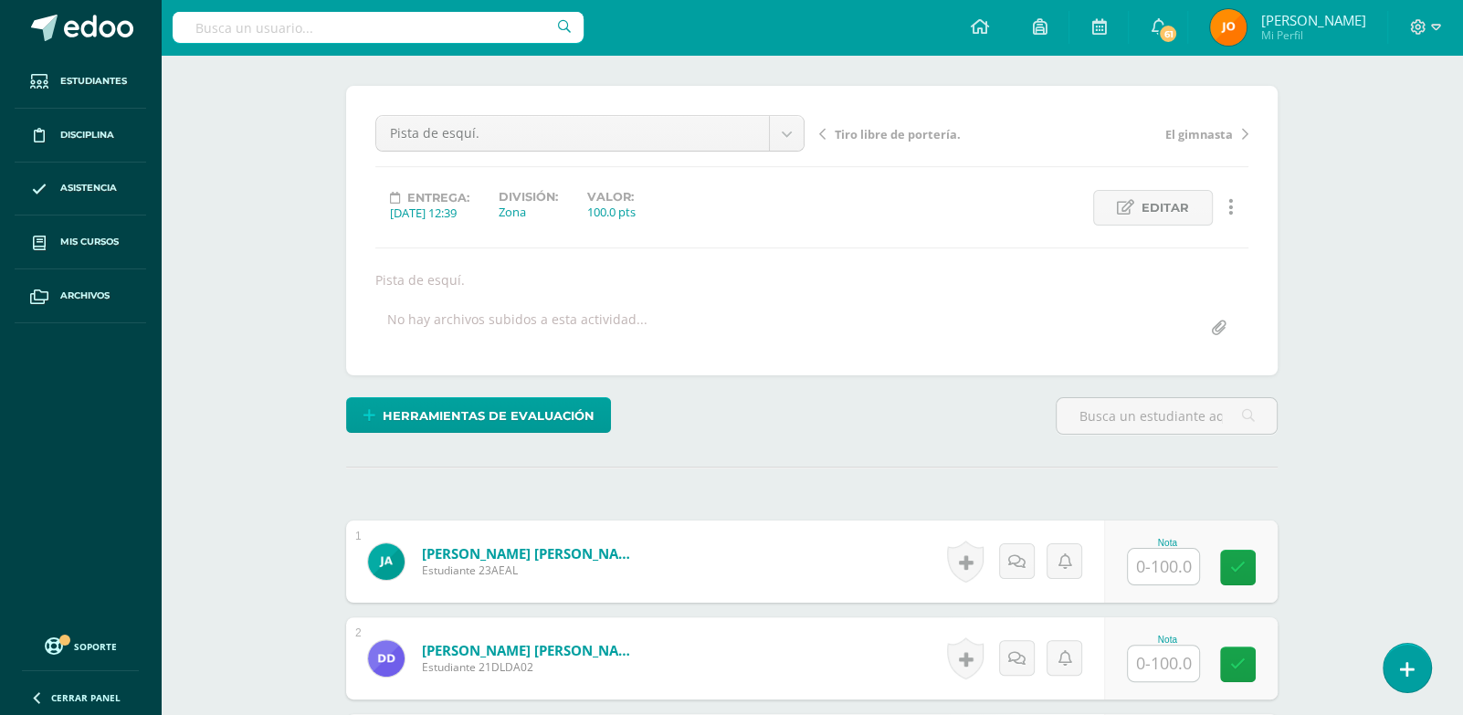
scroll to position [143, 0]
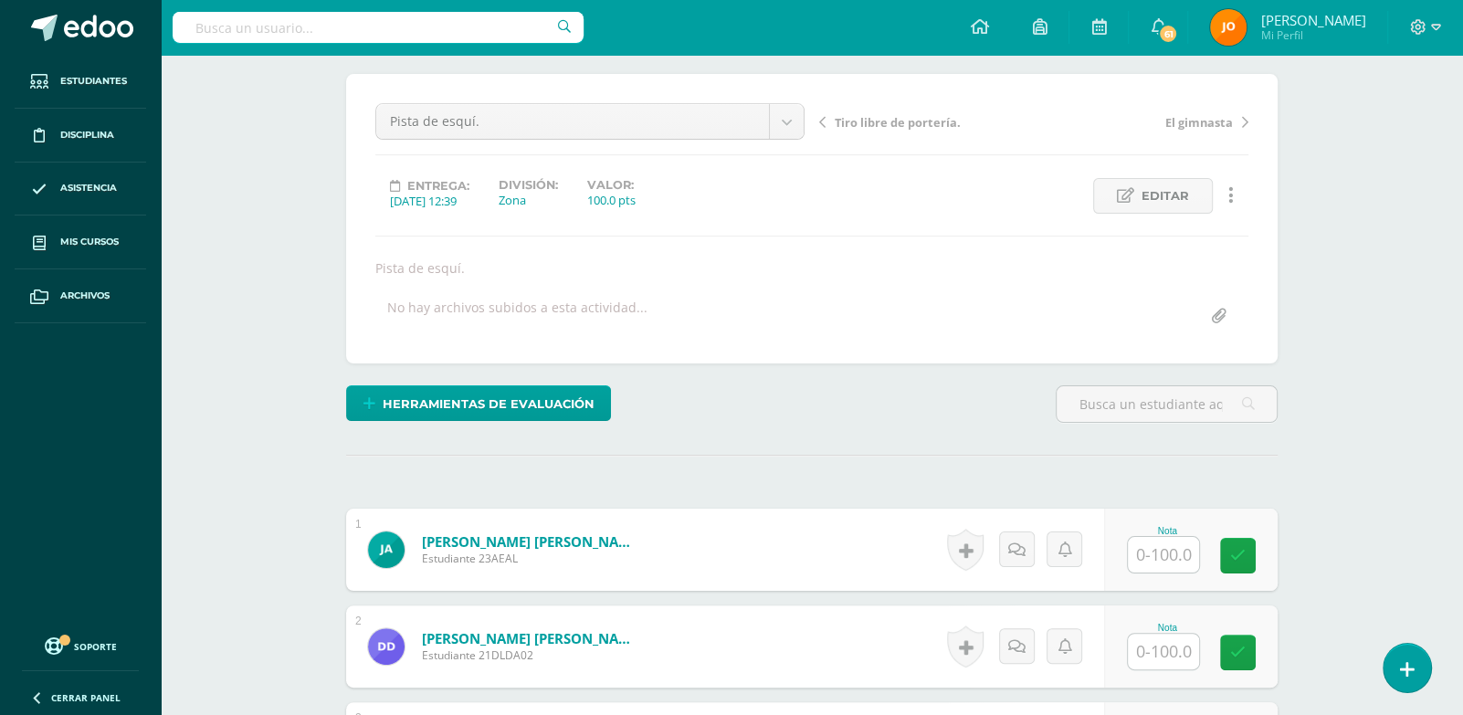
click at [1162, 557] on input "text" at bounding box center [1163, 555] width 71 height 36
type input "95"
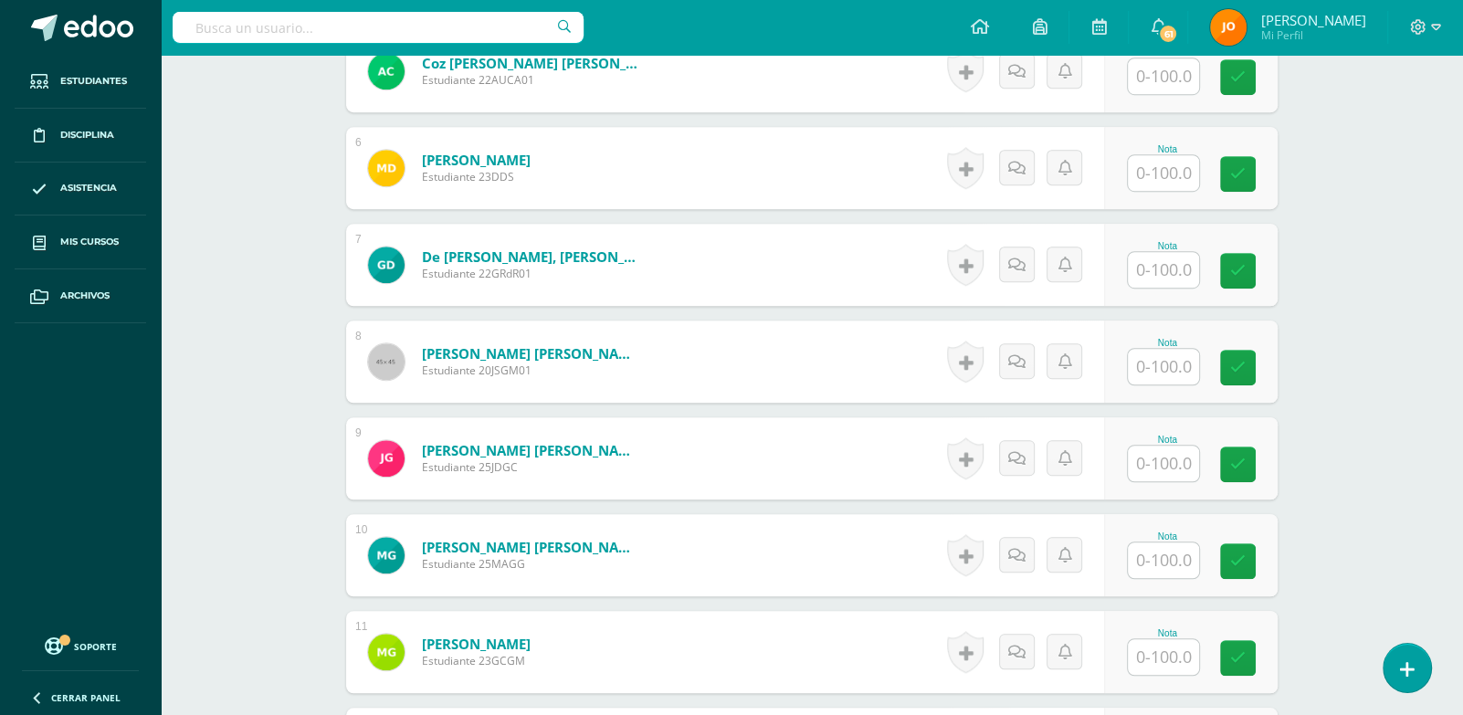
scroll to position [1010, 0]
click at [1162, 557] on input "text" at bounding box center [1163, 560] width 71 height 36
type input "0"
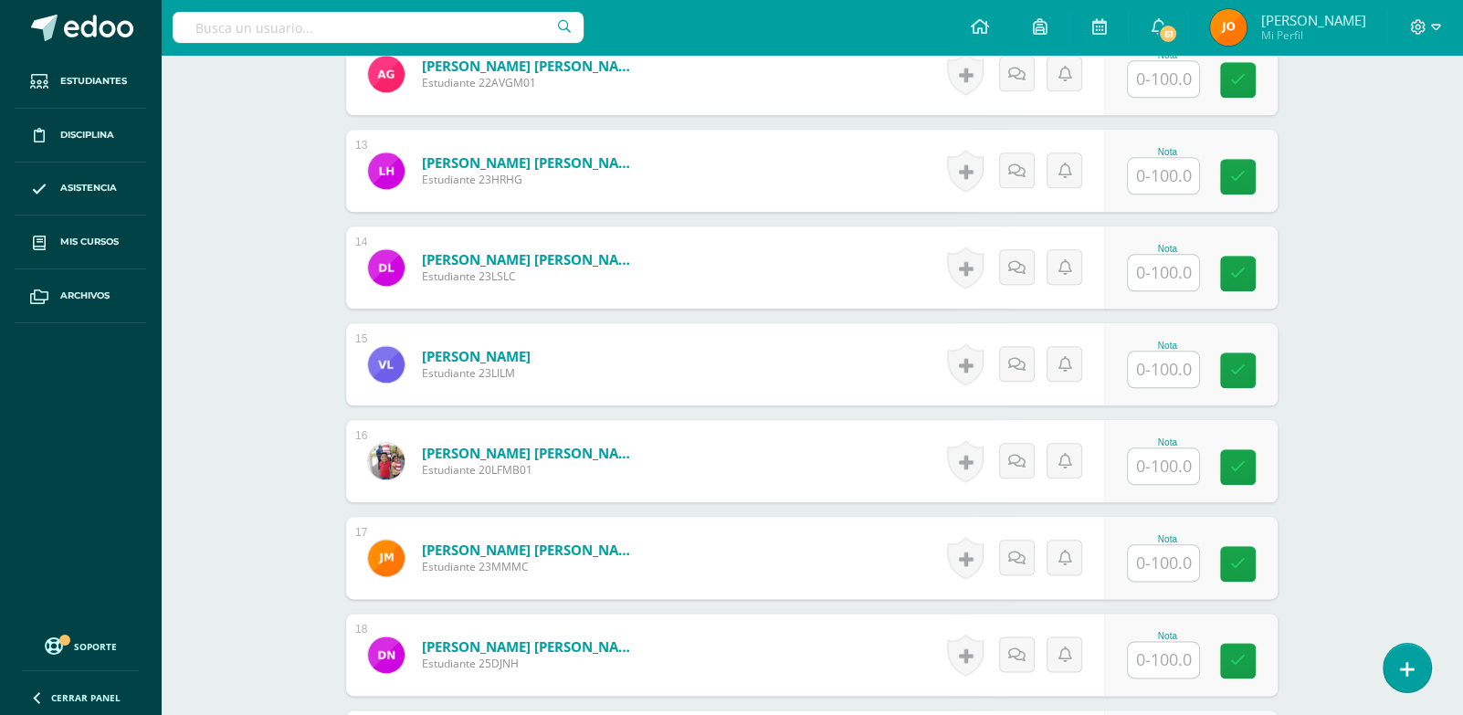
scroll to position [1789, 0]
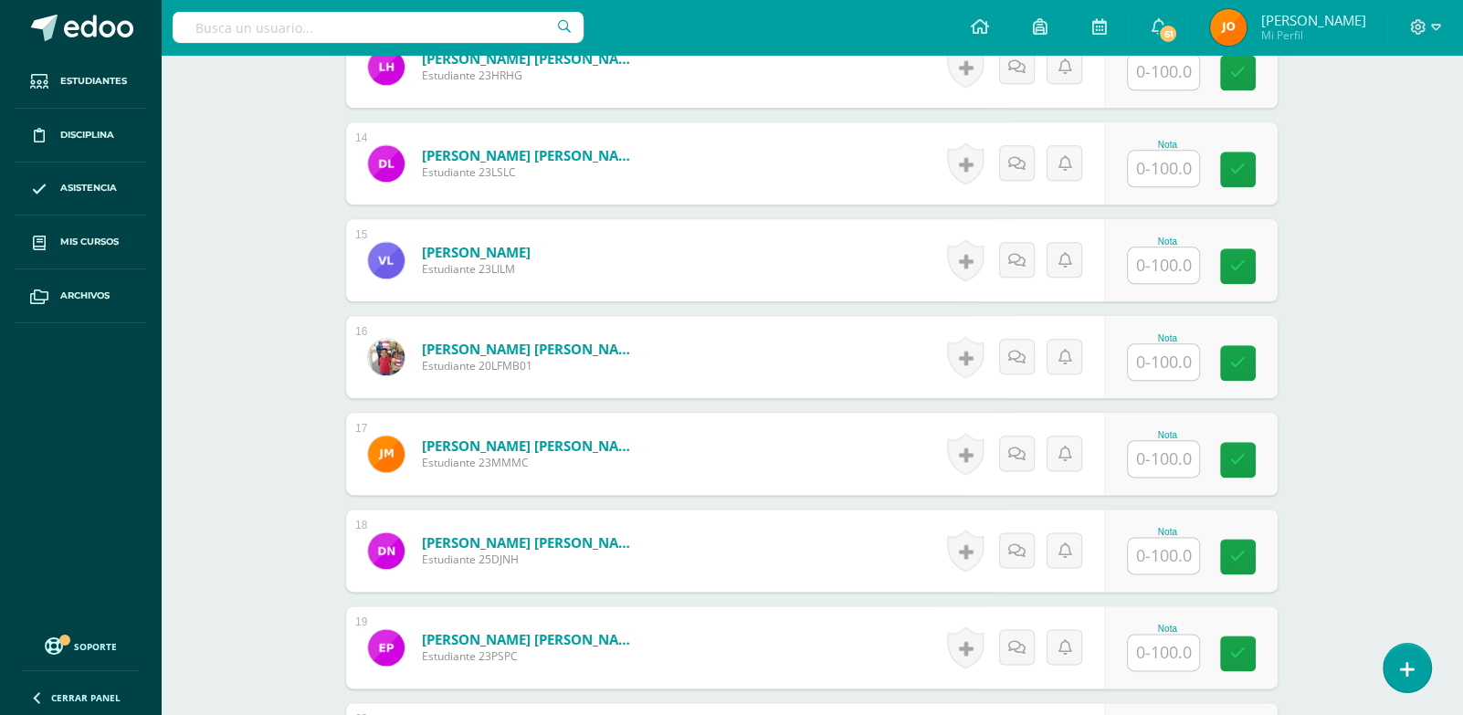
click at [1162, 557] on input "text" at bounding box center [1163, 556] width 71 height 36
type input "0"
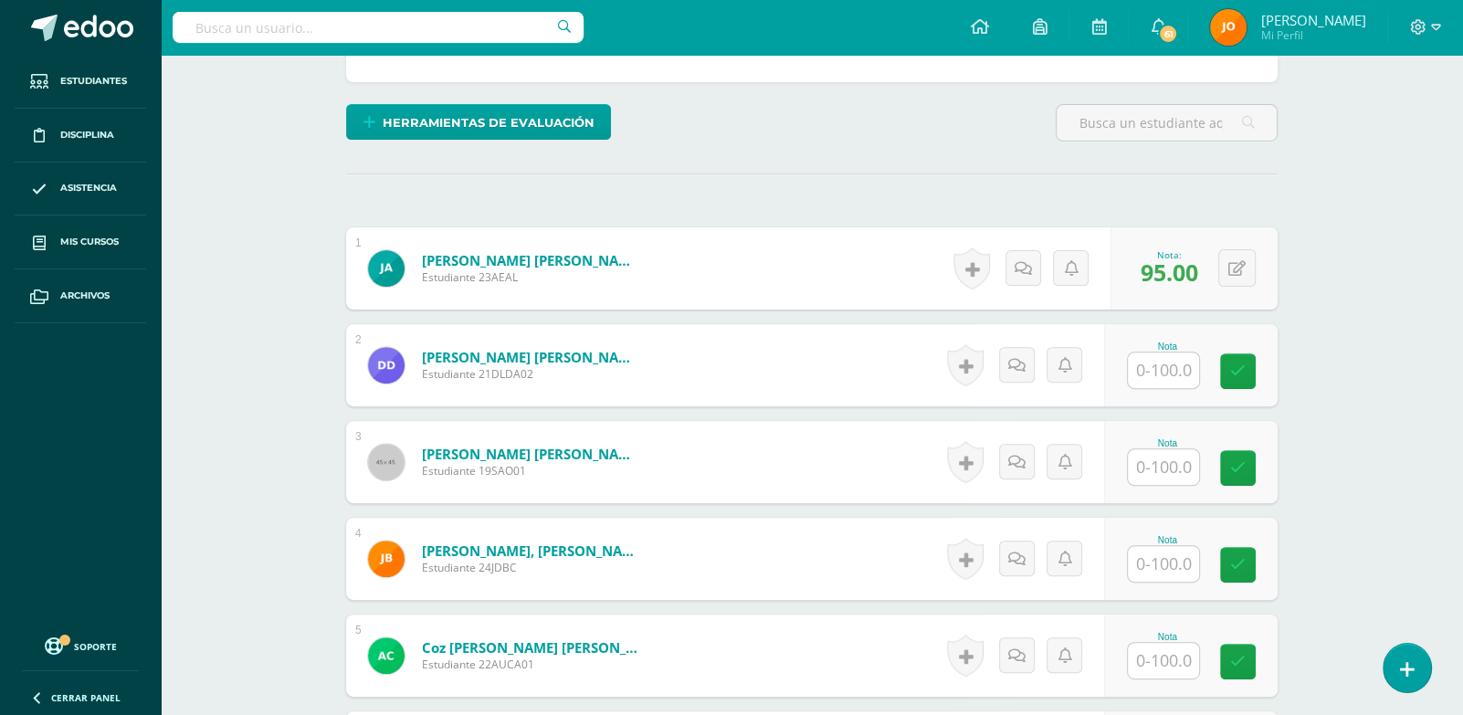
scroll to position [400, 0]
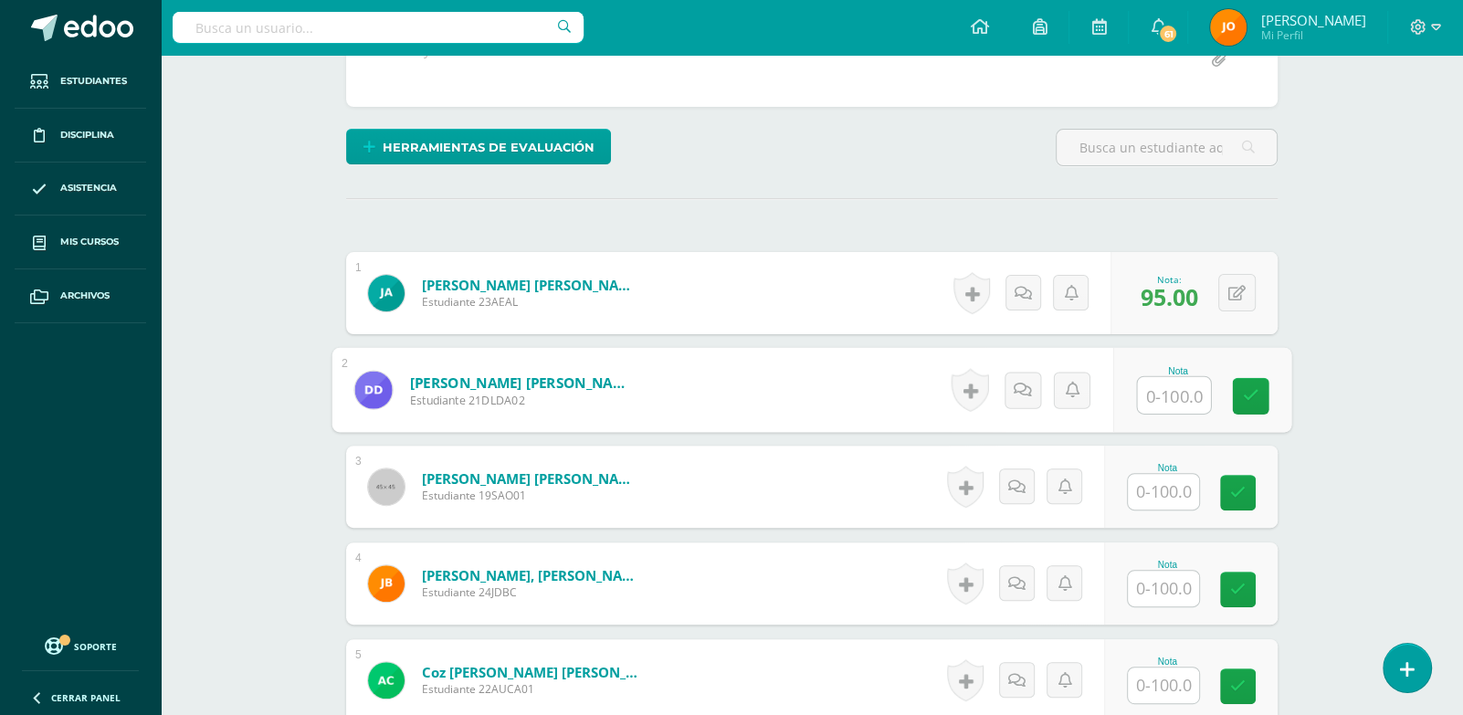
click at [1146, 394] on input "text" at bounding box center [1174, 395] width 73 height 37
paste input "100"
type input "100"
paste input "100"
type input "100"
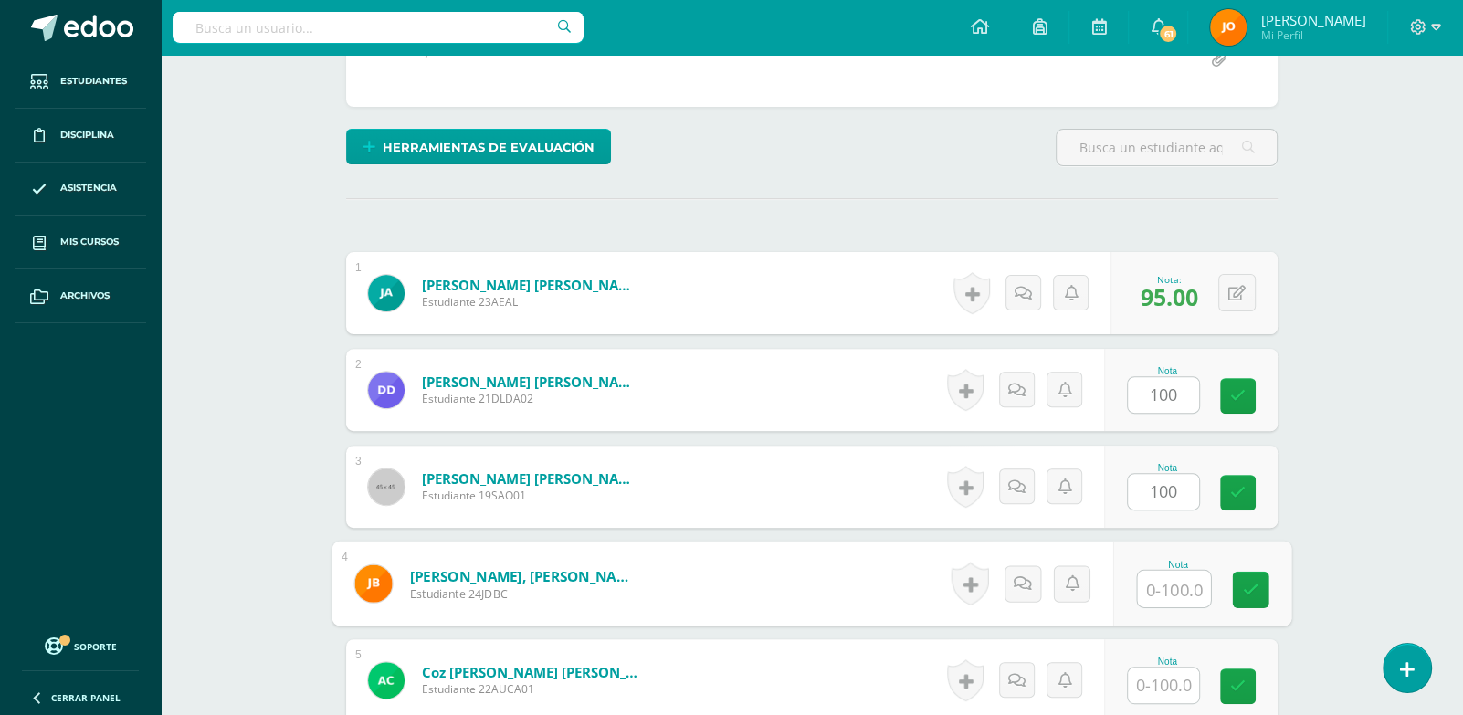
paste input "100"
type input "100"
paste input "100"
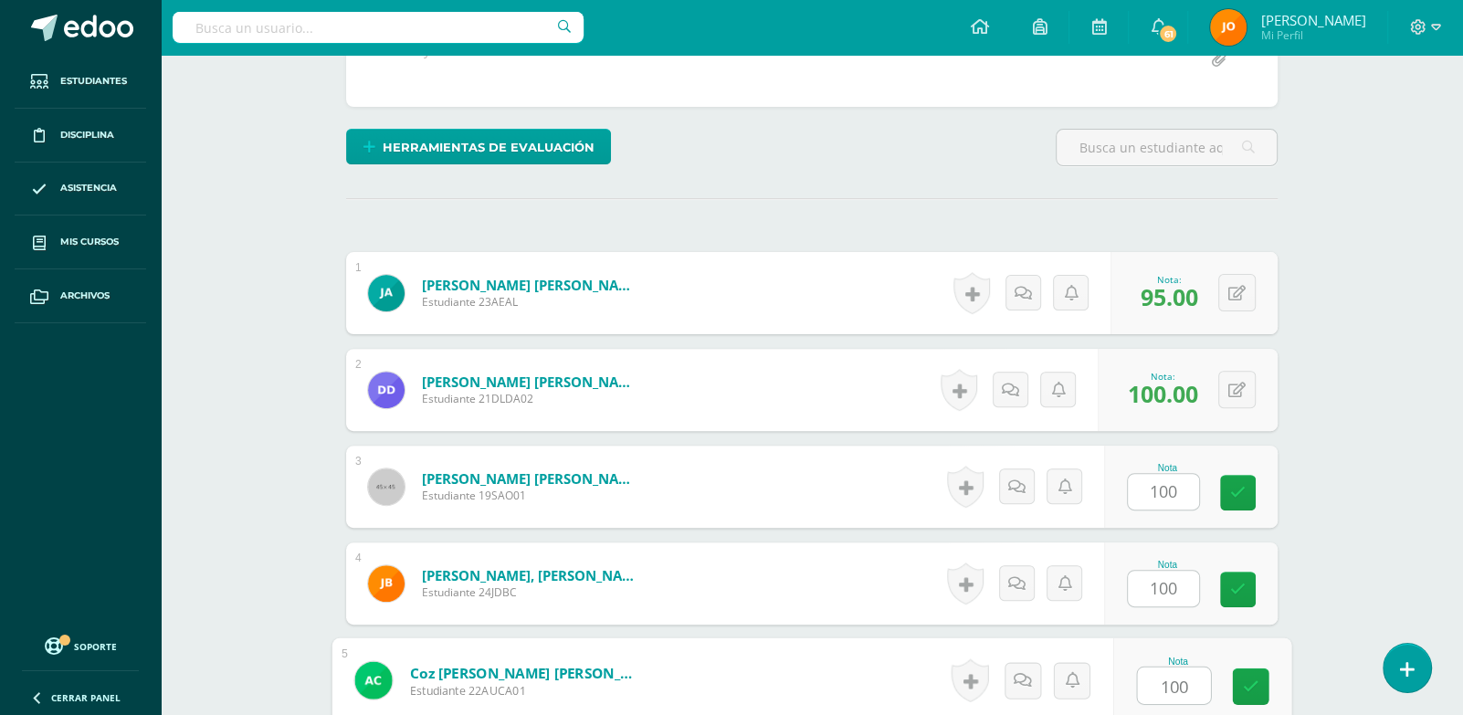
type input "100"
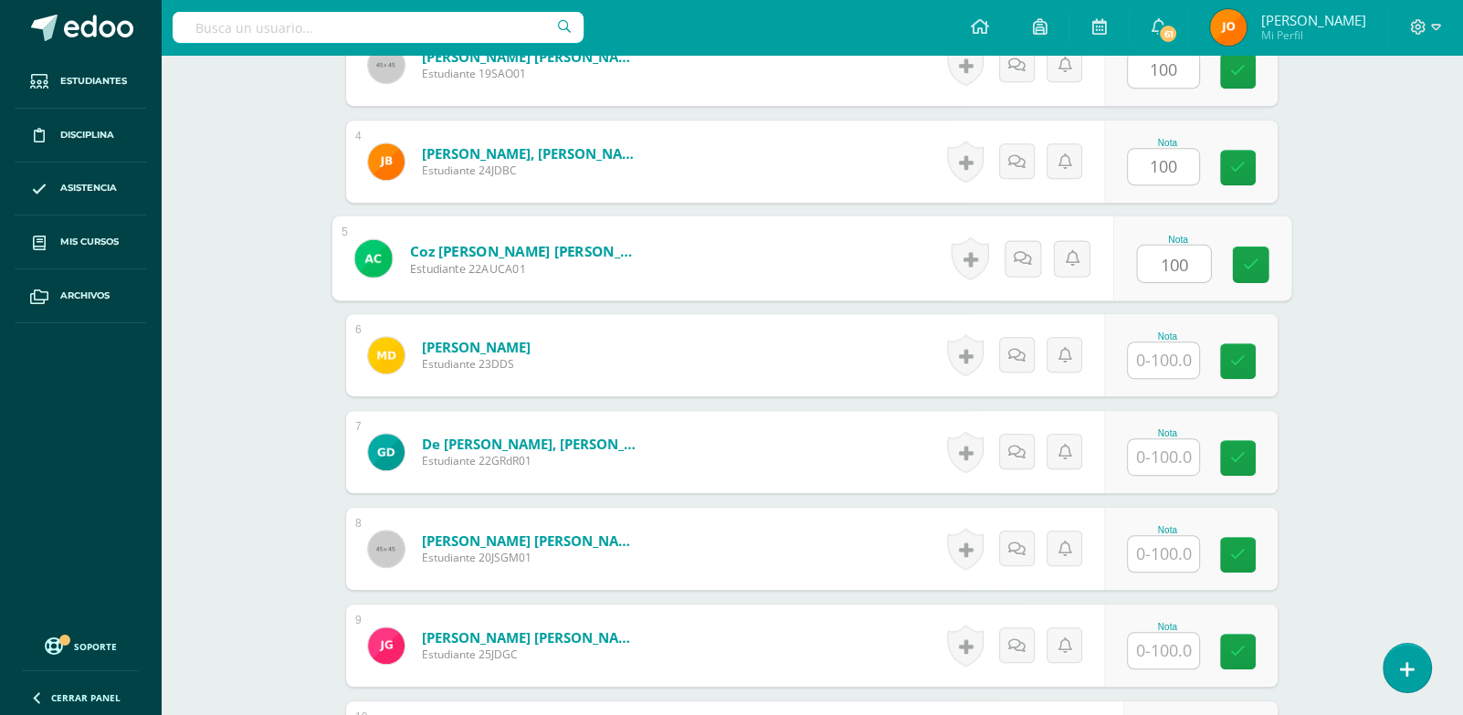
paste input "100"
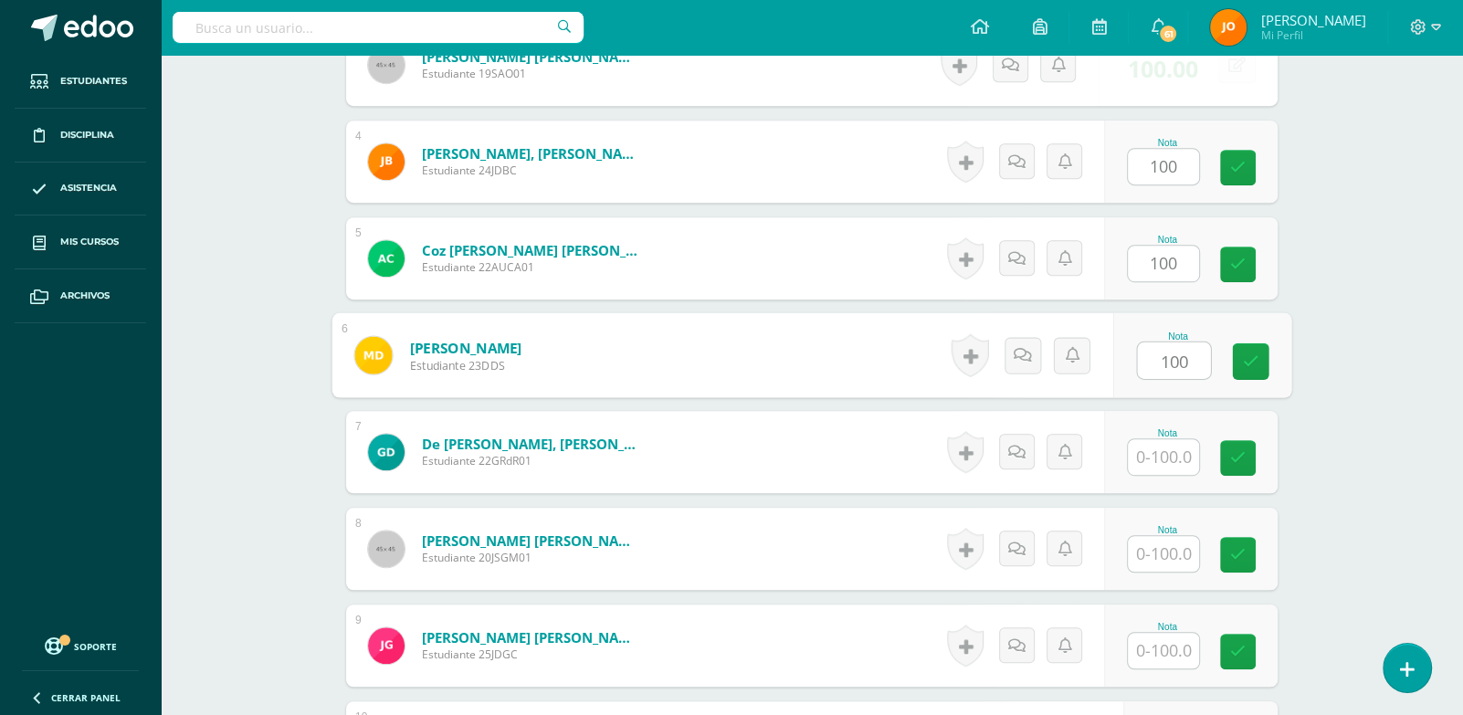
type input "100"
paste input "100"
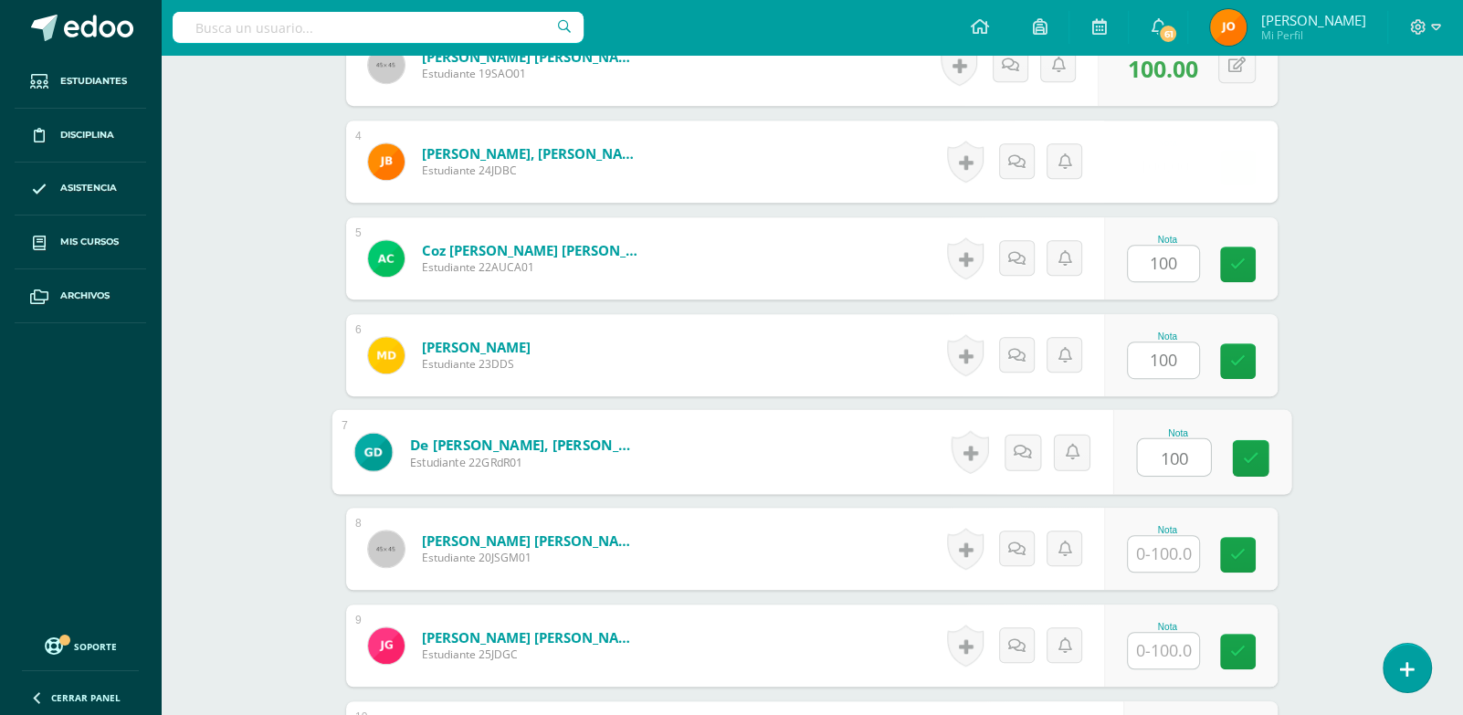
type input "100"
paste input "100"
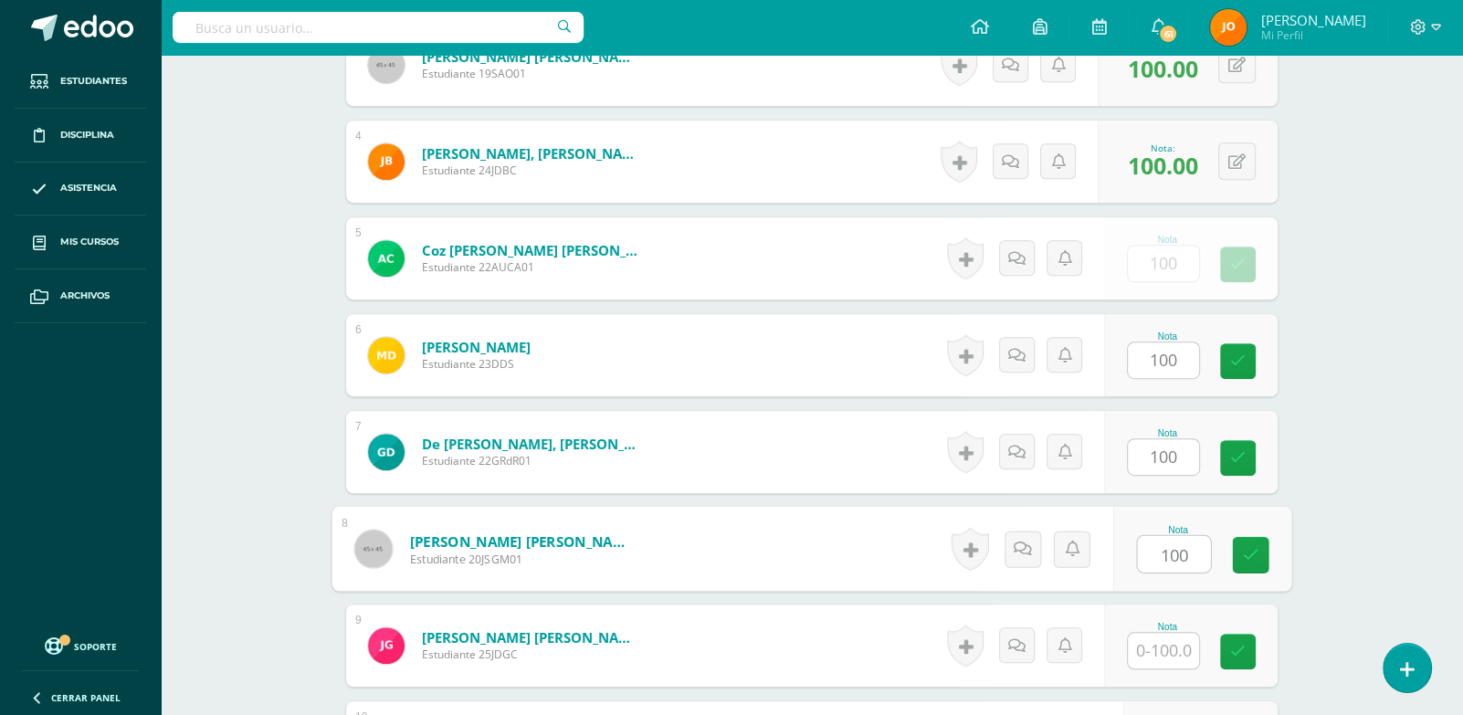
type input "100"
paste input "100"
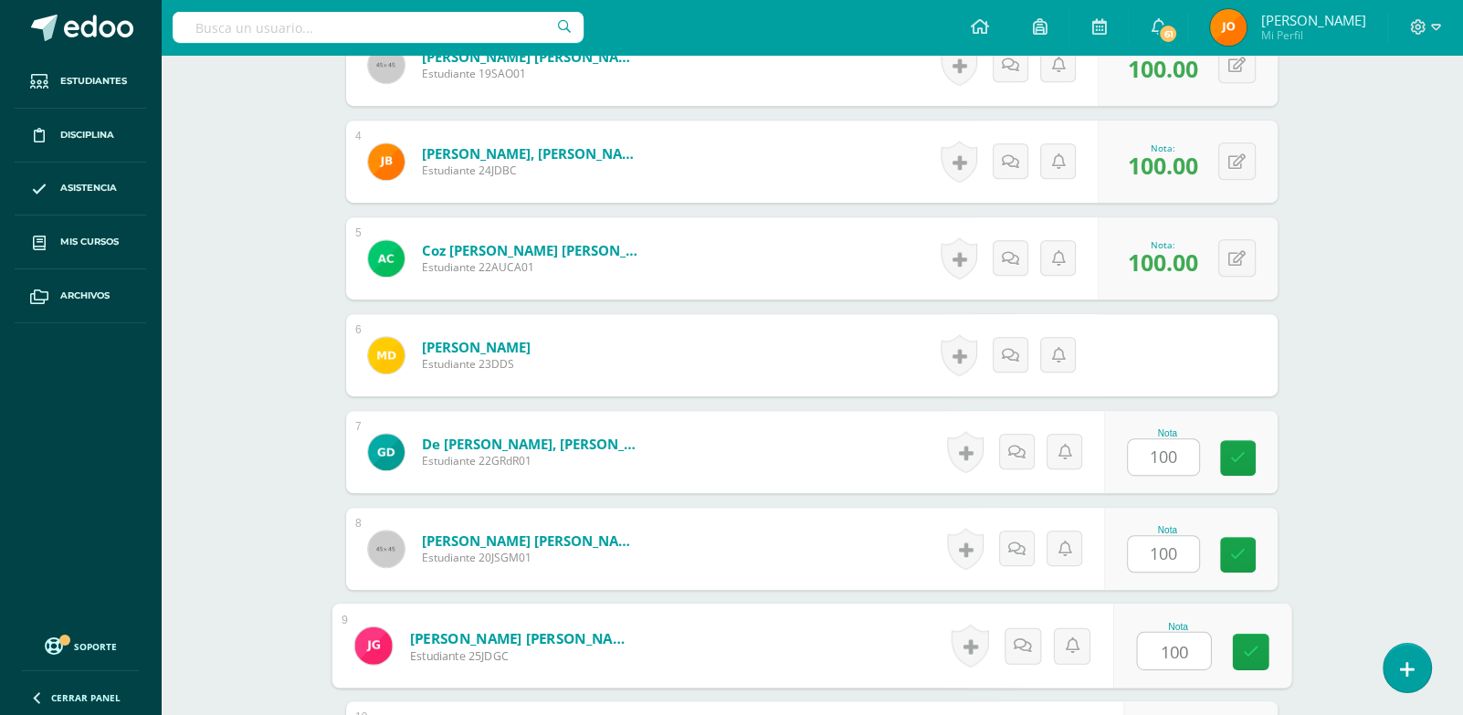
paste input "100"
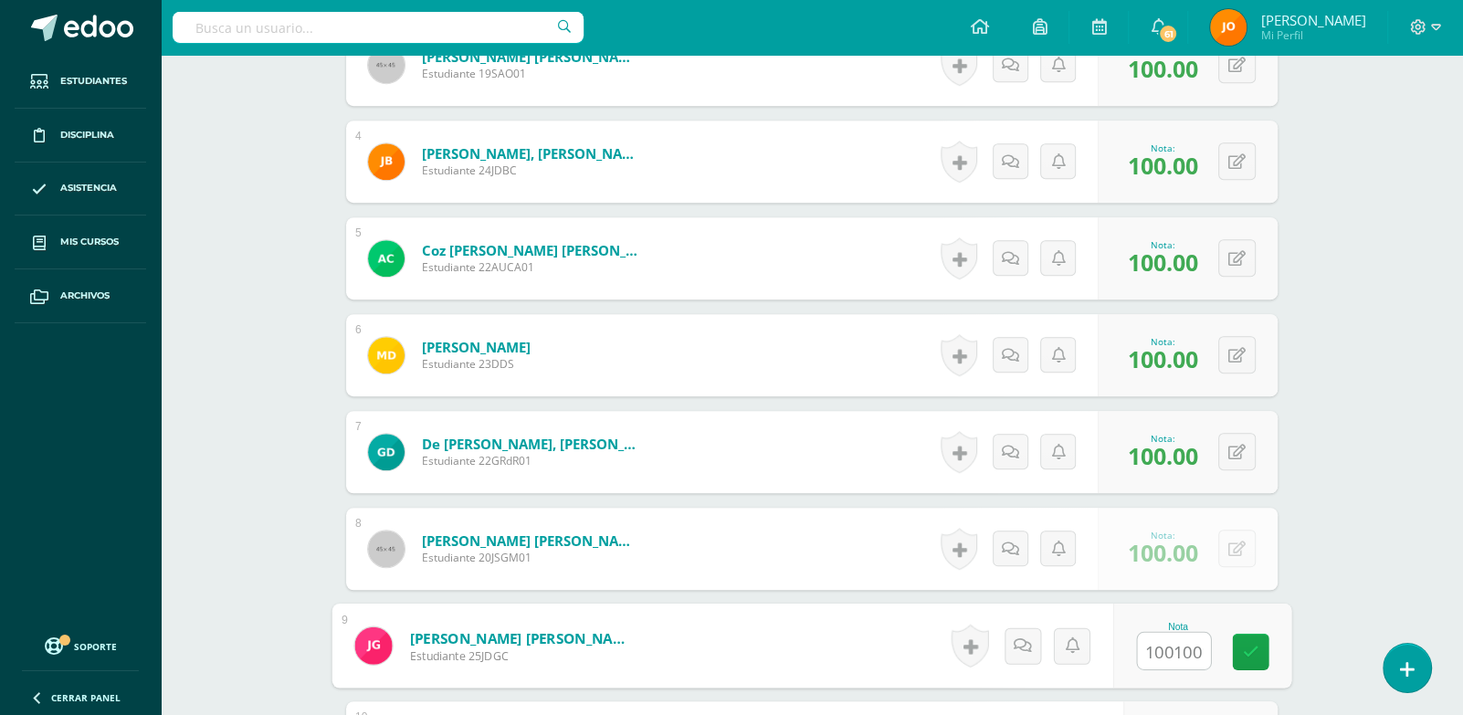
scroll to position [0, 0]
type input "0"
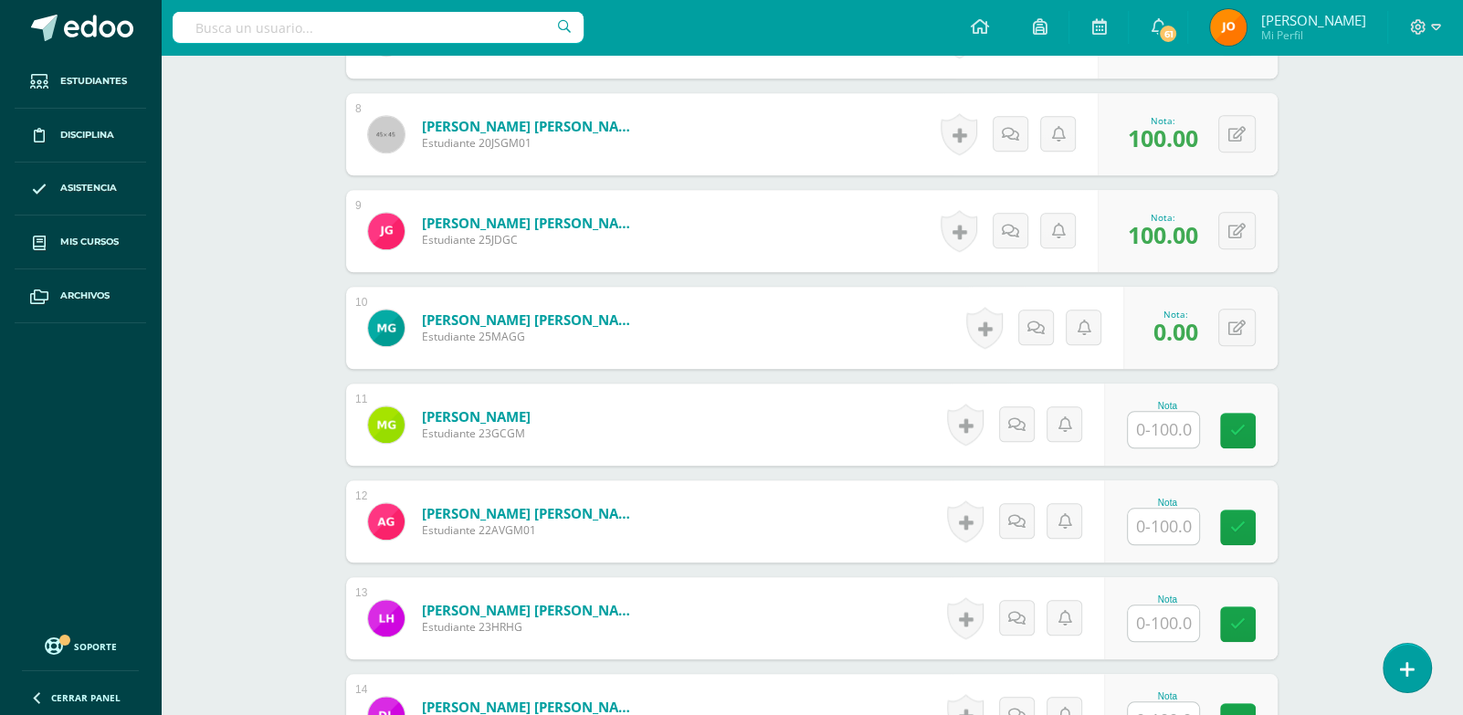
scroll to position [1238, 0]
click at [1148, 424] on input "text" at bounding box center [1174, 429] width 73 height 37
paste input "100"
type input "100"
paste input "100"
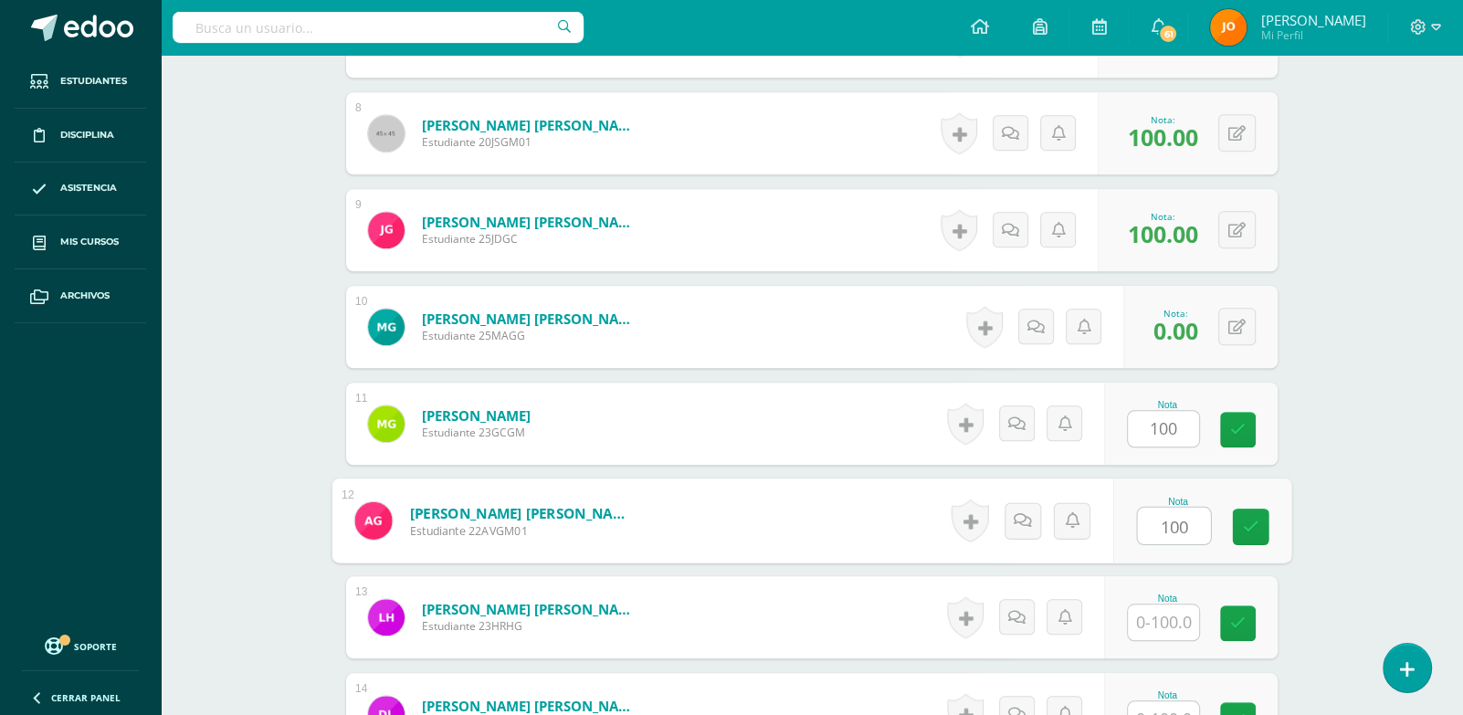
type input "100"
paste input "100"
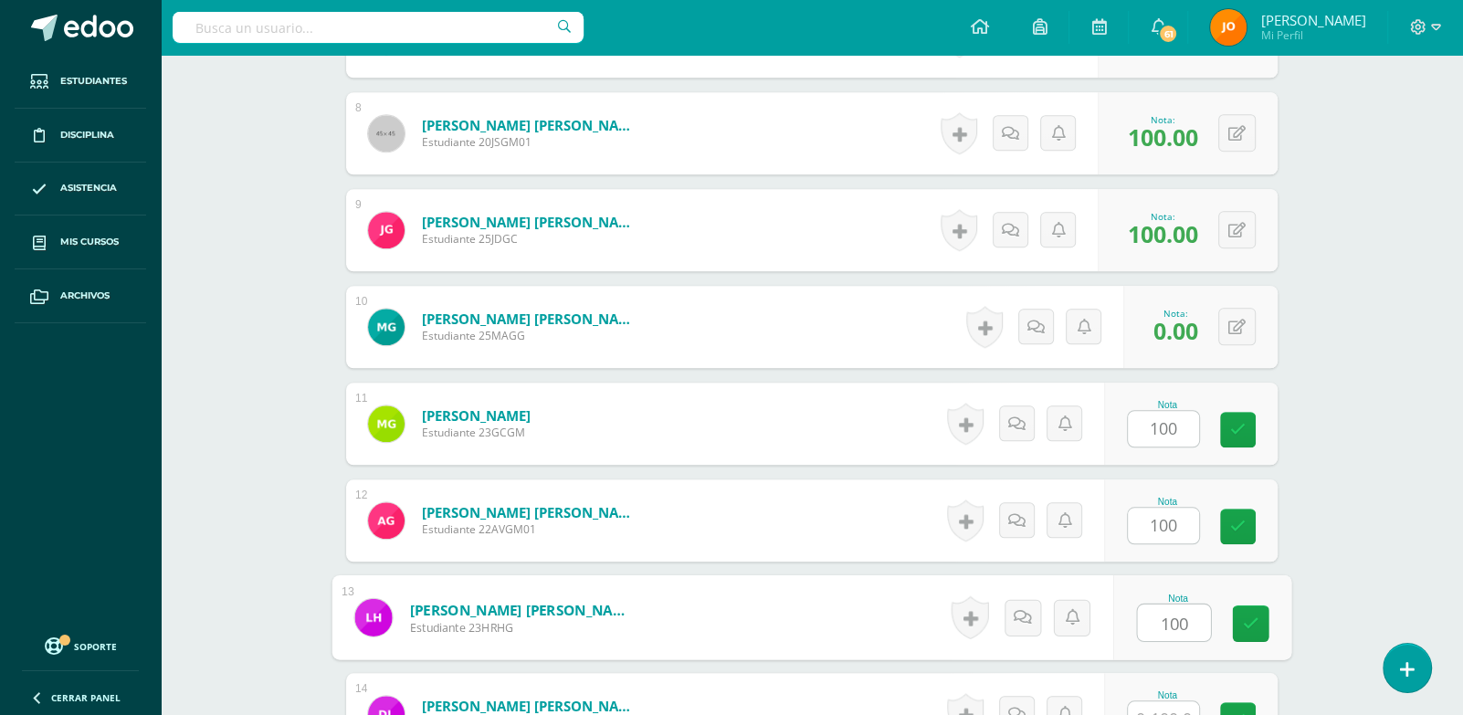
type input "100"
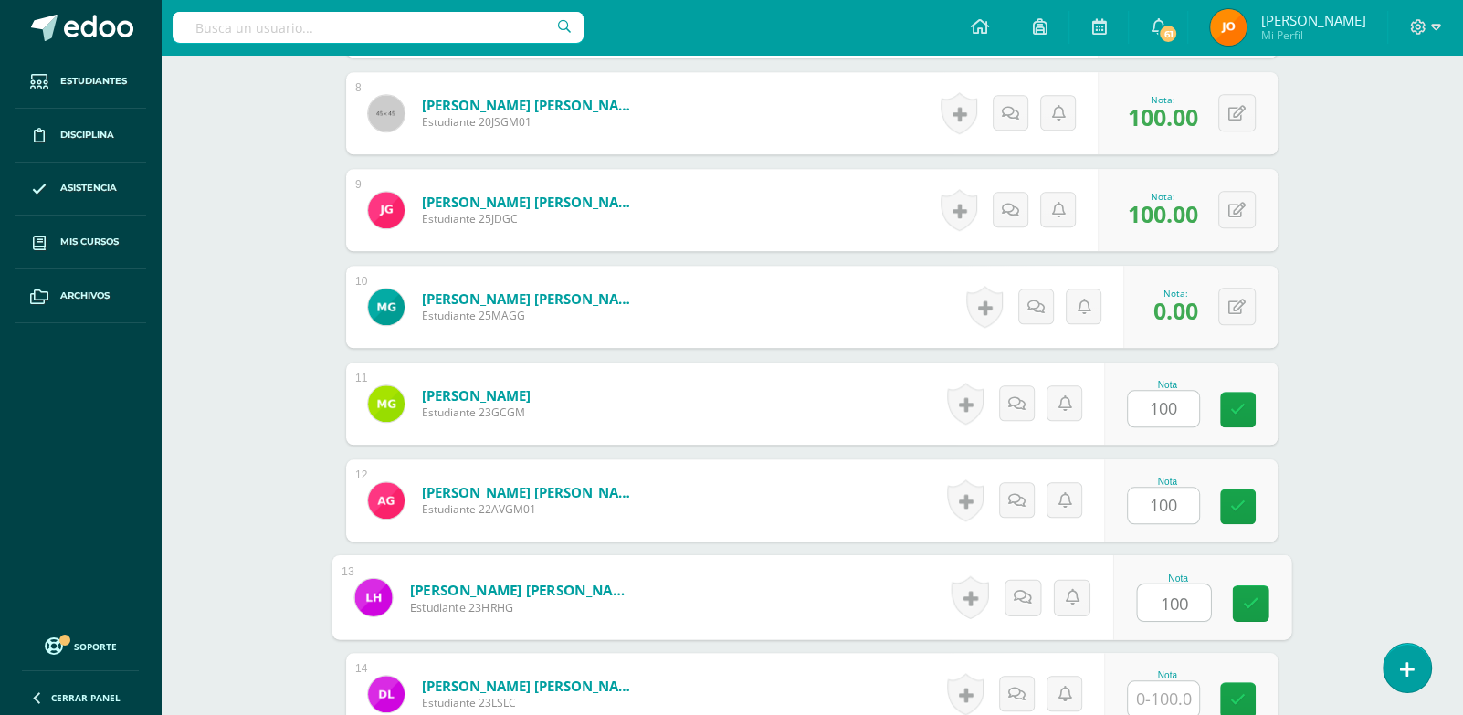
paste input "100"
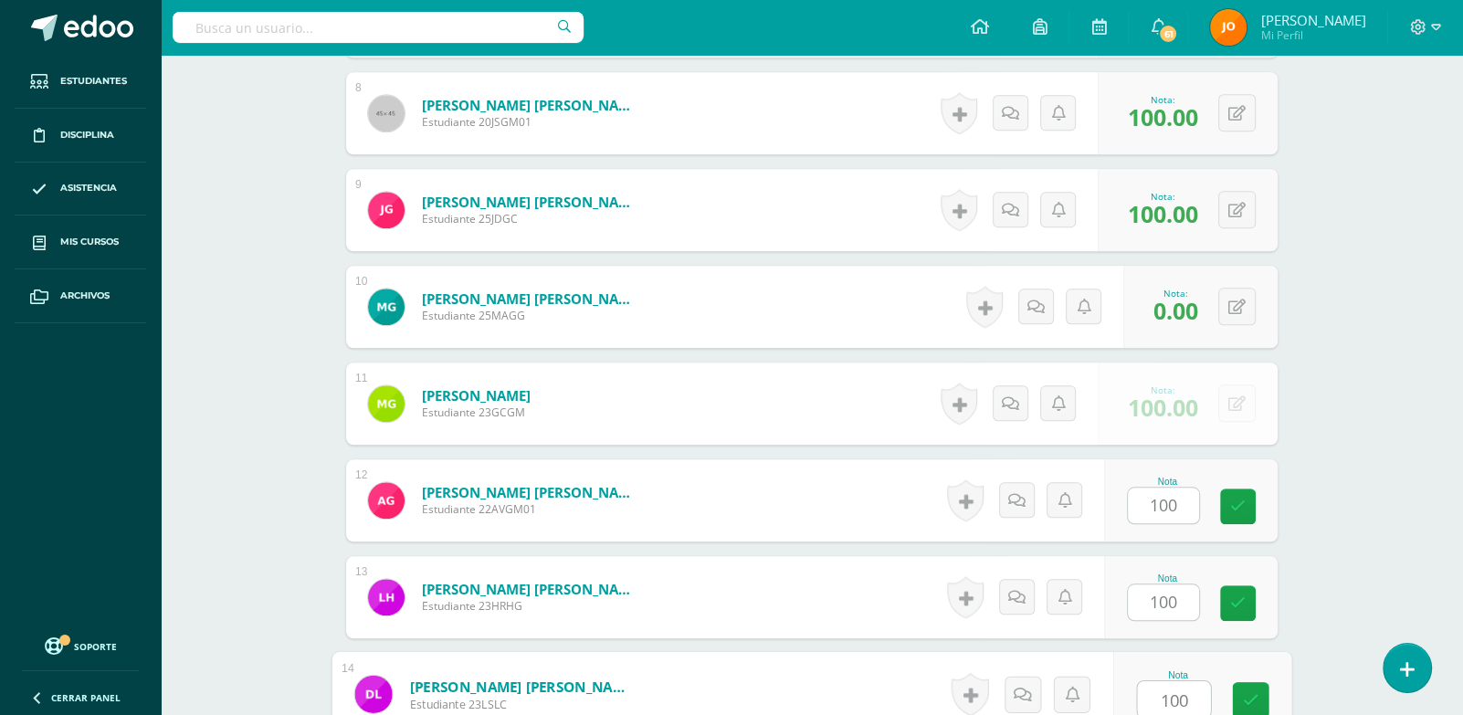
type input "100"
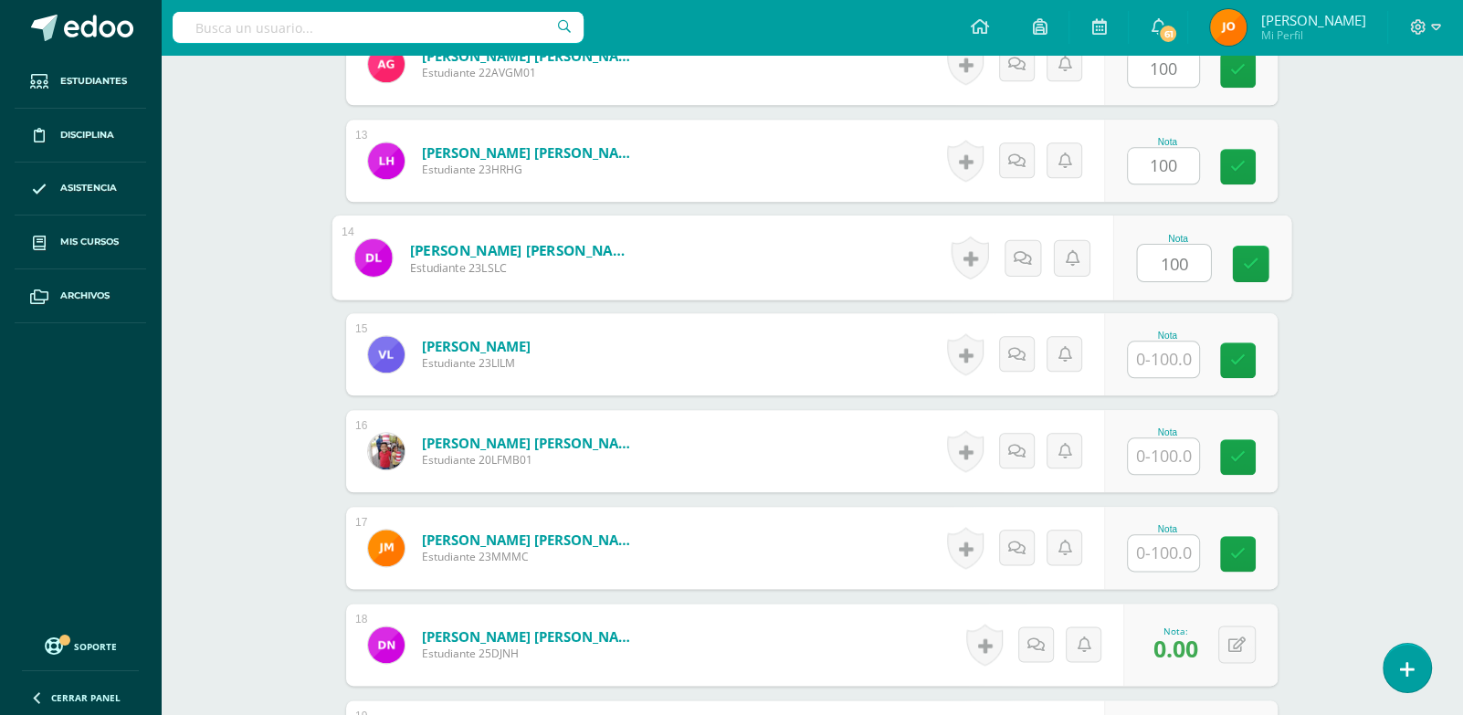
paste input "100"
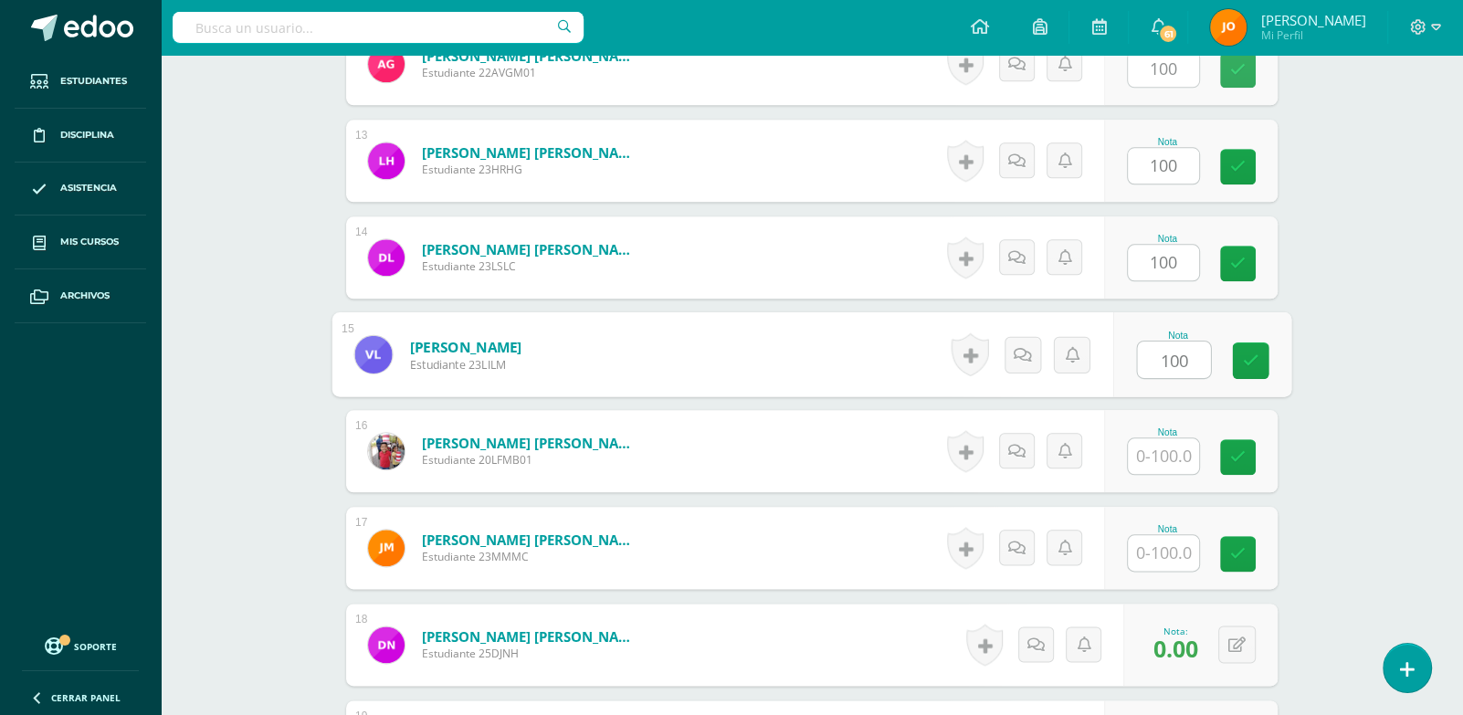
type input "100"
paste input "100"
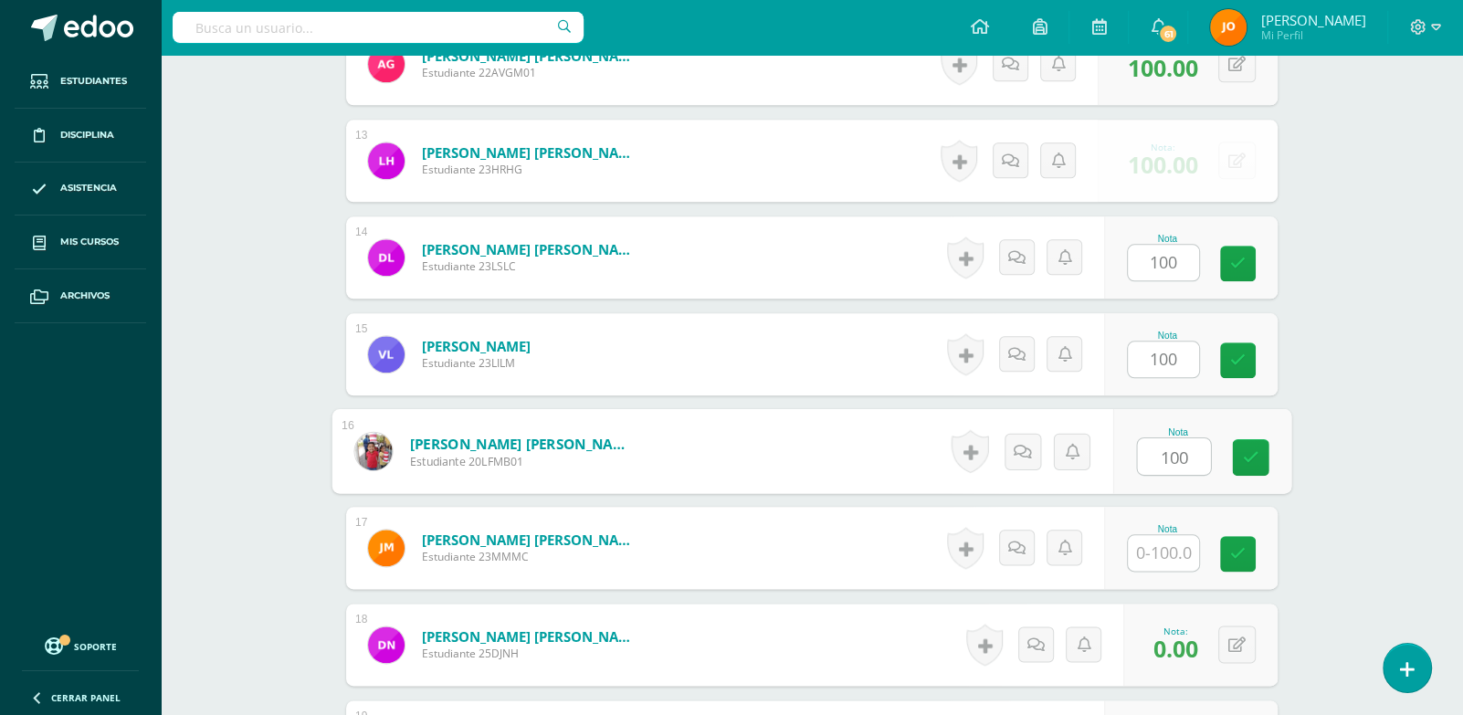
type input "100"
paste input "100"
type input "100"
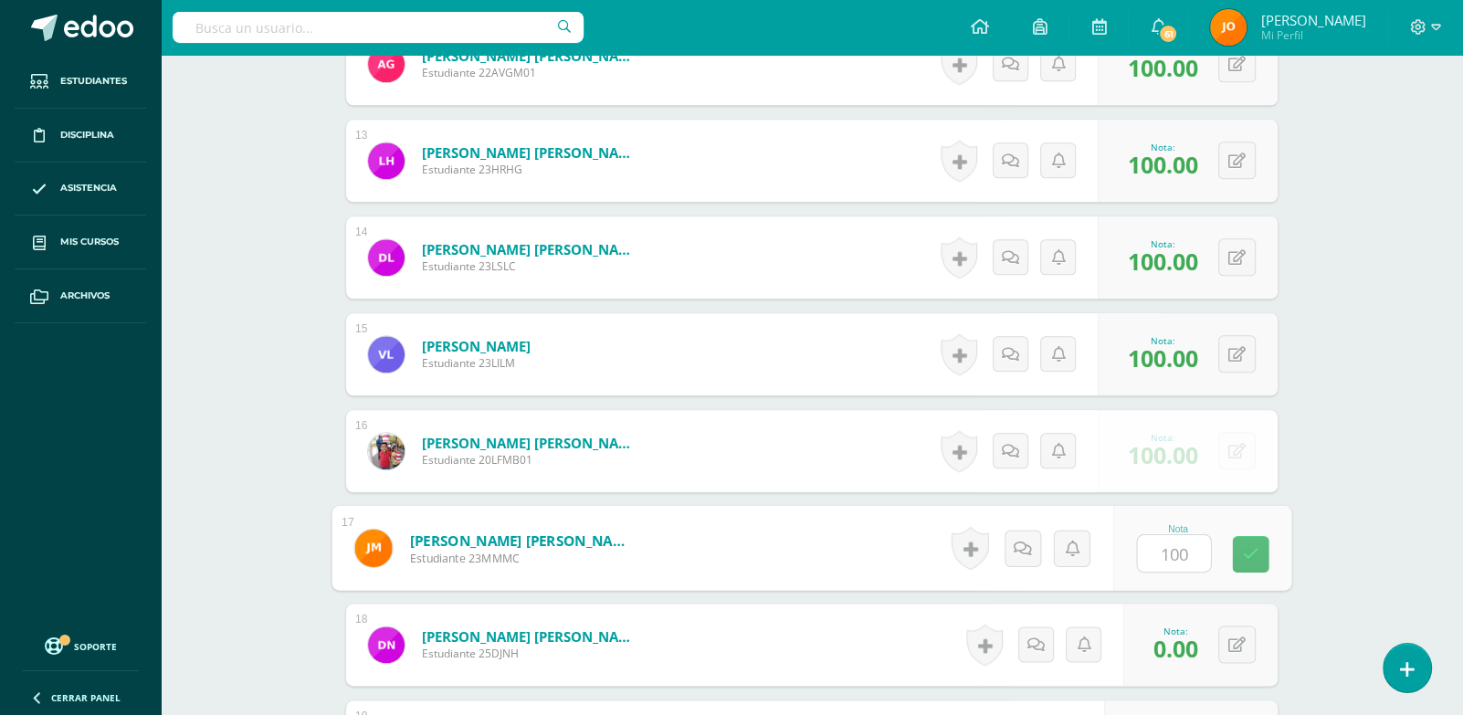
scroll to position [1895, 0]
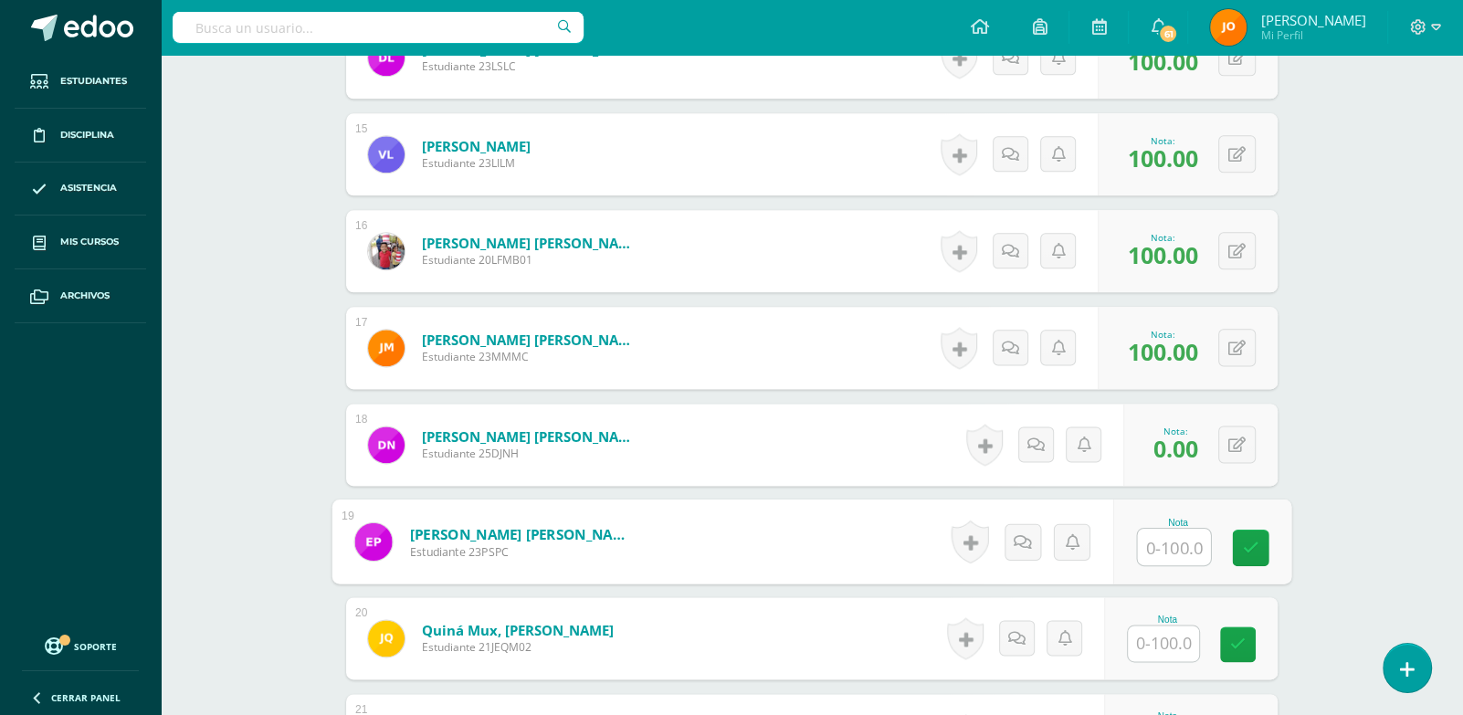
click at [1176, 529] on input "text" at bounding box center [1174, 547] width 73 height 37
paste input "100"
type input "100"
paste input "100"
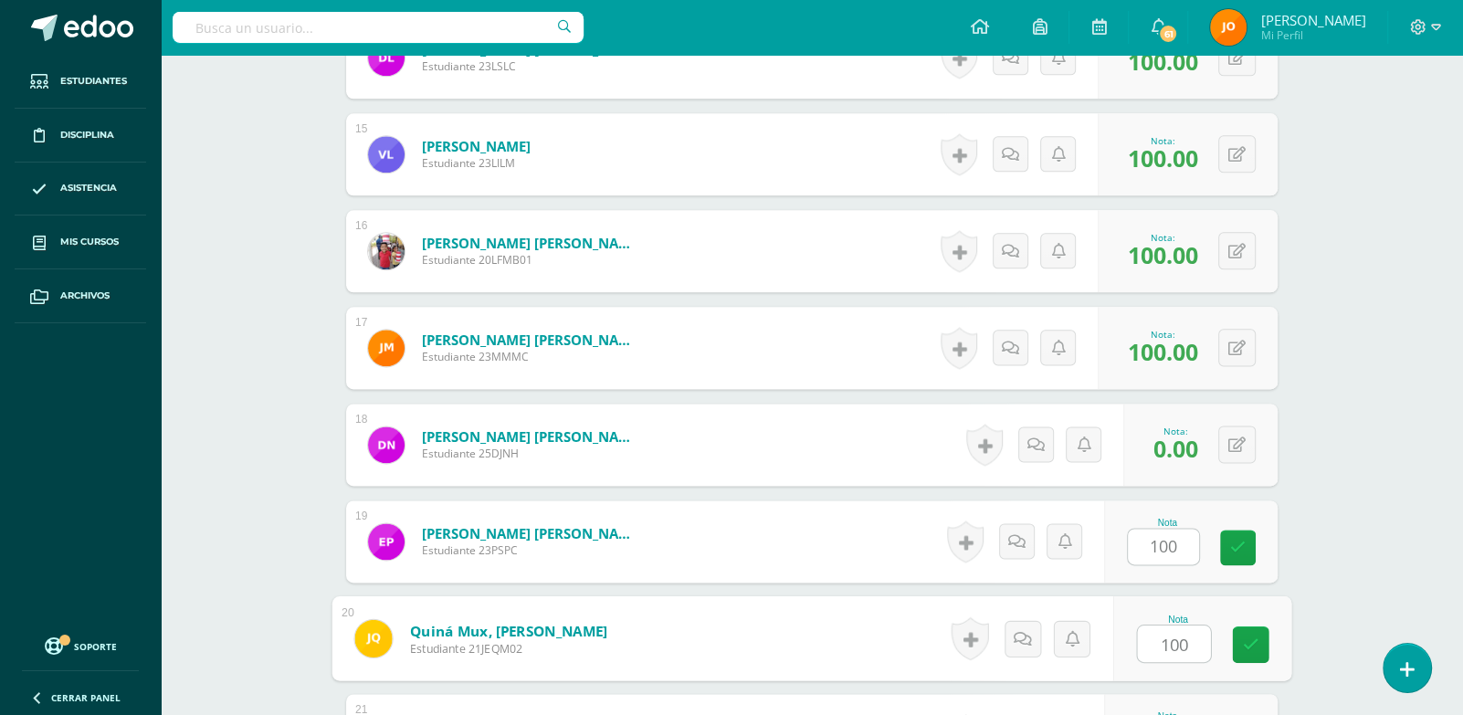
type input "100"
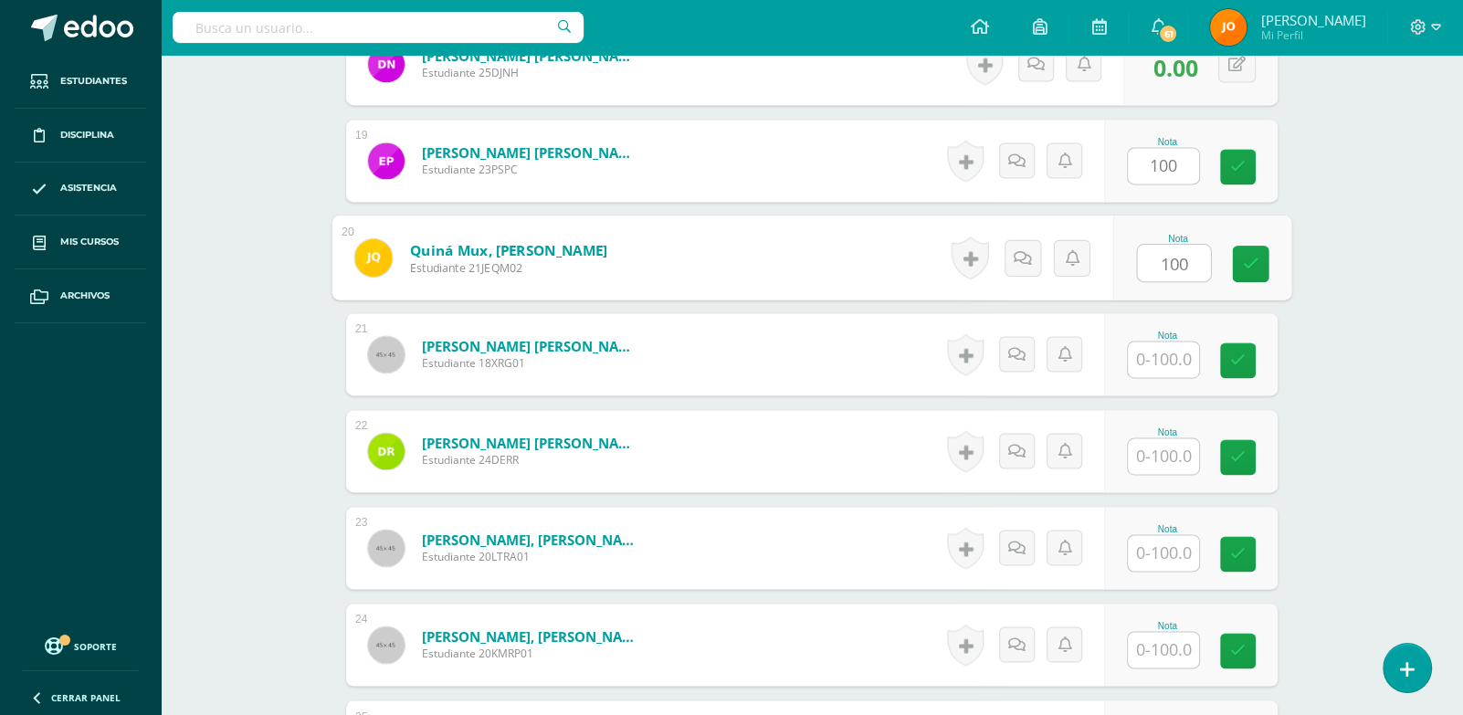
paste input "100"
type input "100"
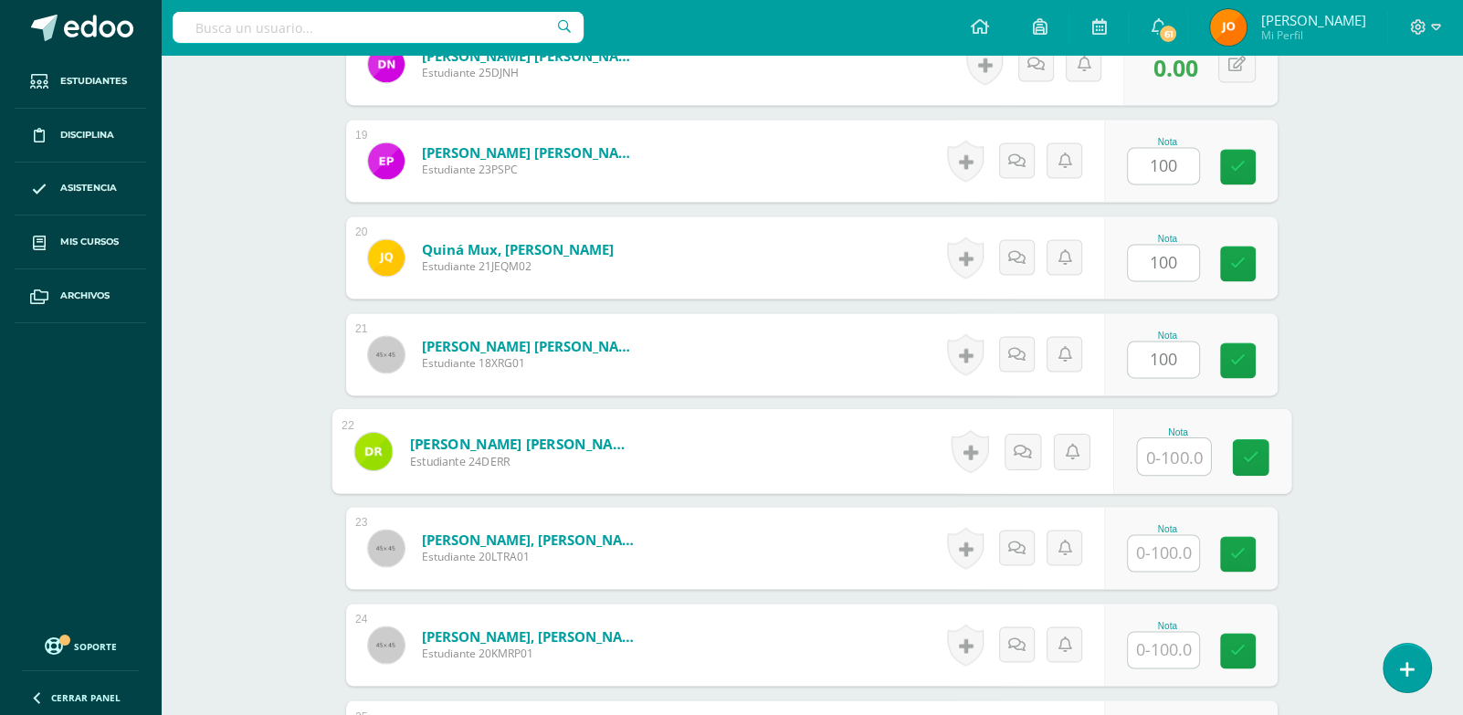
paste input "100"
type input "100"
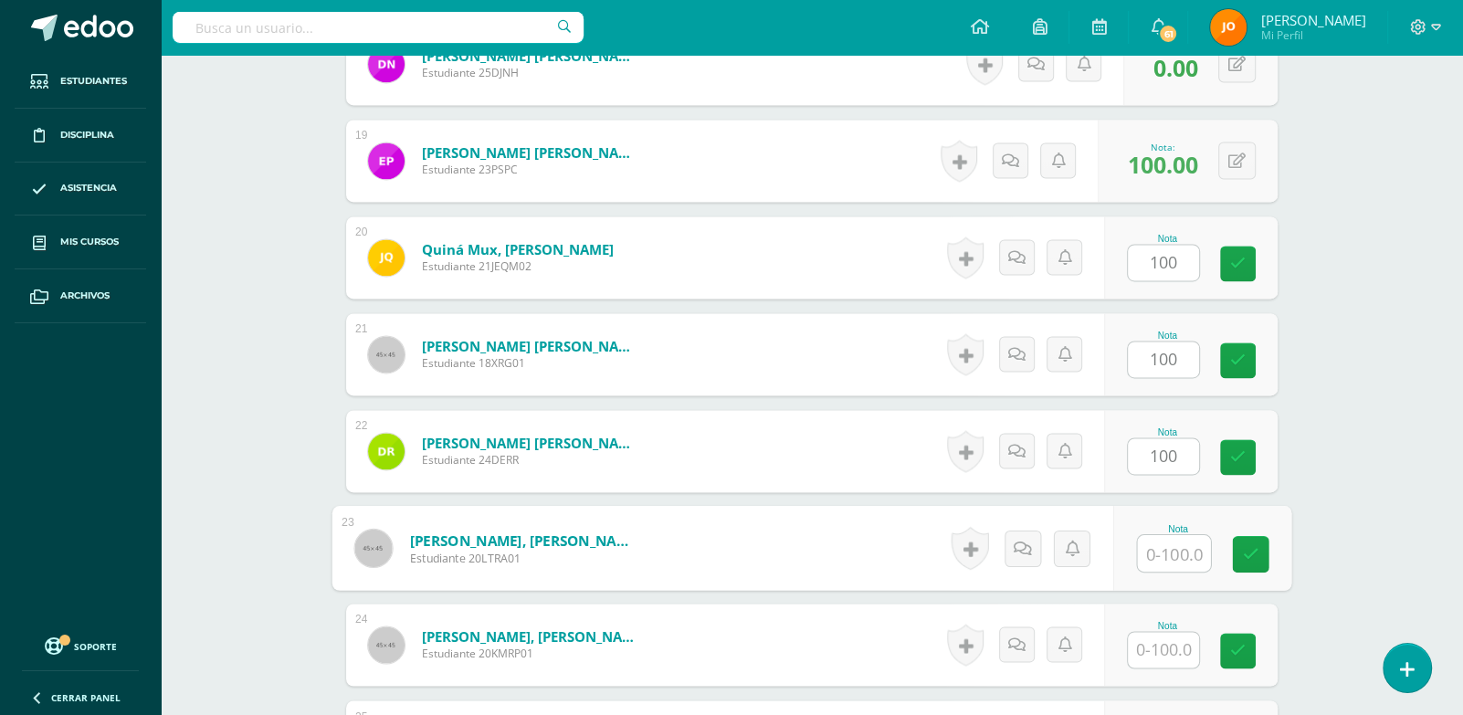
paste input "100"
type input "100"
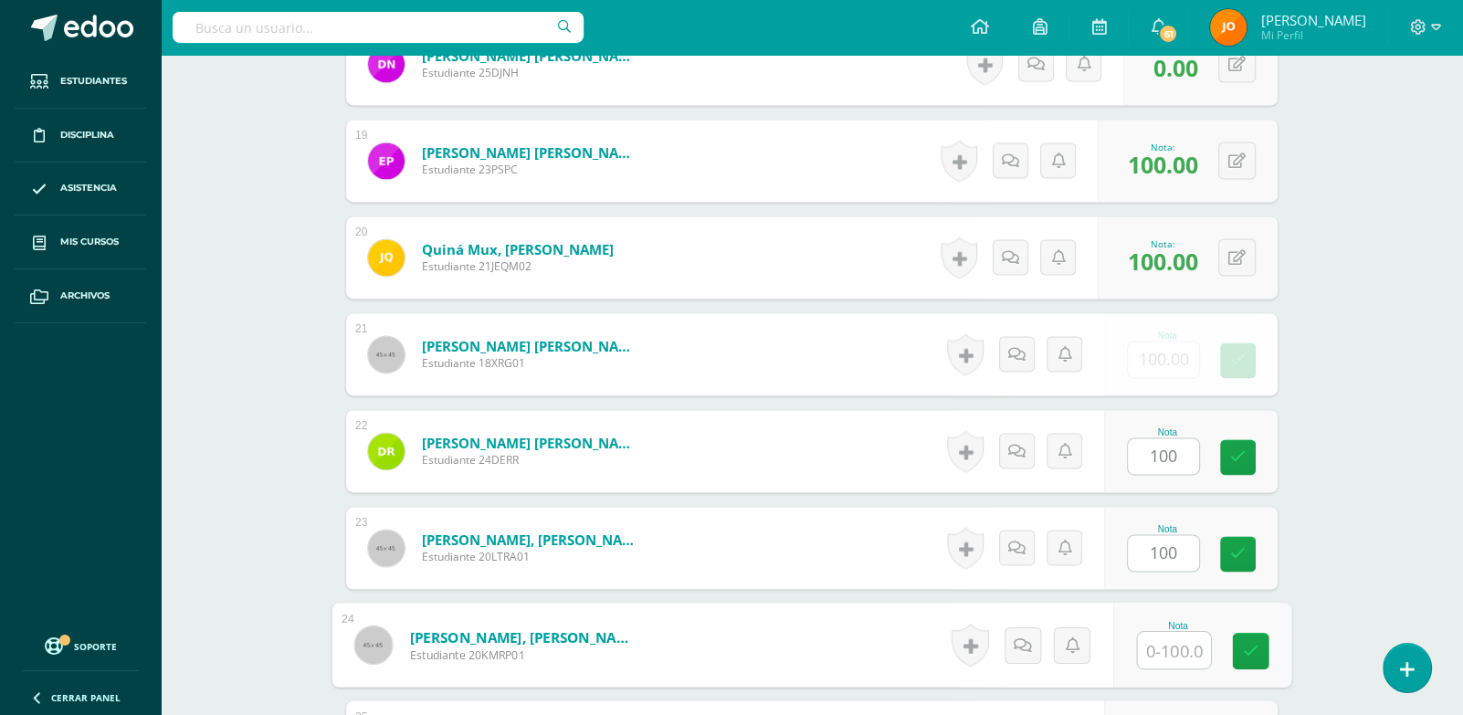
paste input "100"
type input "100"
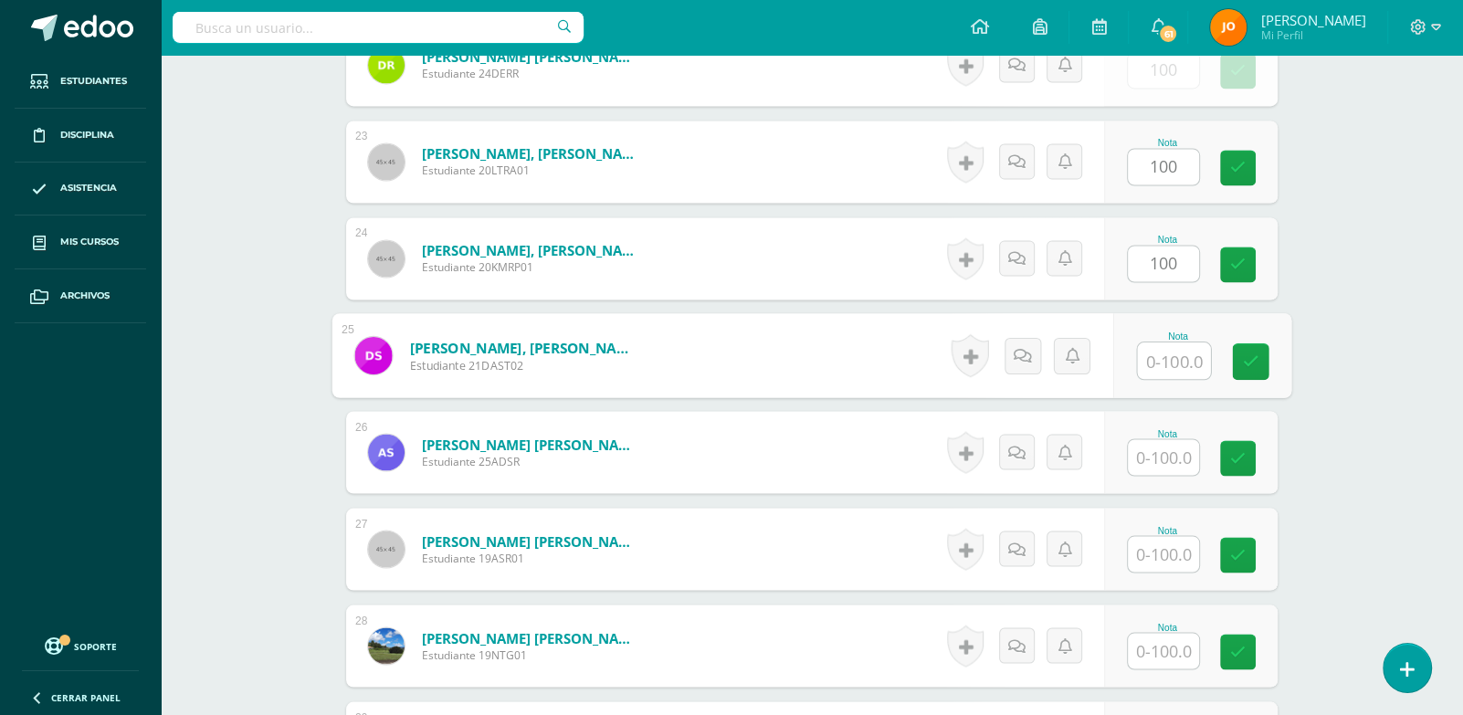
paste input "100"
type input "100"
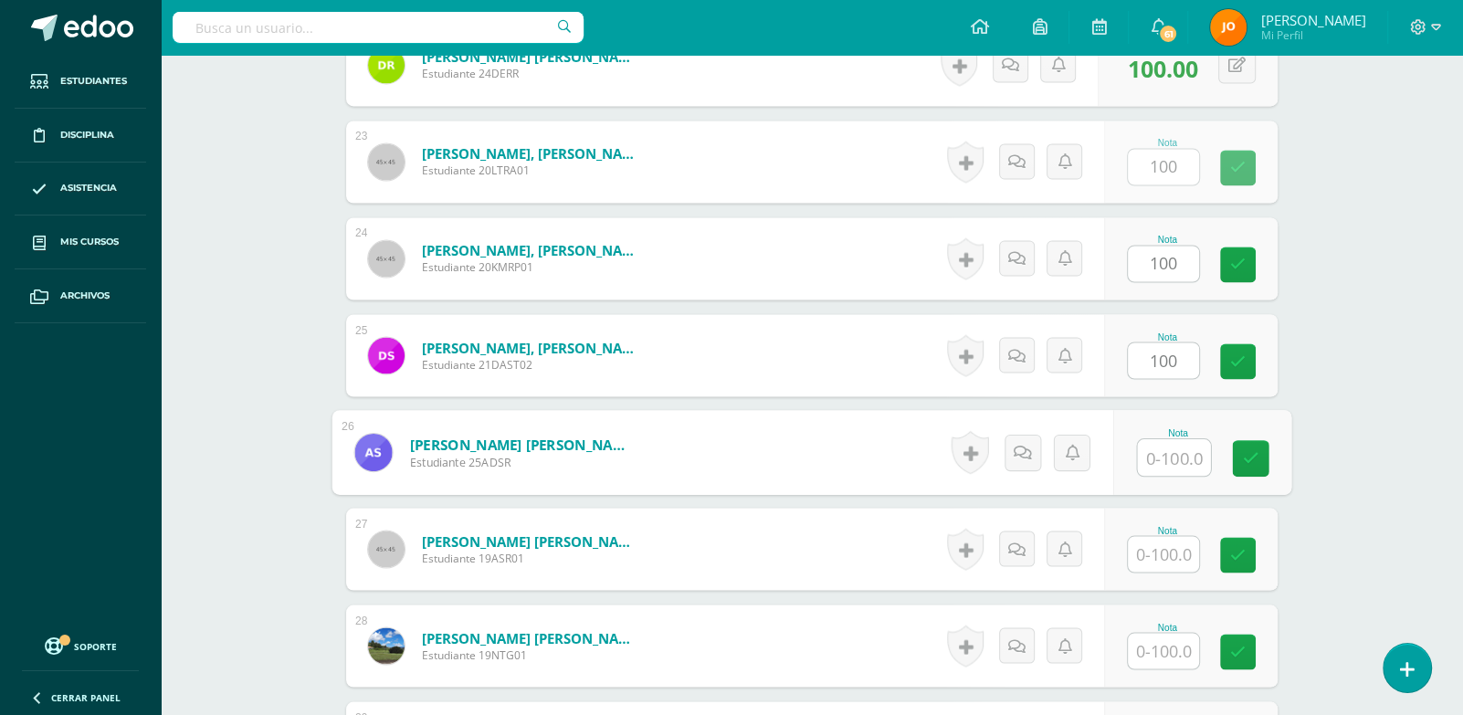
paste input "100"
type input "100"
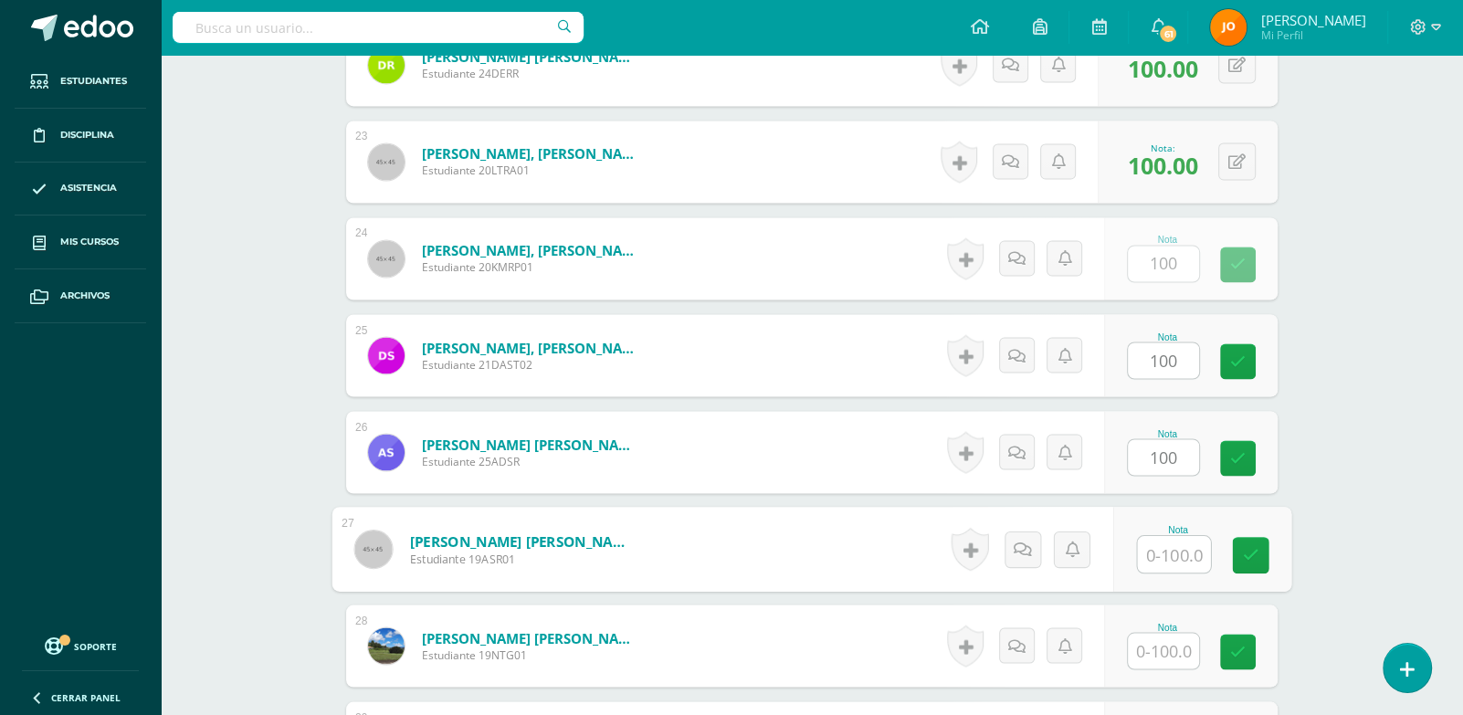
paste input "100"
type input "100"
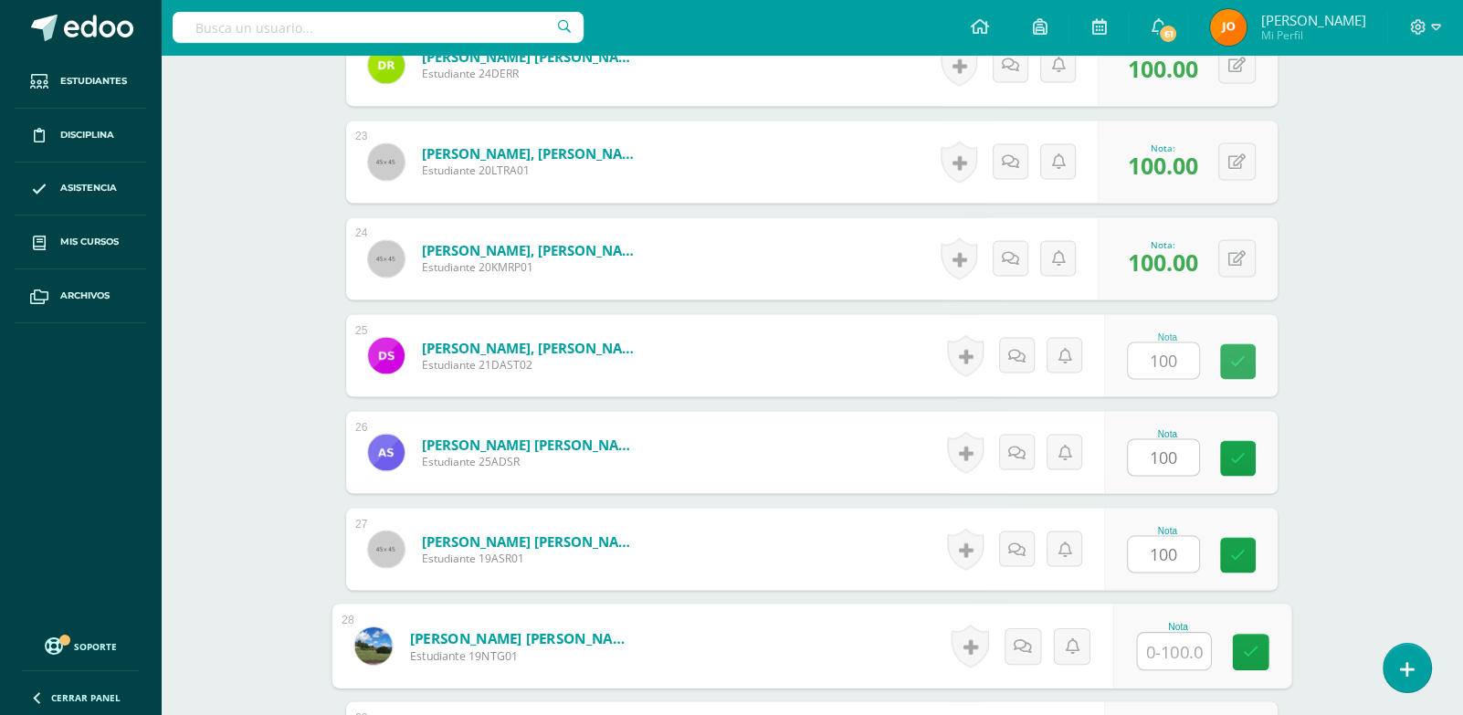
paste input "100"
type input "100"
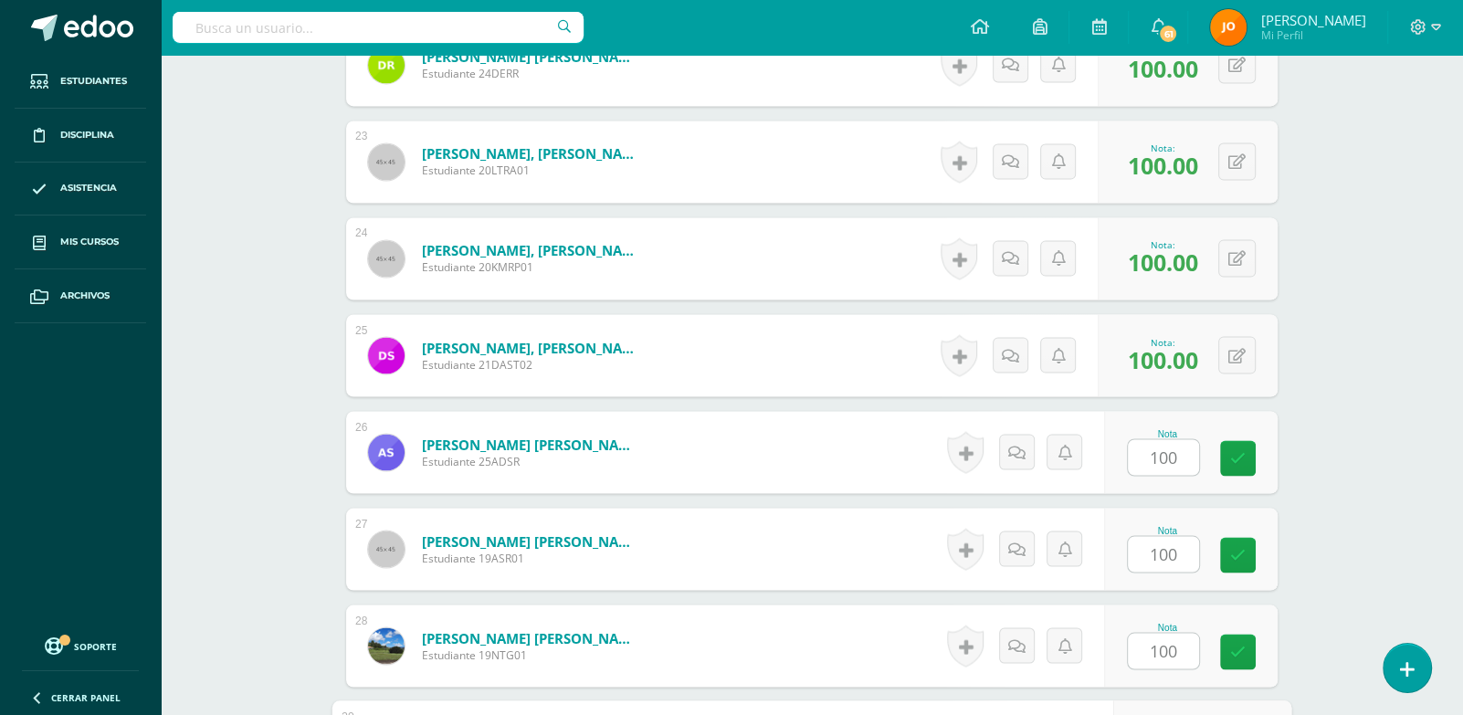
scroll to position [2940, 0]
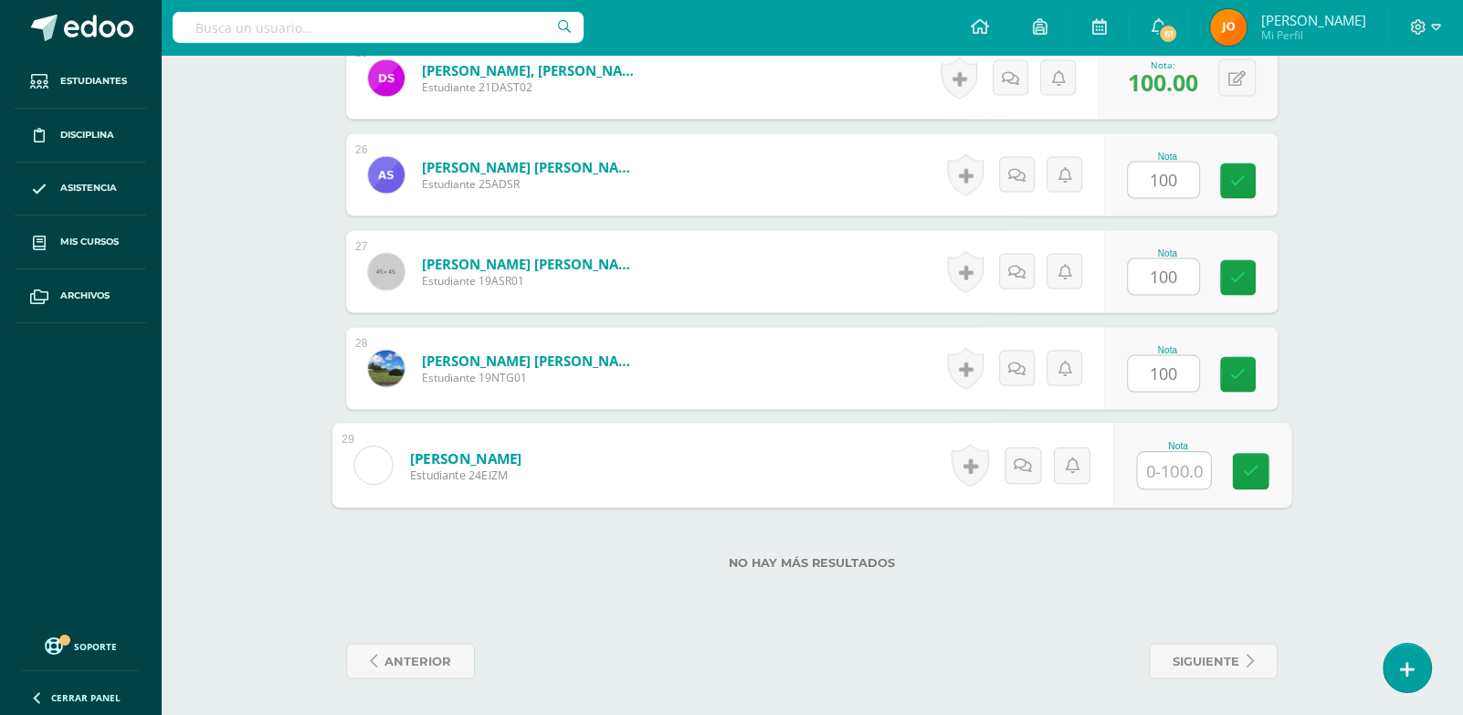
paste input "100"
type input "100100"
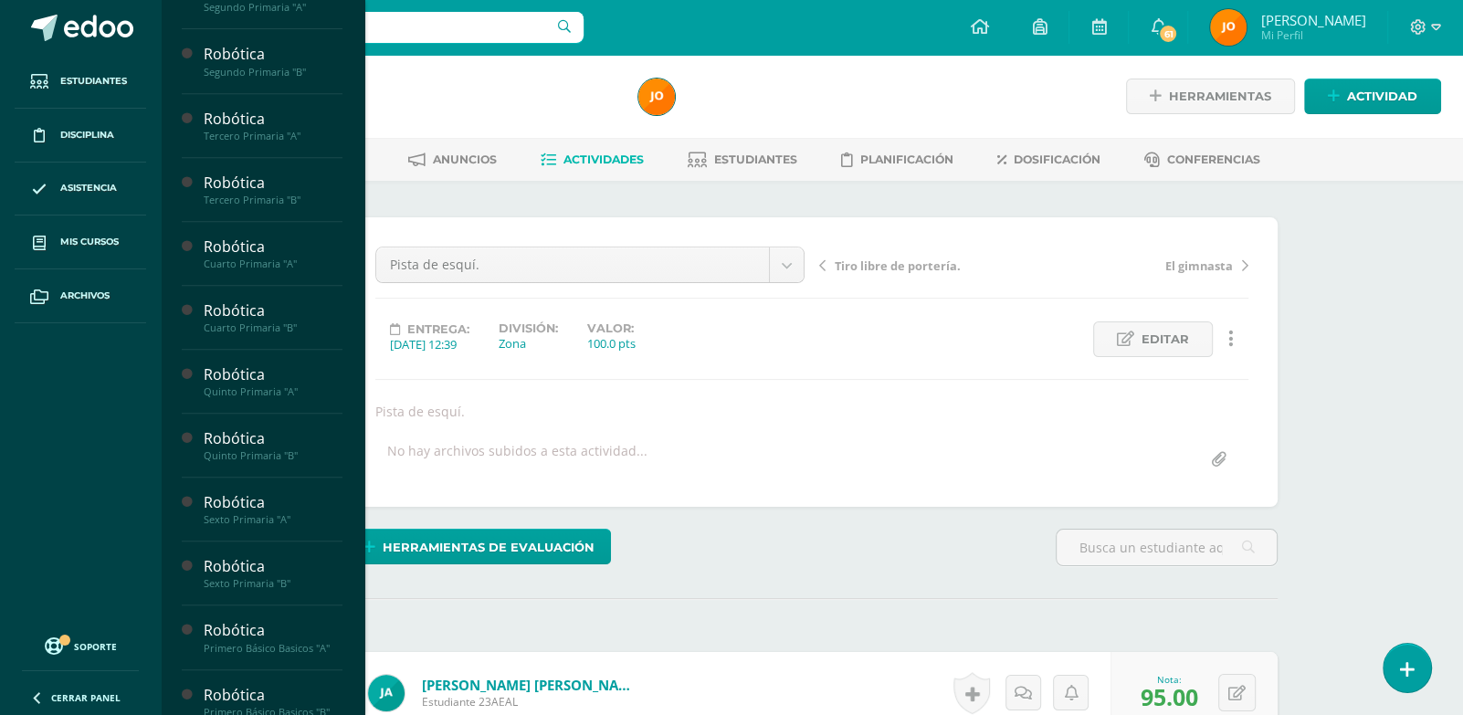
scroll to position [851, 0]
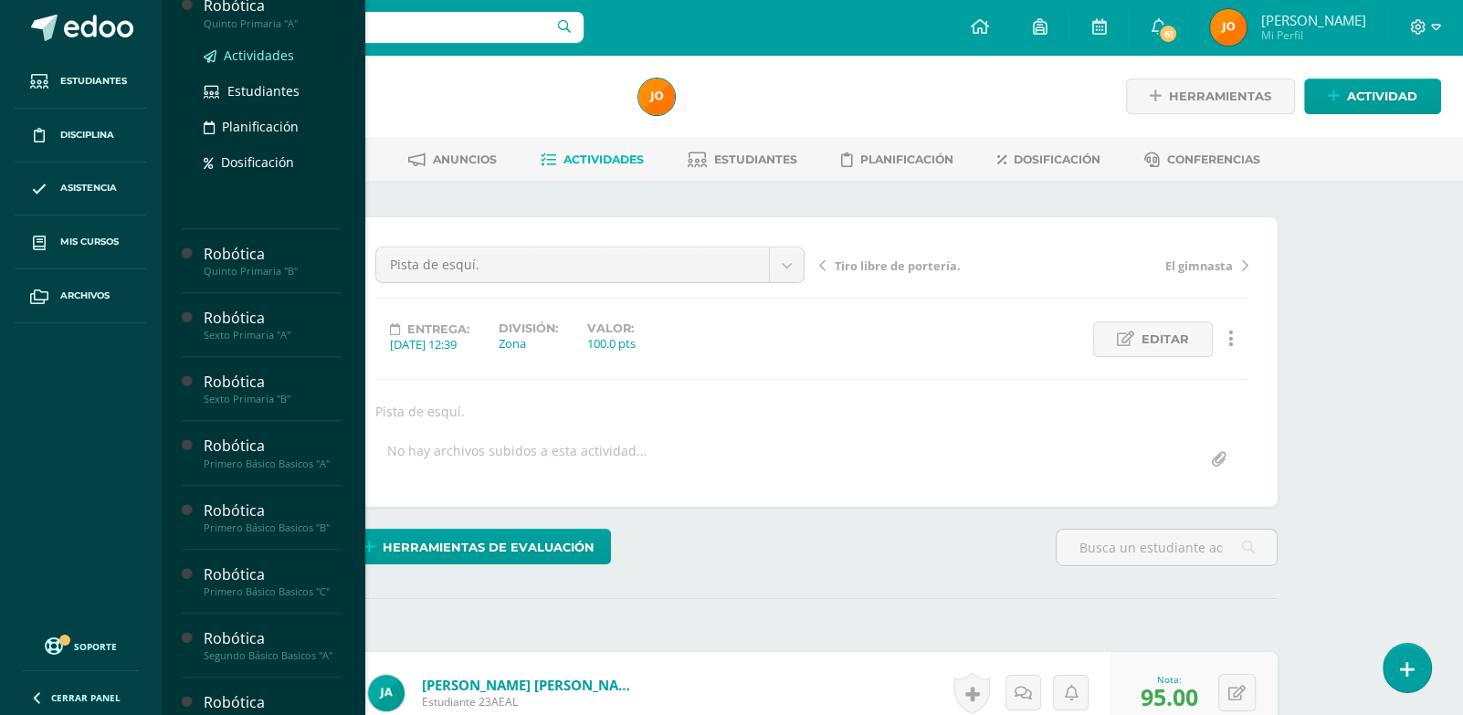
click at [254, 64] on span "Actividades" at bounding box center [259, 55] width 70 height 17
